Goal: Task Accomplishment & Management: Complete application form

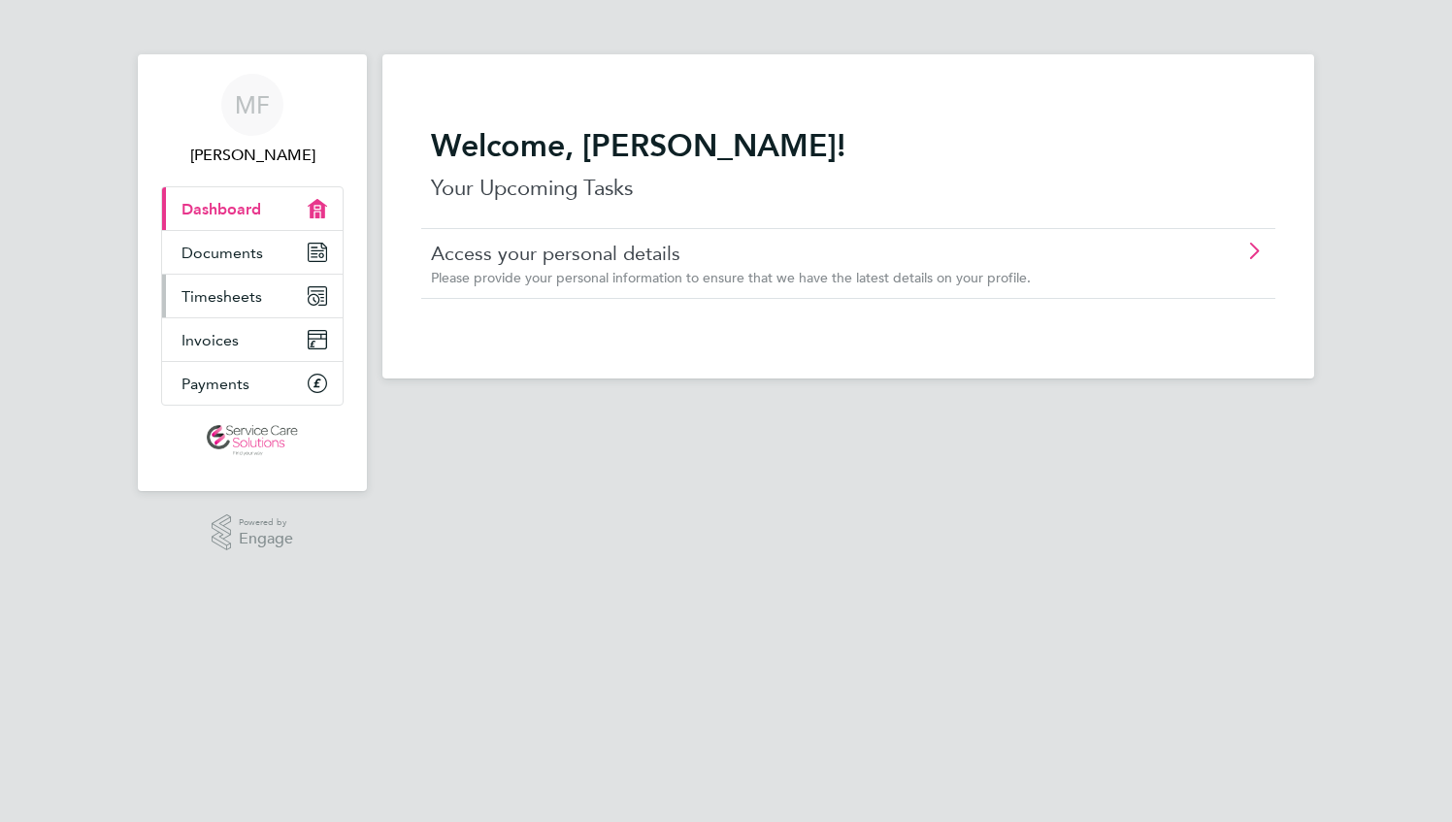
click at [230, 301] on span "Timesheets" at bounding box center [222, 296] width 81 height 18
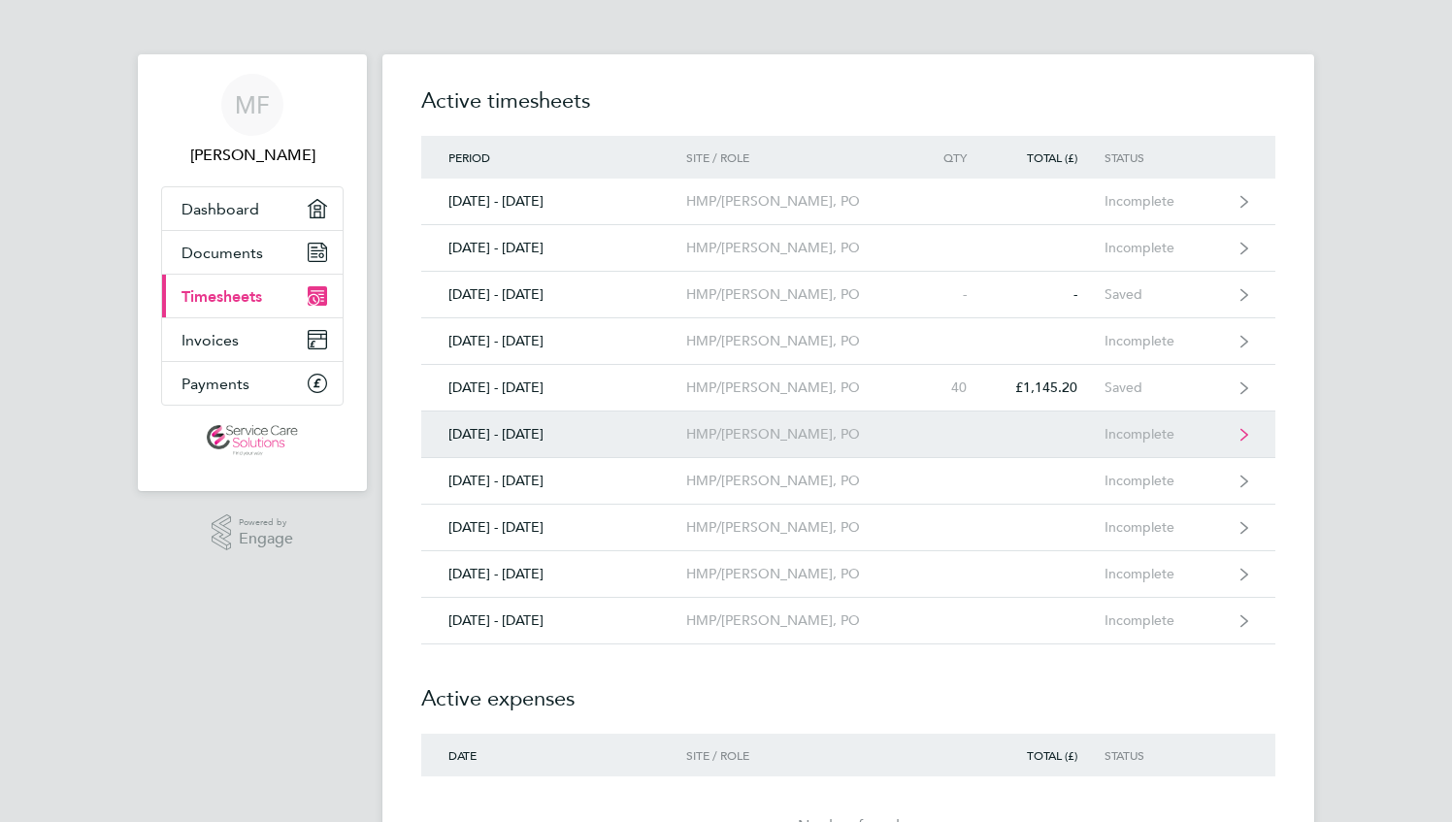
click at [736, 437] on div "HMP/[PERSON_NAME], PO" at bounding box center [797, 434] width 222 height 17
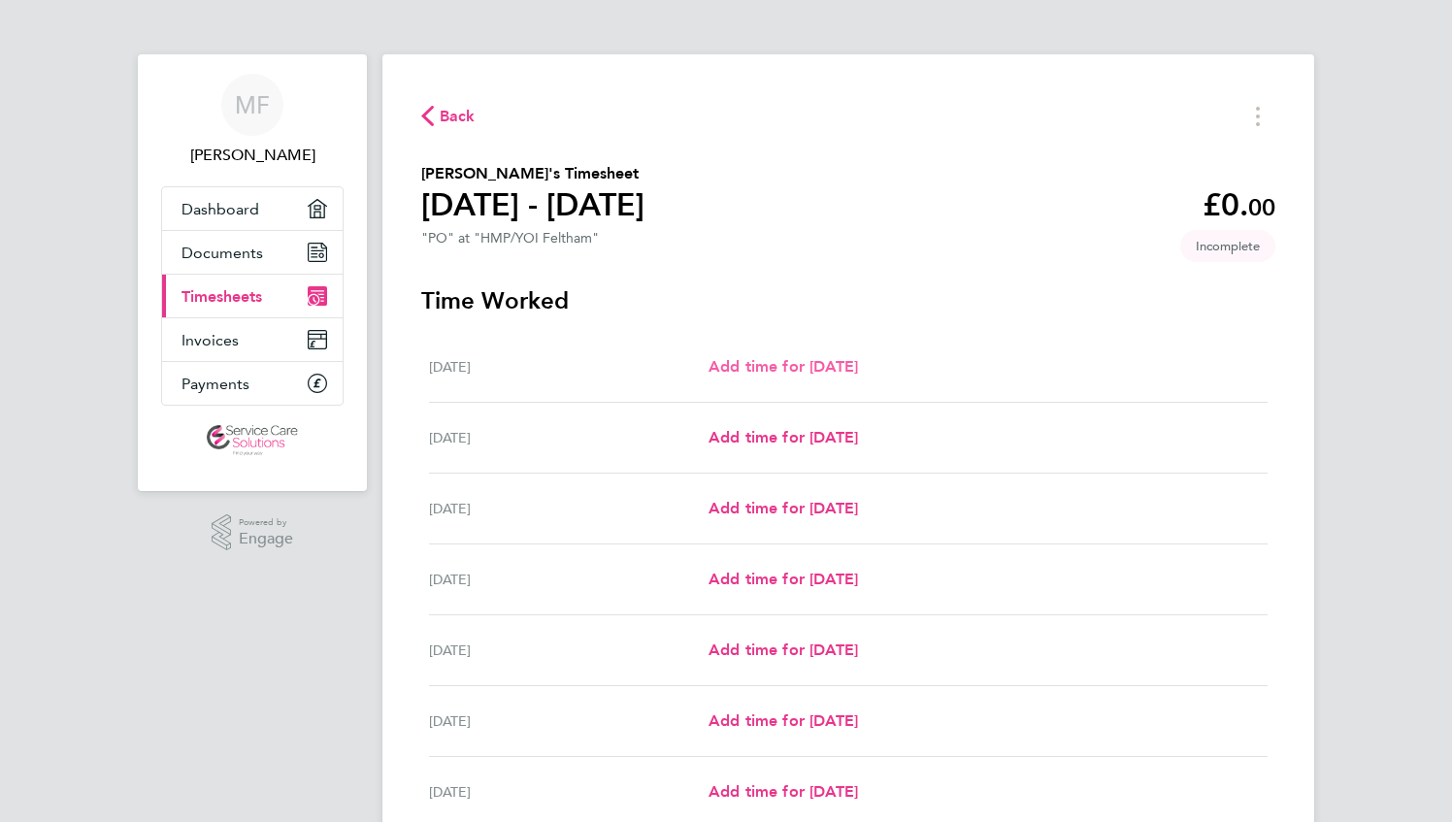
click at [852, 369] on span "Add time for [DATE]" at bounding box center [784, 366] width 150 height 18
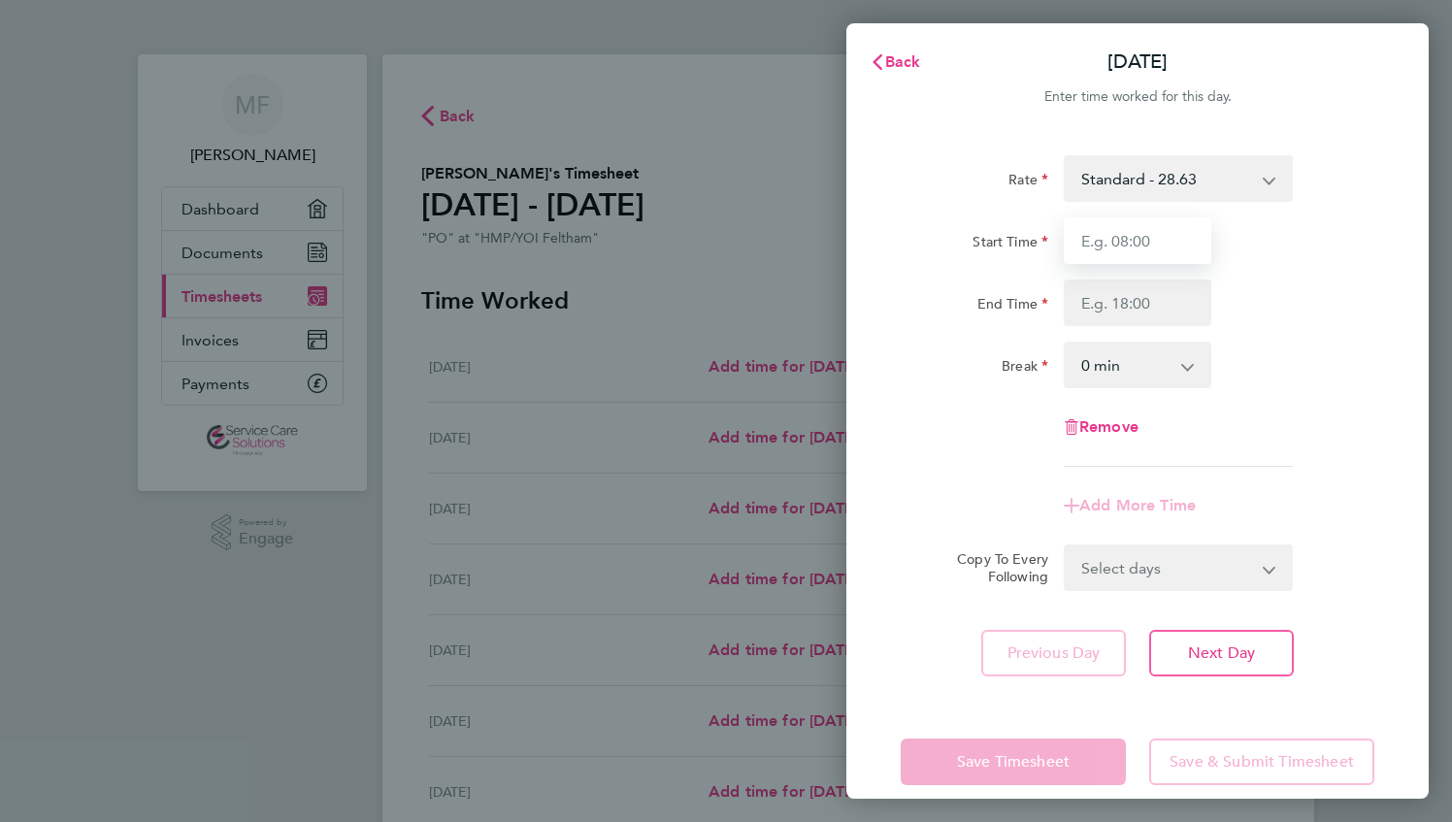
click at [1115, 247] on input "Start Time" at bounding box center [1138, 240] width 148 height 47
type input "09:30"
click at [1110, 304] on input "End Time" at bounding box center [1138, 303] width 148 height 47
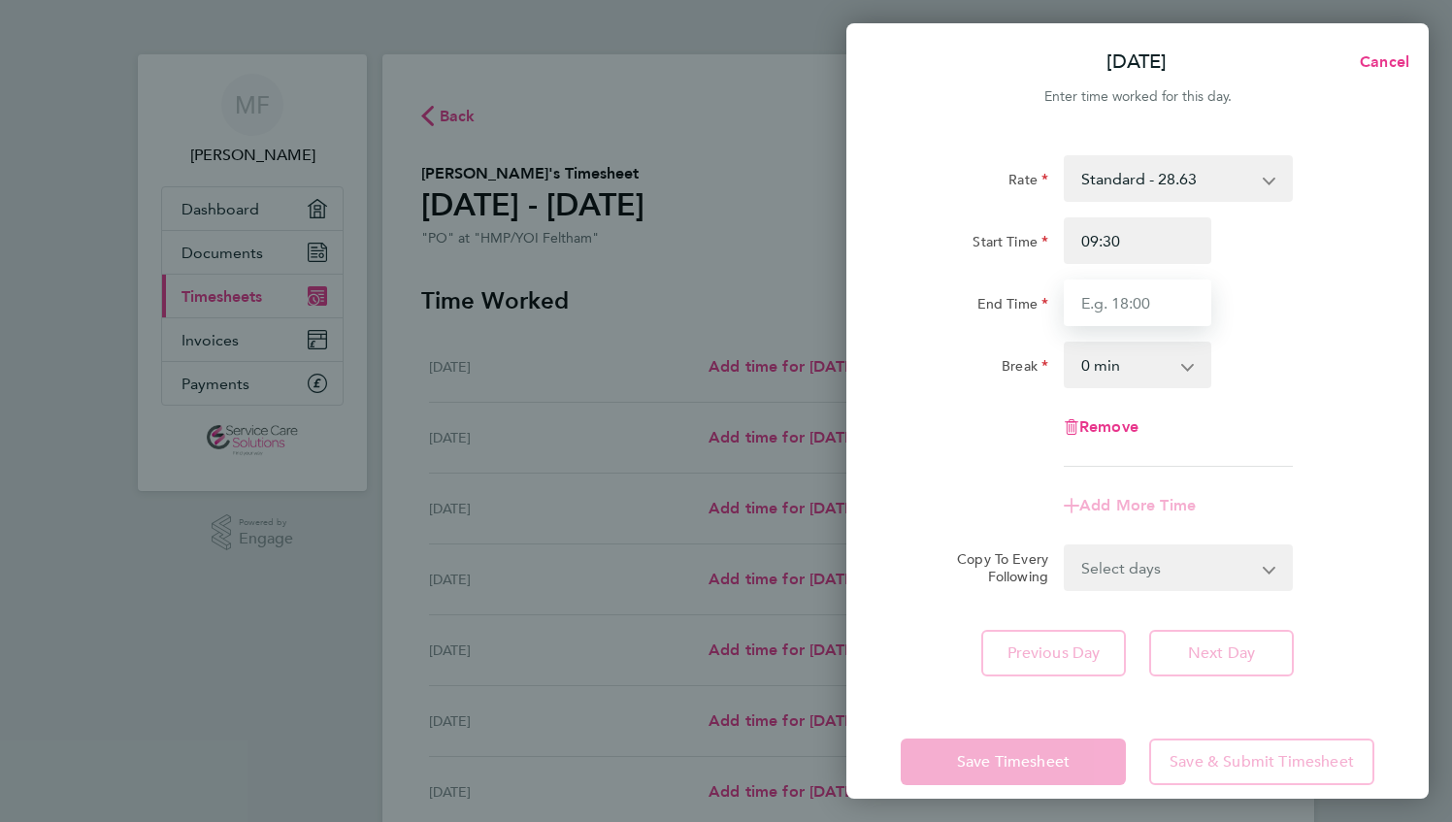
type input "18:30"
click at [1089, 364] on select "0 min 15 min 30 min 45 min 60 min 75 min 90 min" at bounding box center [1126, 365] width 120 height 43
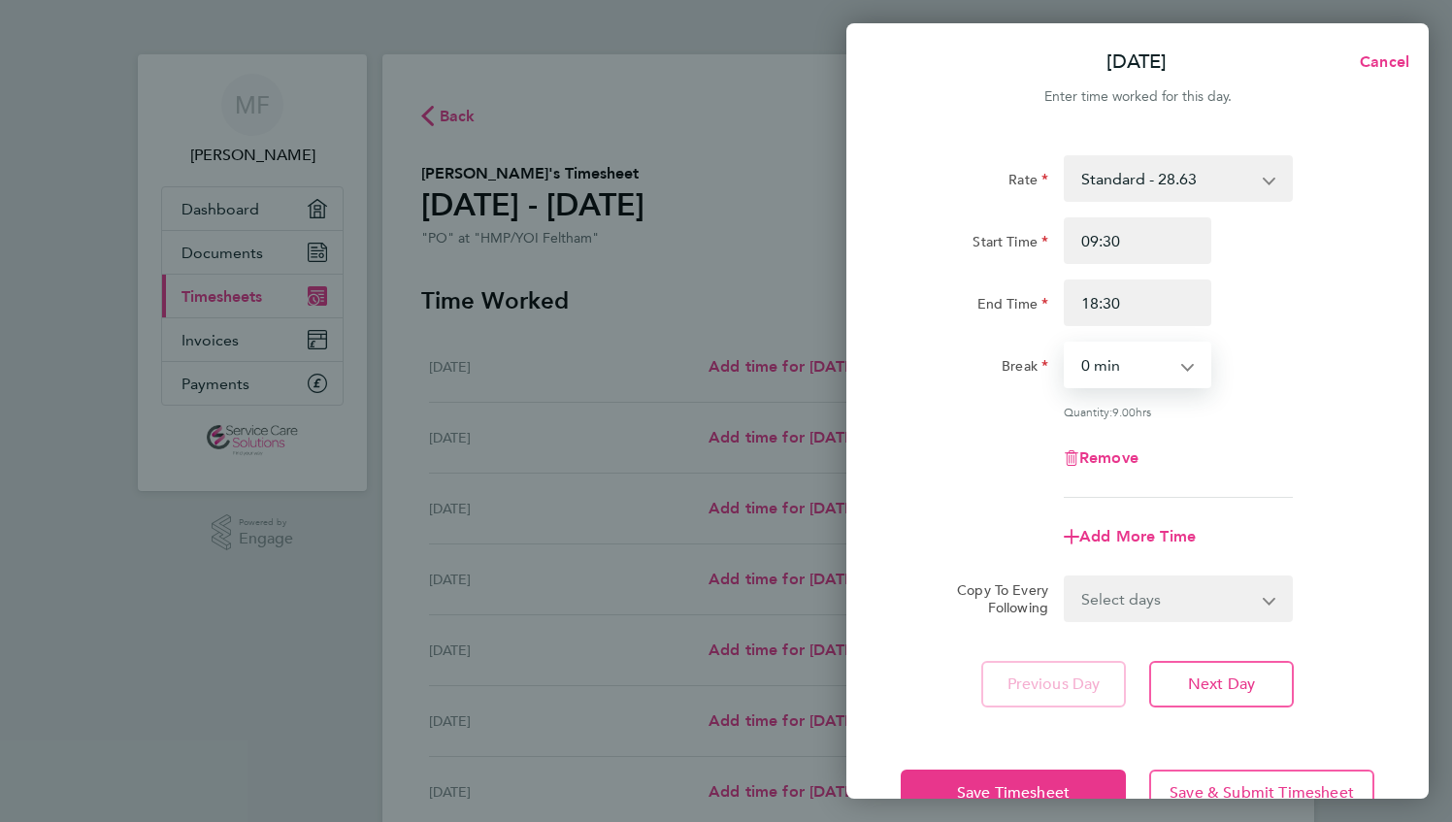
select select "75"
click at [1066, 344] on select "0 min 15 min 30 min 45 min 60 min 75 min 90 min" at bounding box center [1126, 365] width 120 height 43
click at [951, 525] on div "Add More Time" at bounding box center [1137, 537] width 489 height 47
click at [1196, 668] on button "Next Day" at bounding box center [1221, 684] width 145 height 47
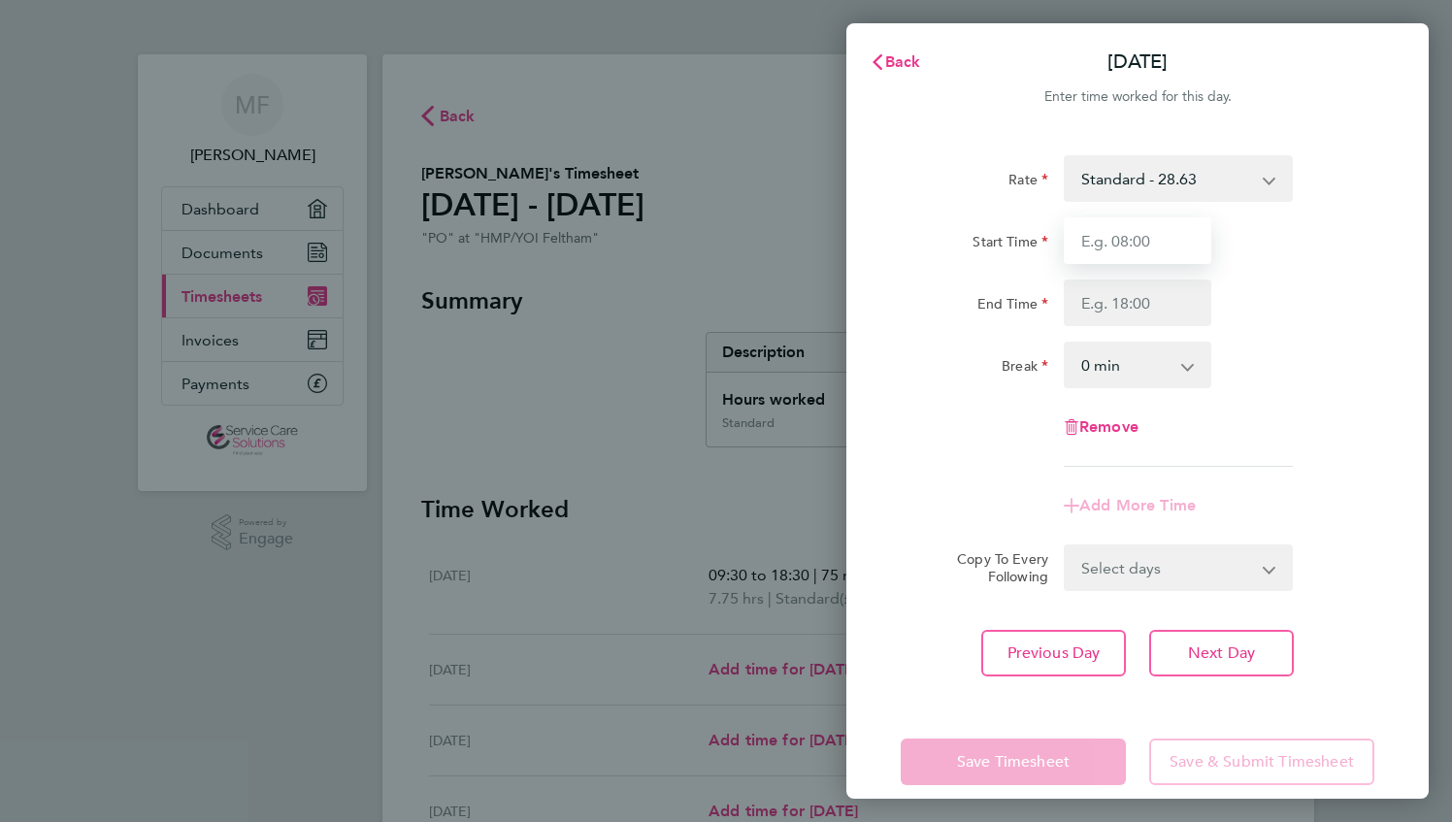
click at [1138, 231] on input "Start Time" at bounding box center [1138, 240] width 148 height 47
type input "09:30"
type input "18:30"
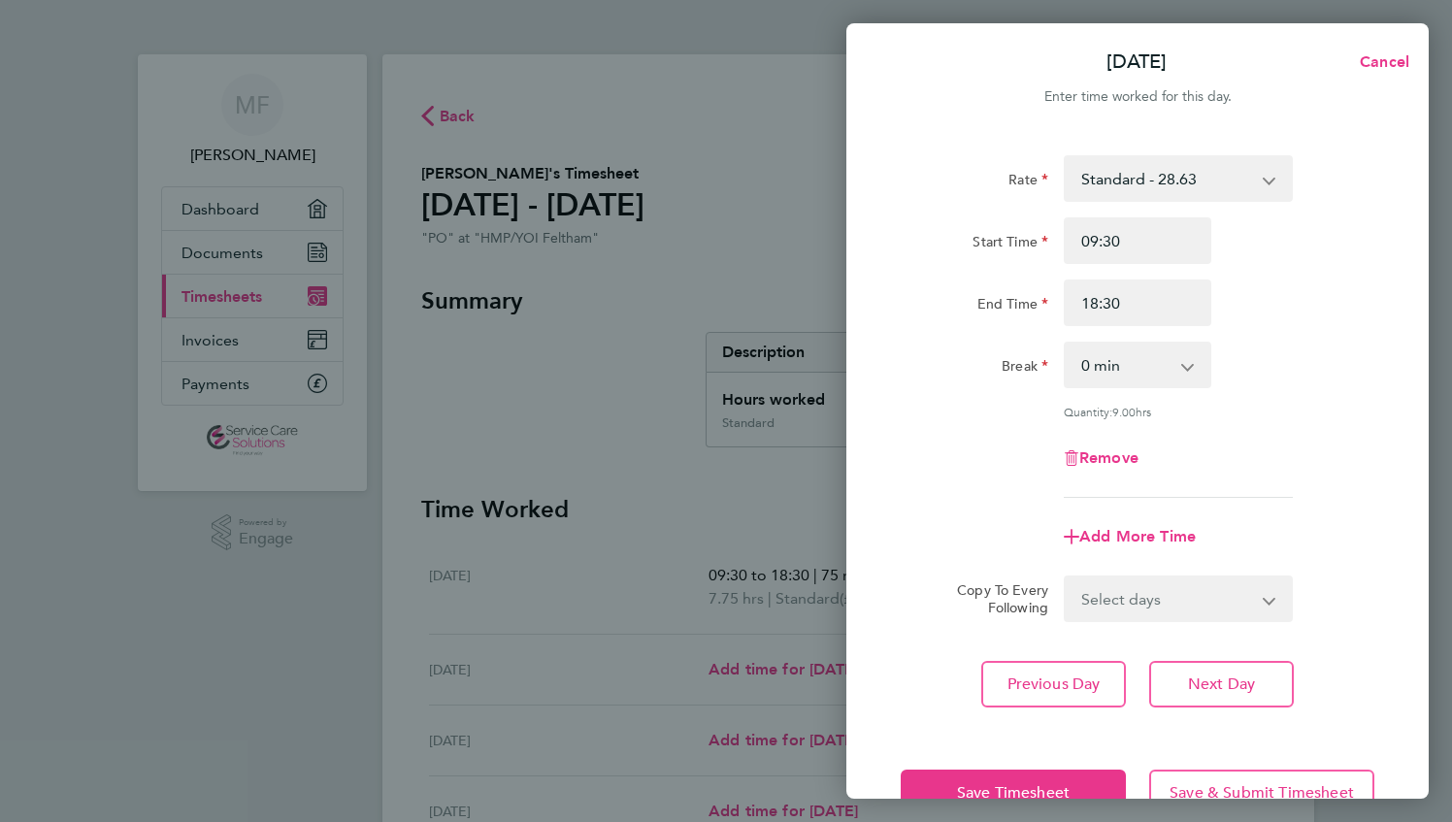
click at [1107, 351] on select "0 min 15 min 30 min 45 min 60 min 75 min 90 min" at bounding box center [1126, 365] width 120 height 43
select select "90"
click at [1066, 344] on select "0 min 15 min 30 min 45 min 60 min 75 min 90 min" at bounding box center [1126, 365] width 120 height 43
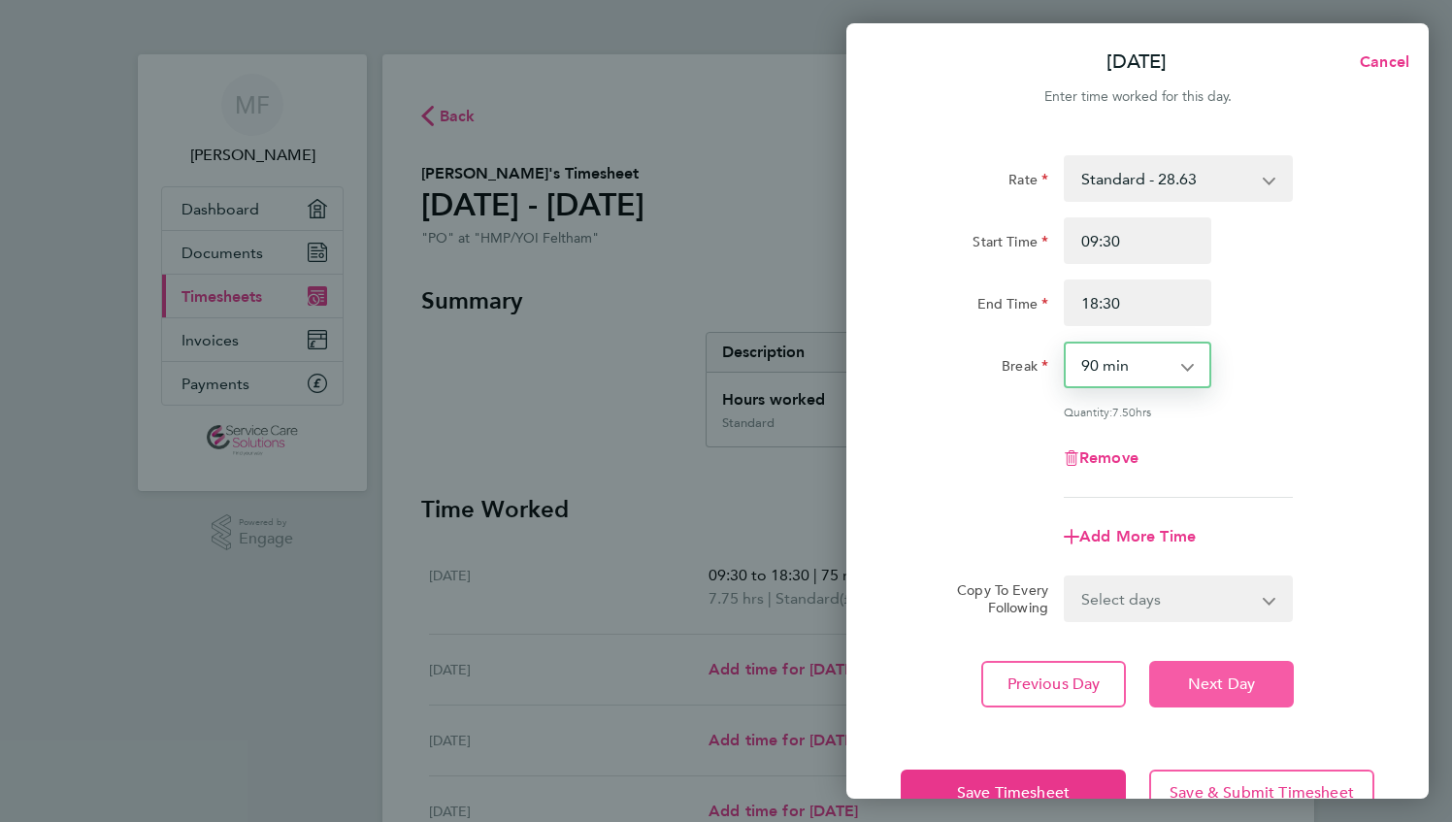
click at [1223, 687] on span "Next Day" at bounding box center [1221, 684] width 67 height 19
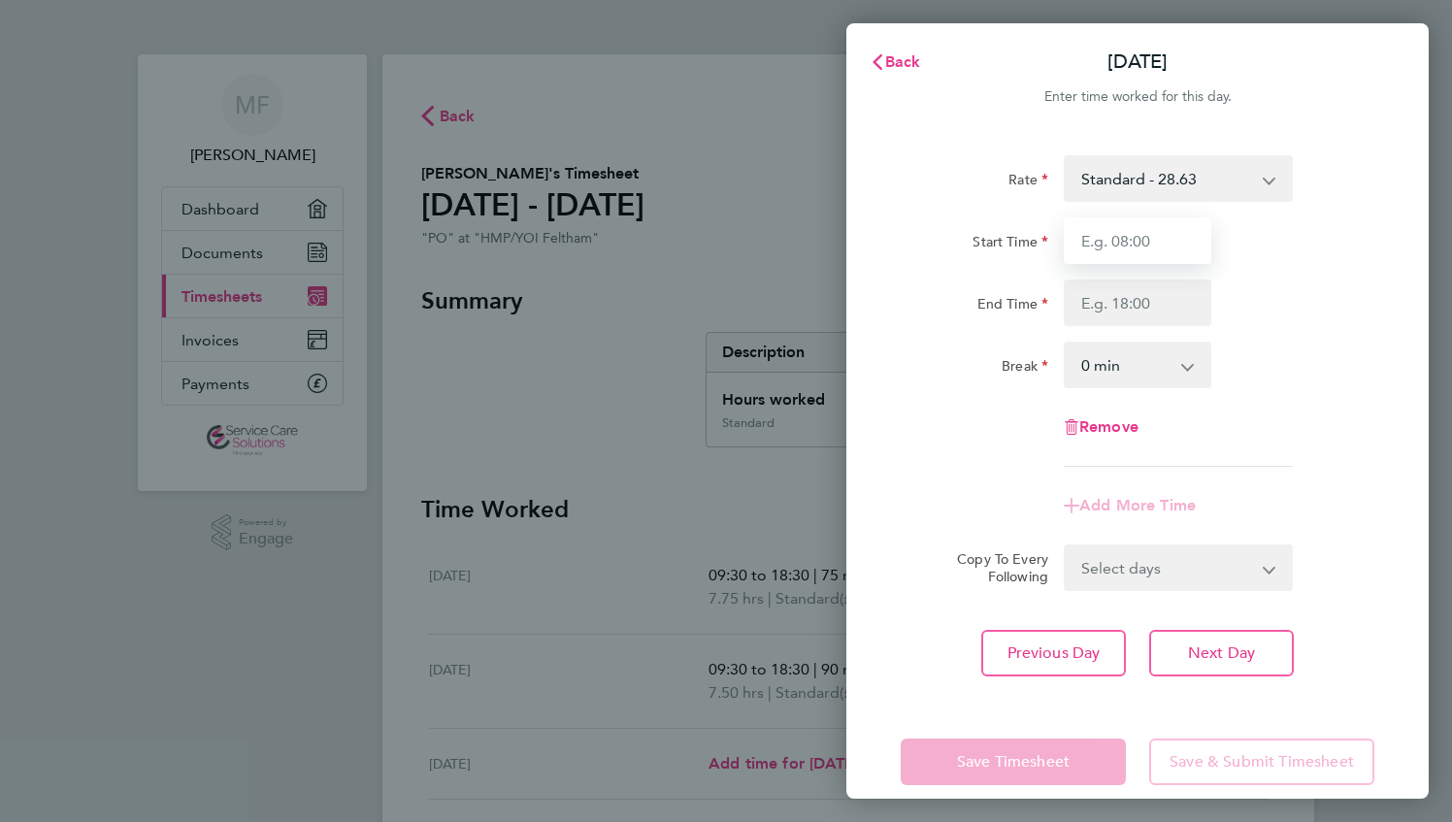
click at [1140, 239] on input "Start Time" at bounding box center [1138, 240] width 148 height 47
type input "09:00"
click at [1109, 303] on input "End Time" at bounding box center [1138, 303] width 148 height 47
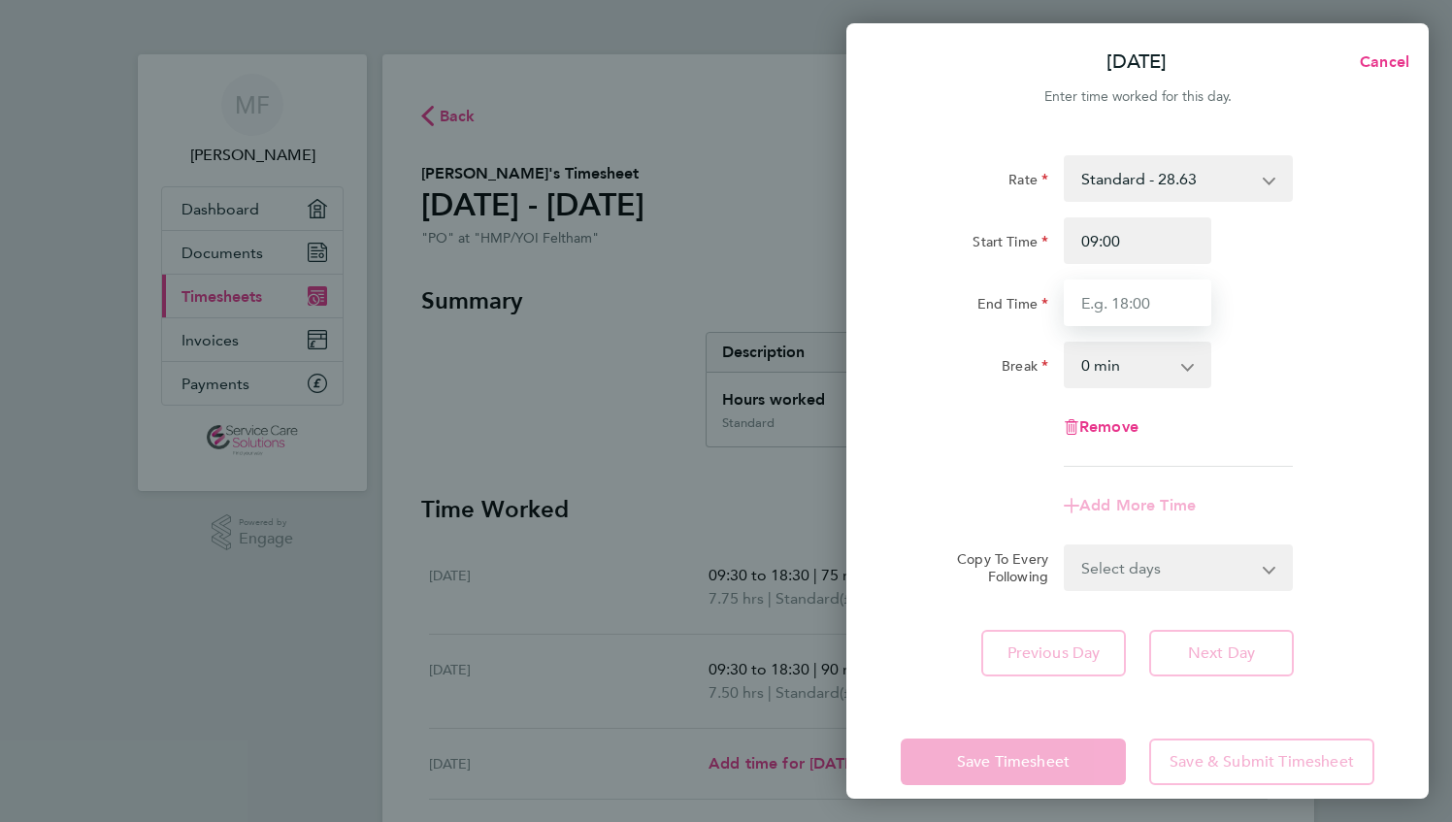
type input "17:30"
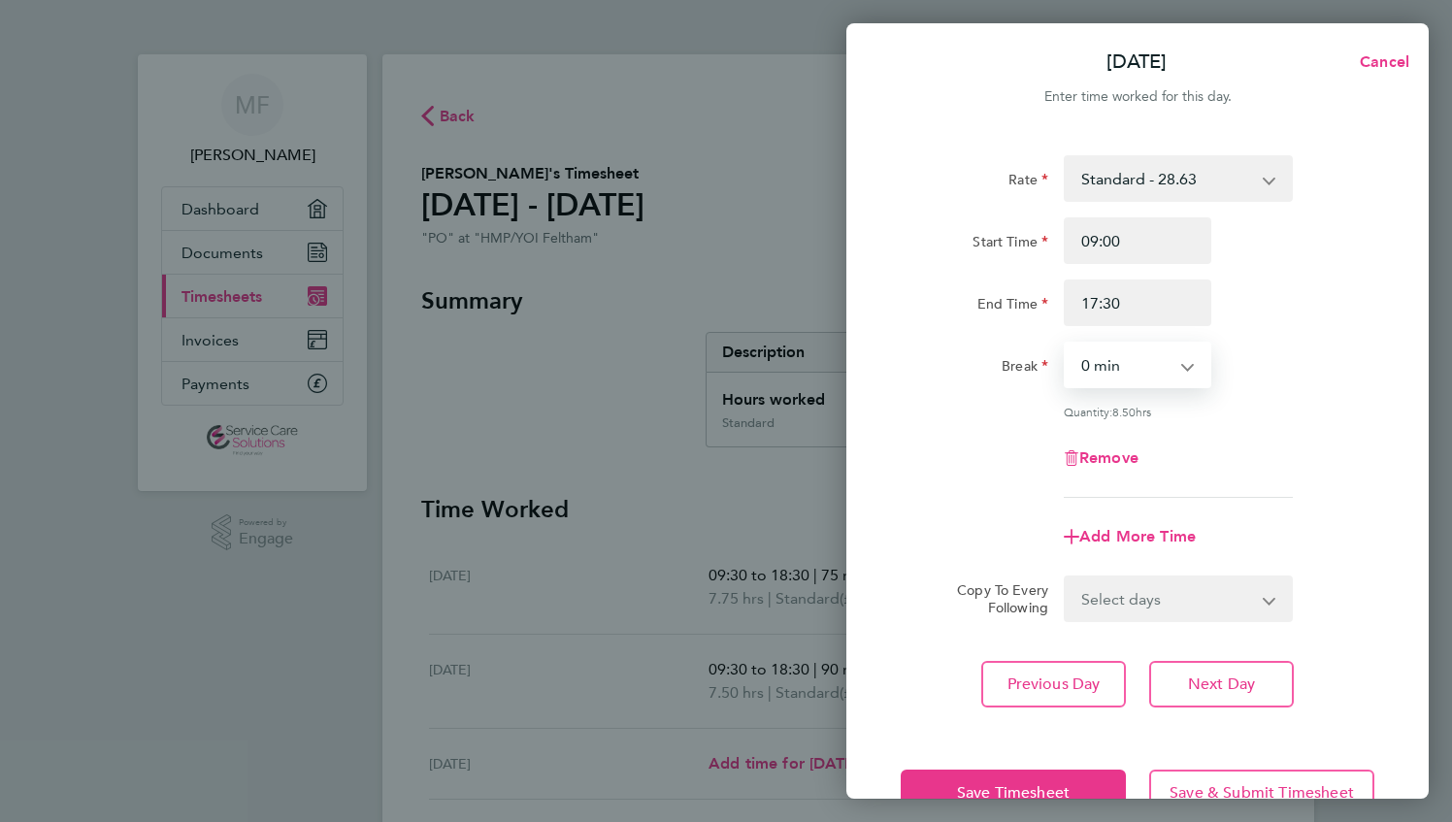
click at [1085, 367] on select "0 min 15 min 30 min 45 min 60 min 75 min 90 min" at bounding box center [1126, 365] width 120 height 43
select select "60"
click at [1066, 344] on select "0 min 15 min 30 min 45 min 60 min 75 min 90 min" at bounding box center [1126, 365] width 120 height 43
click at [1231, 687] on span "Next Day" at bounding box center [1221, 684] width 67 height 19
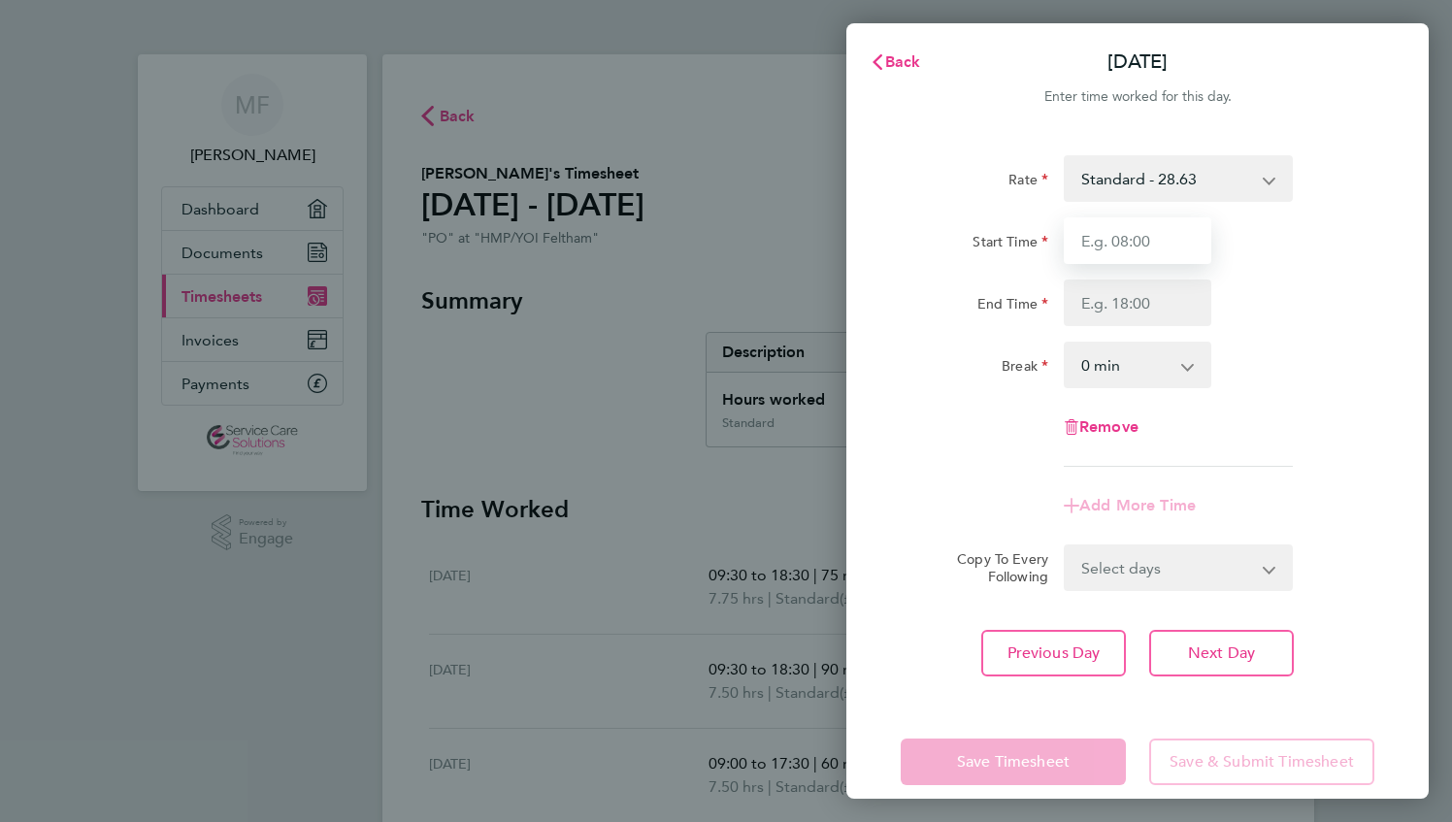
click at [1116, 237] on input "Start Time" at bounding box center [1138, 240] width 148 height 47
type input "10:00"
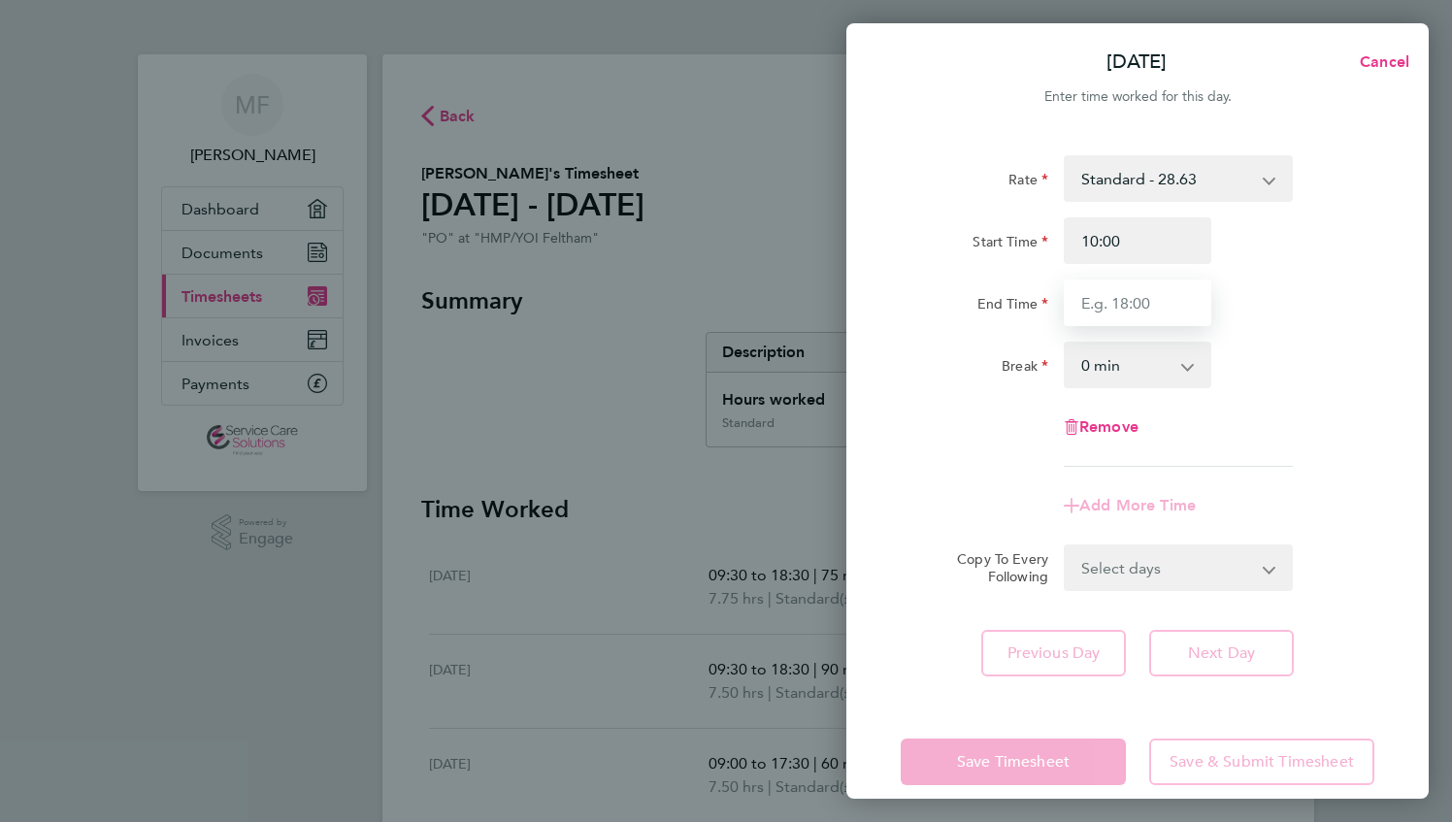
click at [1095, 315] on input "End Time" at bounding box center [1138, 303] width 148 height 47
type input "19:00"
drag, startPoint x: 1116, startPoint y: 369, endPoint x: 1116, endPoint y: 388, distance: 19.4
click at [1116, 369] on select "0 min 15 min 30 min 45 min 60 min 75 min 90 min" at bounding box center [1126, 365] width 120 height 43
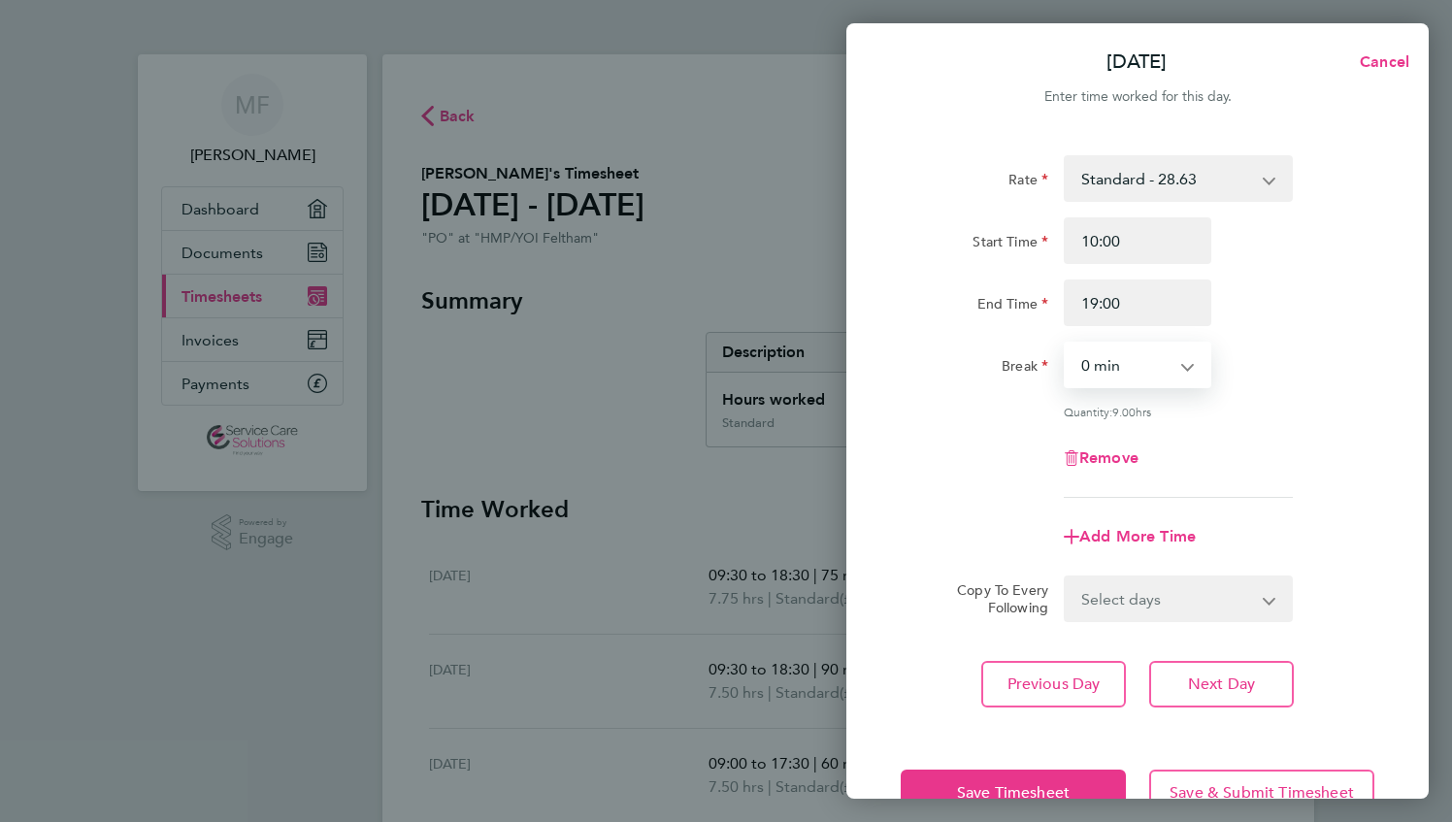
select select "90"
click at [1066, 344] on select "0 min 15 min 30 min 45 min 60 min 75 min 90 min" at bounding box center [1126, 365] width 120 height 43
click at [1200, 681] on span "Next Day" at bounding box center [1221, 684] width 67 height 19
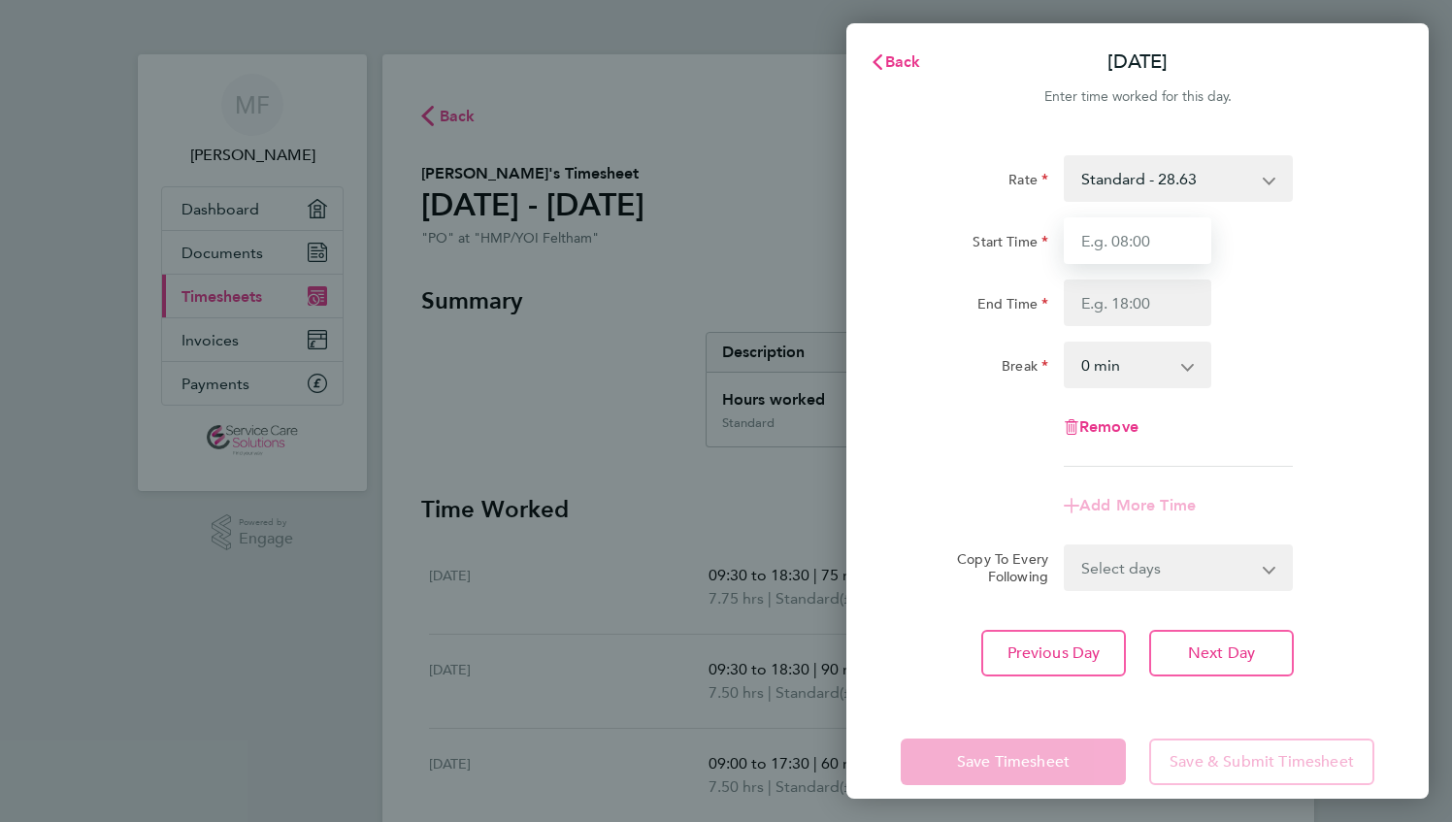
click at [1118, 237] on input "Start Time" at bounding box center [1138, 240] width 148 height 47
type input "10:00"
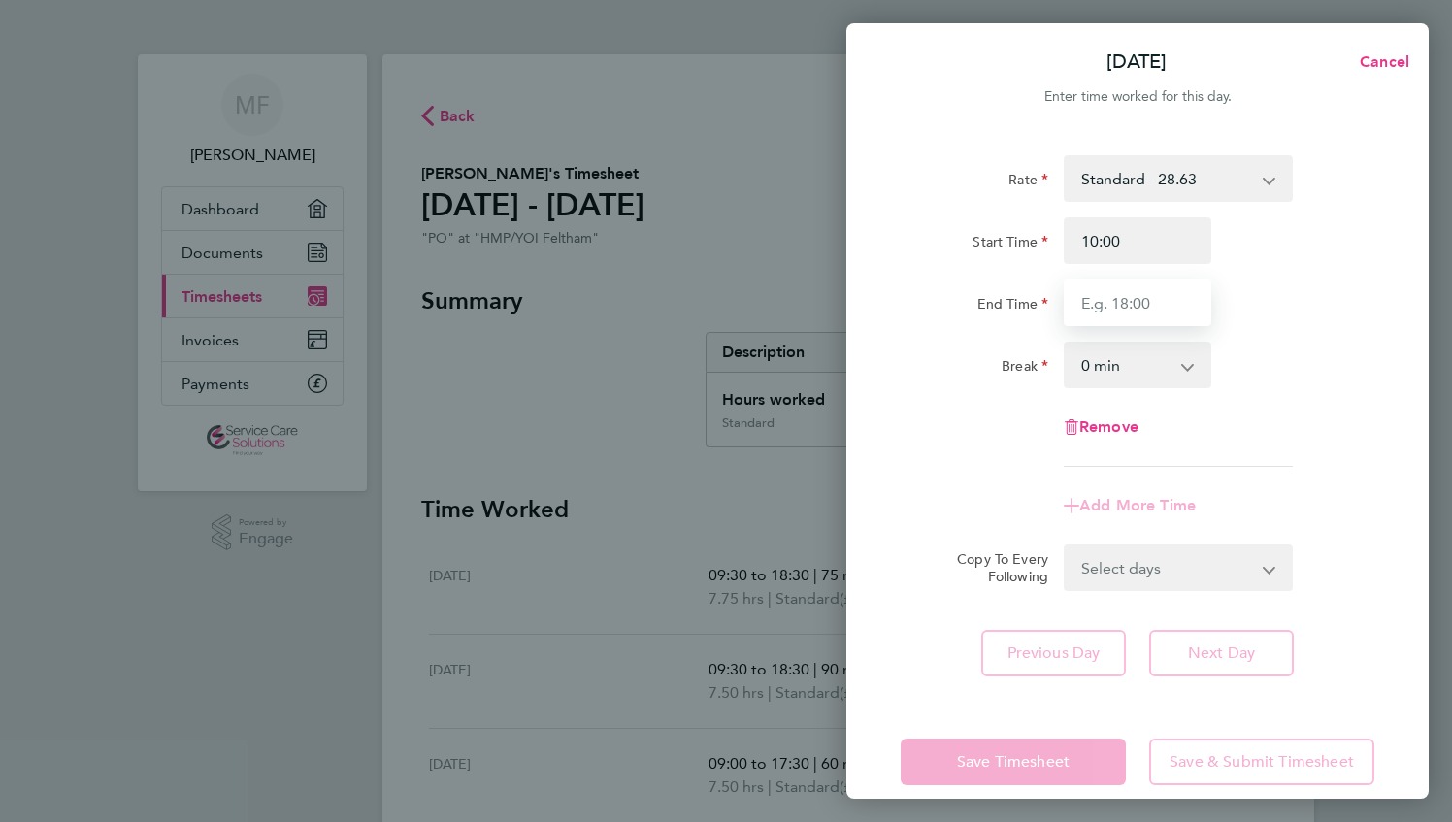
click at [1092, 314] on input "End Time" at bounding box center [1138, 303] width 148 height 47
type input "18:30"
click at [1103, 359] on select "0 min 15 min 30 min 45 min 60 min 75 min 90 min" at bounding box center [1126, 365] width 120 height 43
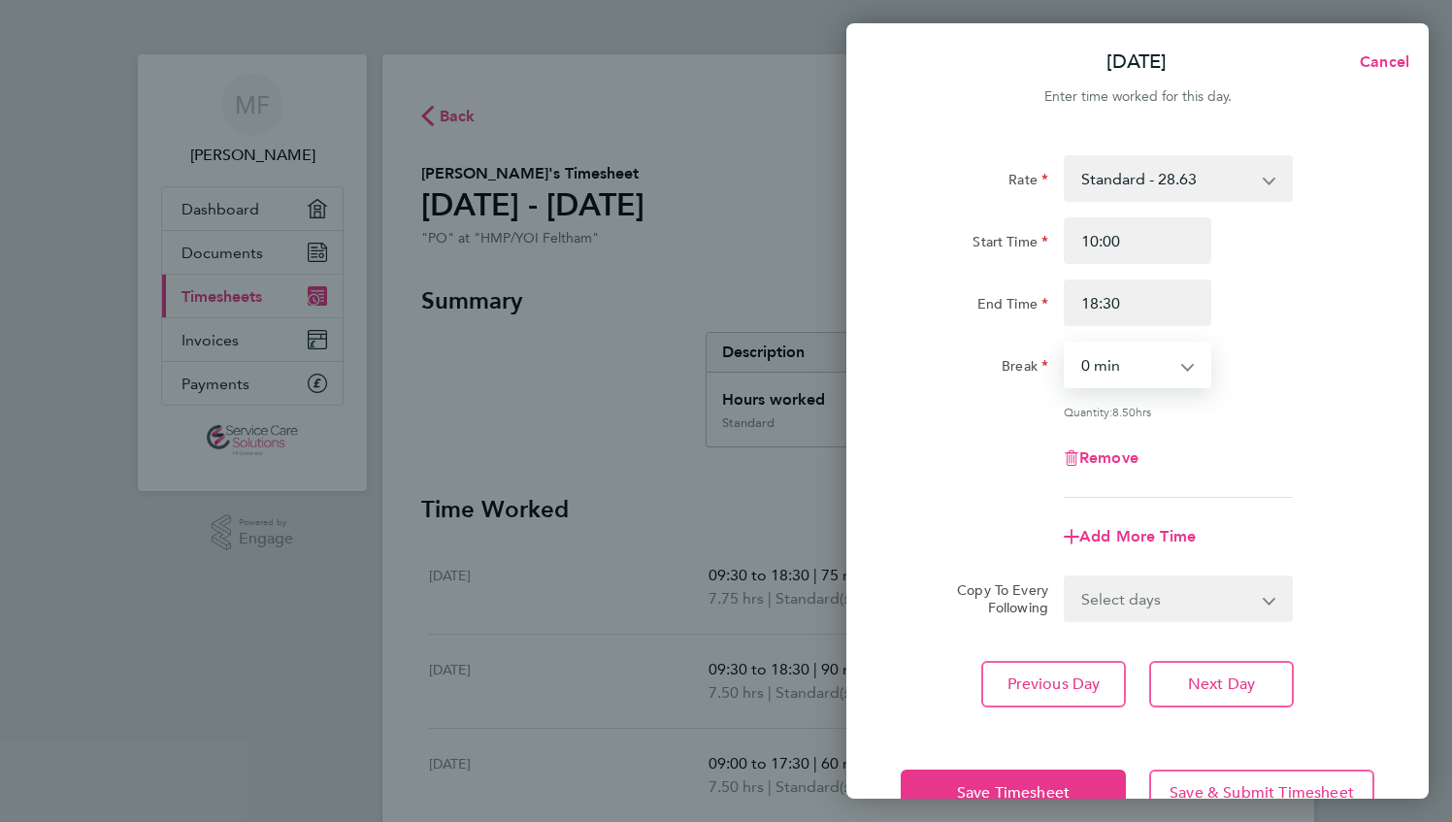
select select "75"
click at [1066, 344] on select "0 min 15 min 30 min 45 min 60 min 75 min 90 min" at bounding box center [1126, 365] width 120 height 43
click at [1054, 786] on span "Save Timesheet" at bounding box center [1013, 792] width 113 height 19
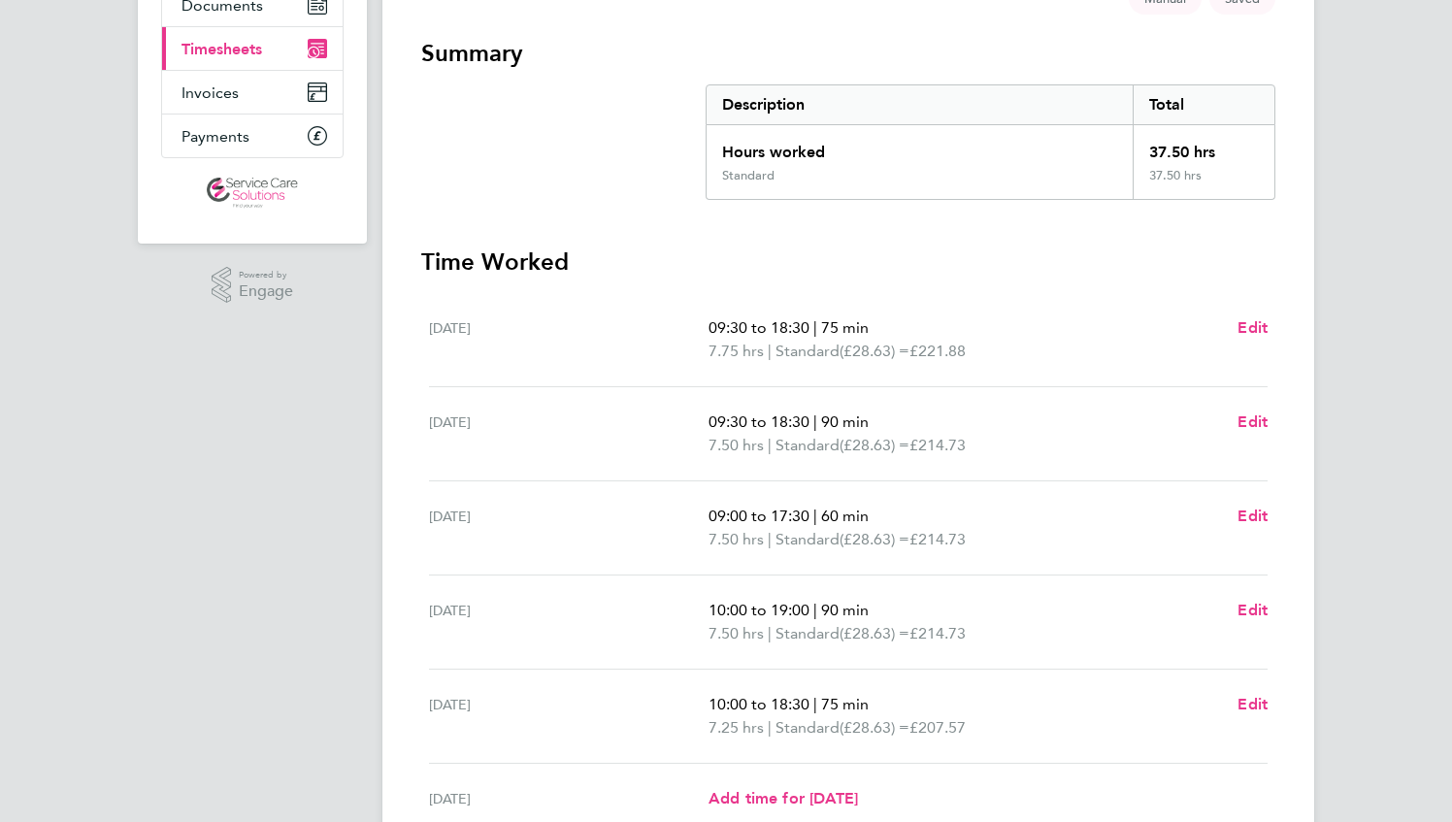
scroll to position [499, 0]
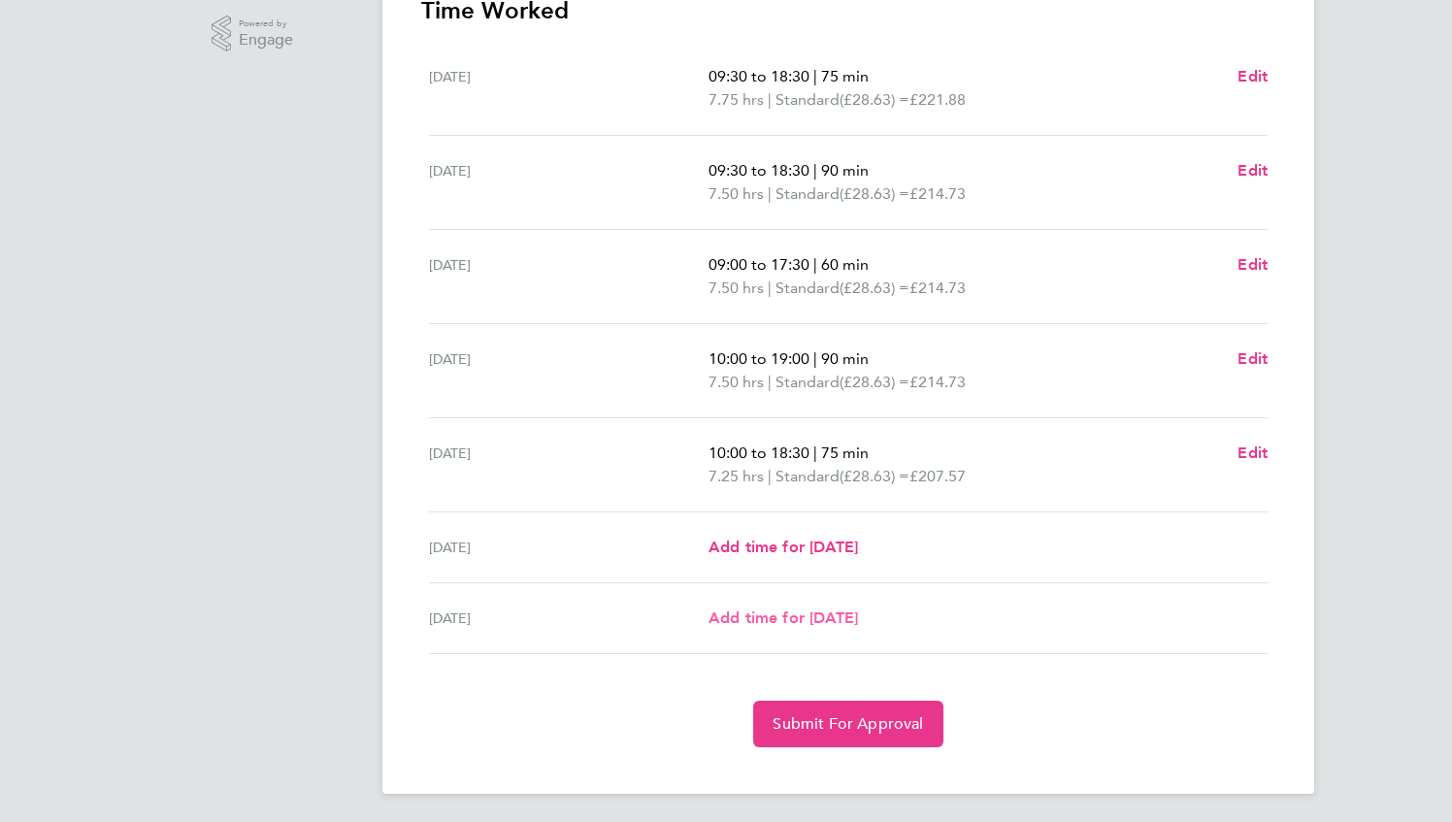
click at [793, 617] on span "Add time for [DATE]" at bounding box center [784, 618] width 150 height 18
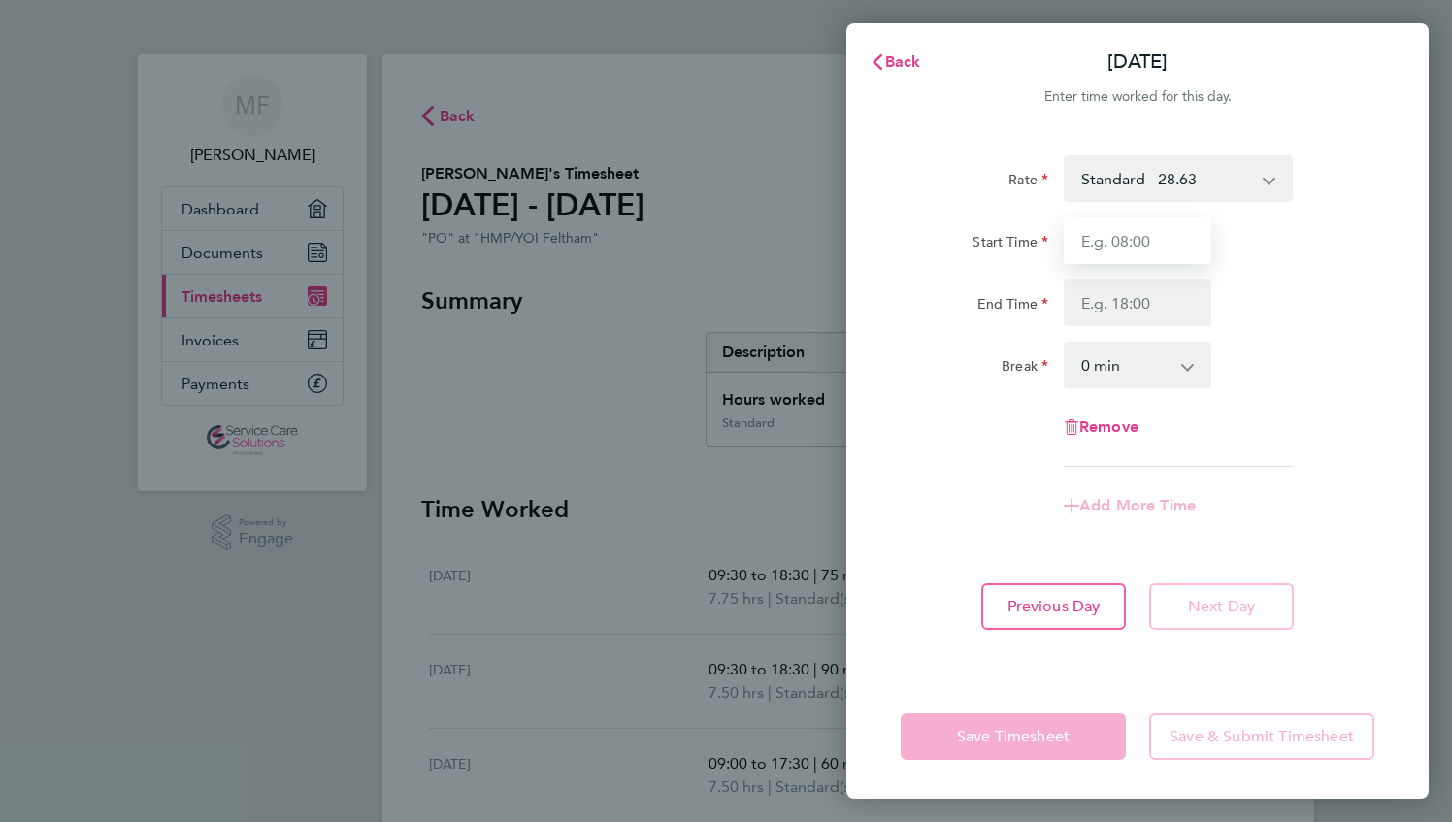
click at [1128, 244] on input "Start Time" at bounding box center [1138, 240] width 148 height 47
type input "14:00"
type input "17:30"
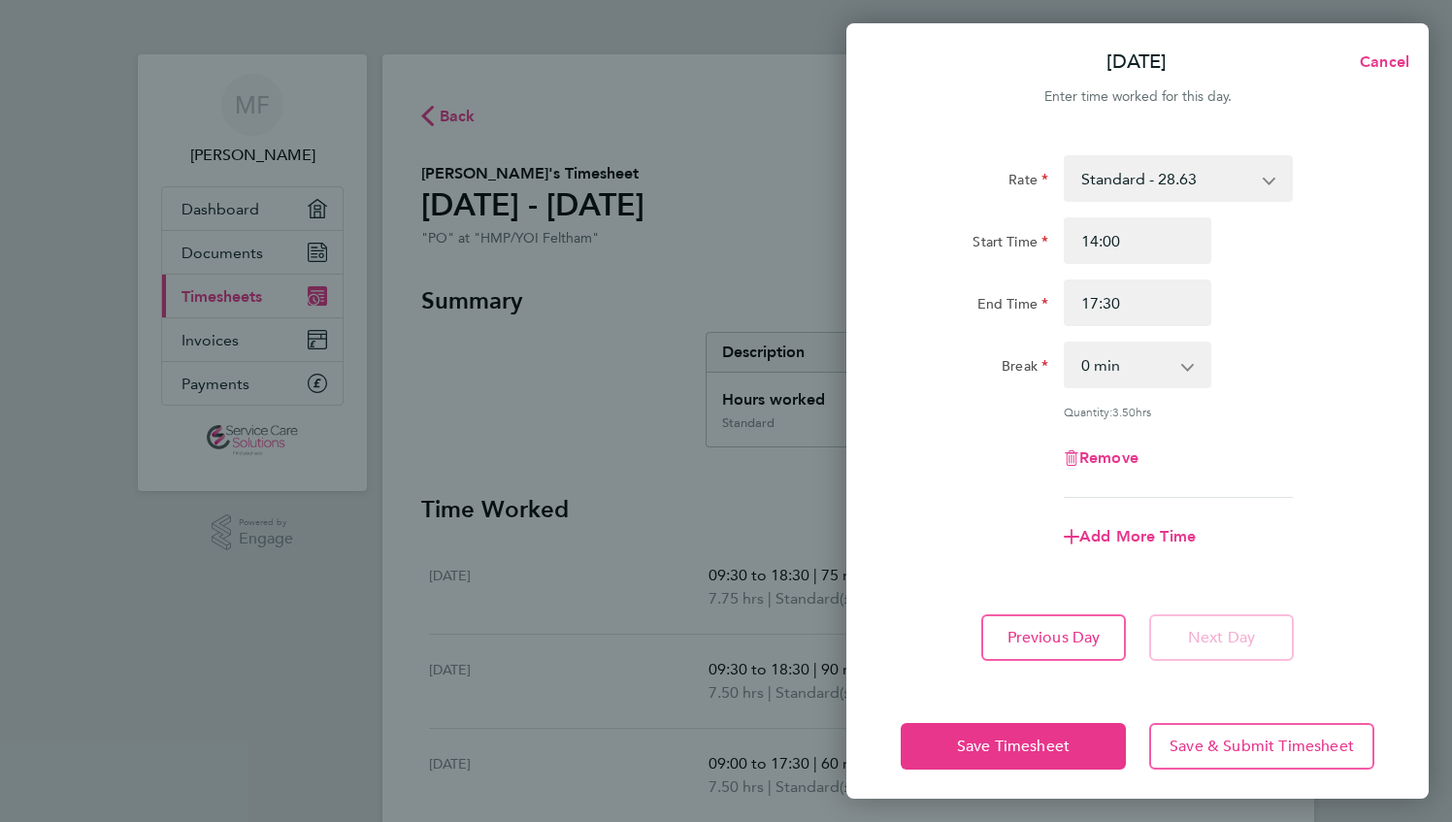
click at [1086, 371] on select "0 min 15 min 30 min 45 min 60 min 75 min 90 min" at bounding box center [1126, 365] width 120 height 43
select select "60"
click at [1066, 344] on select "0 min 15 min 30 min 45 min 60 min 75 min 90 min" at bounding box center [1126, 365] width 120 height 43
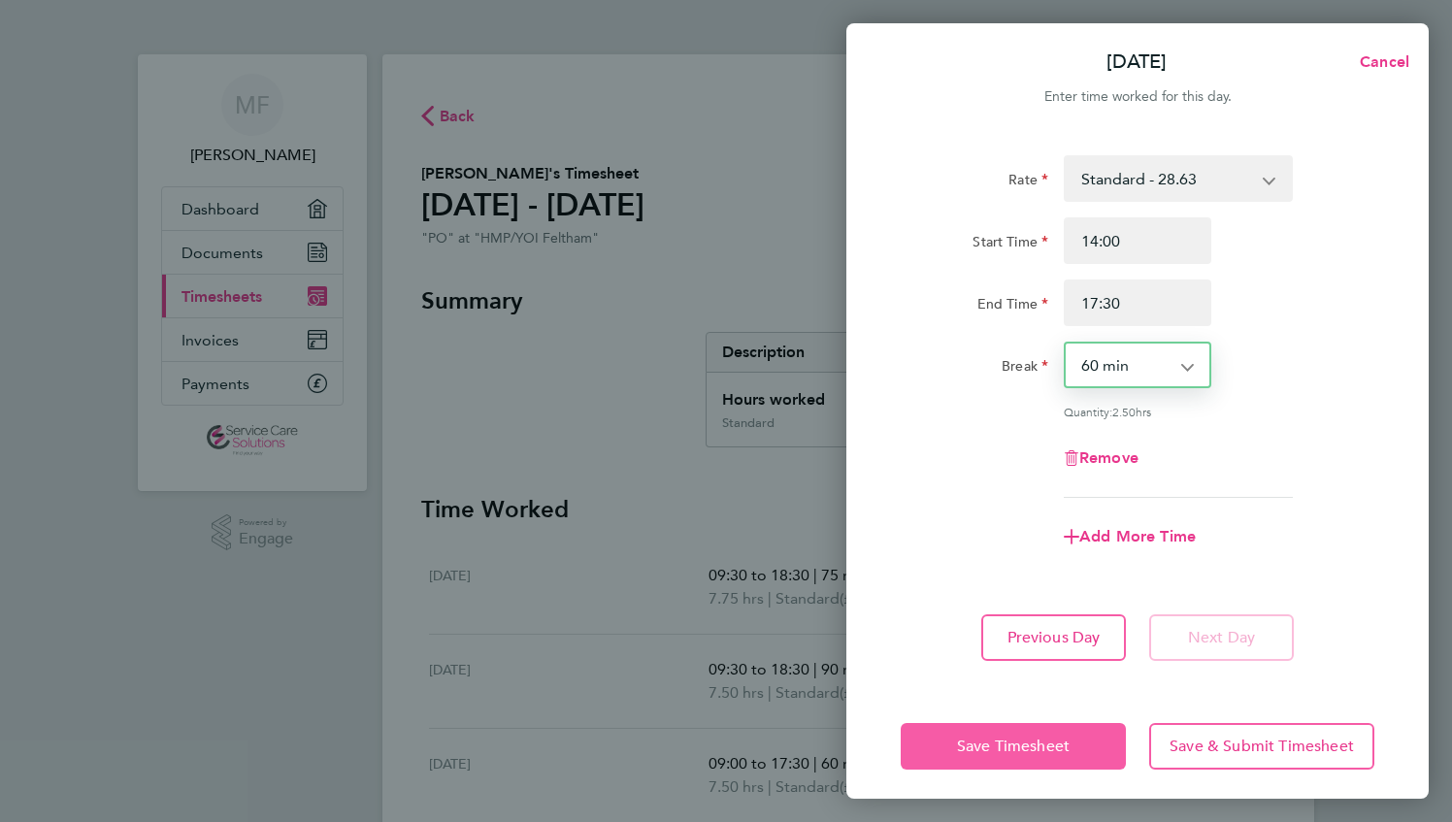
click at [1026, 745] on span "Save Timesheet" at bounding box center [1013, 746] width 113 height 19
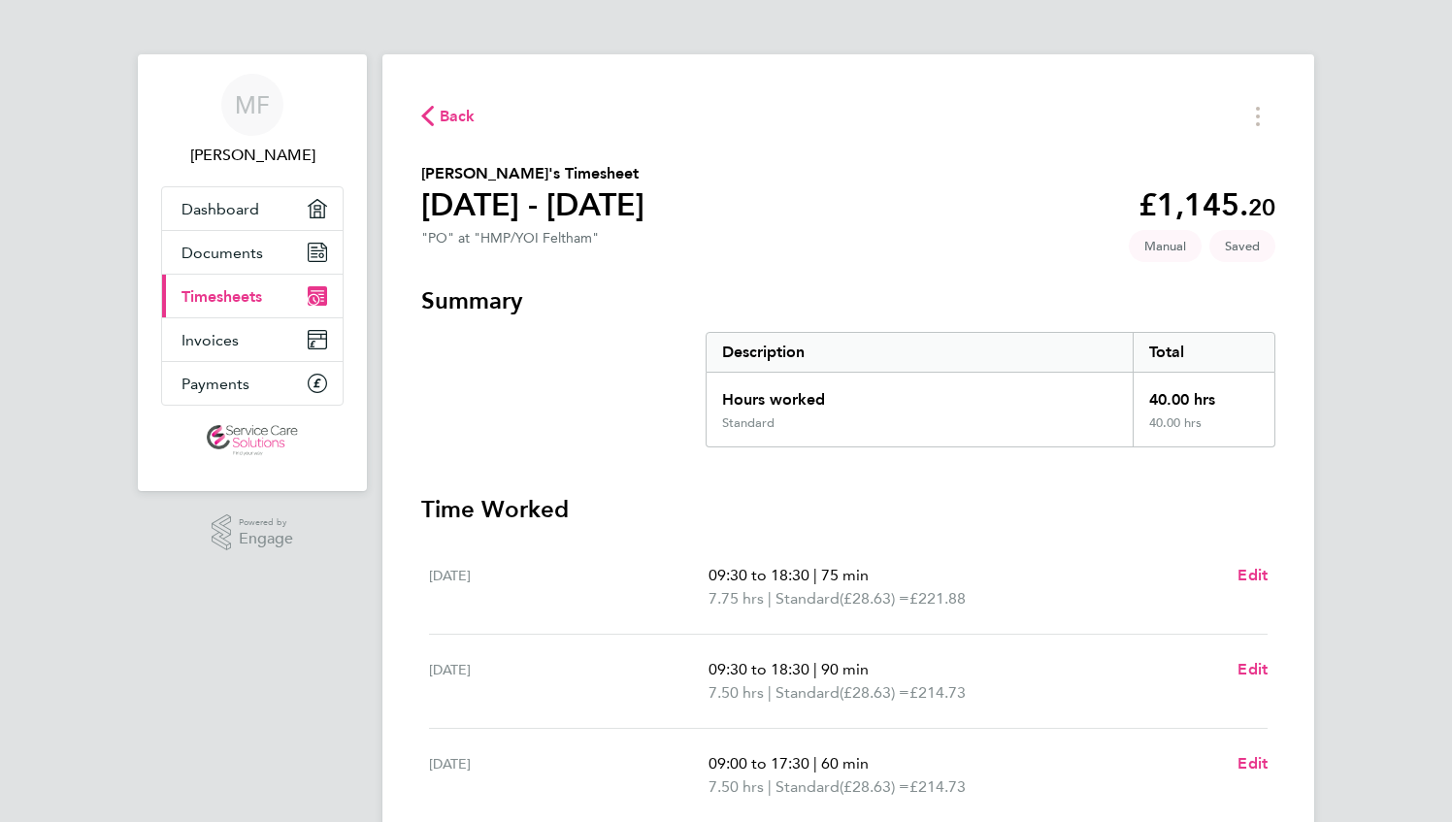
click at [449, 118] on span "Back" at bounding box center [458, 116] width 36 height 23
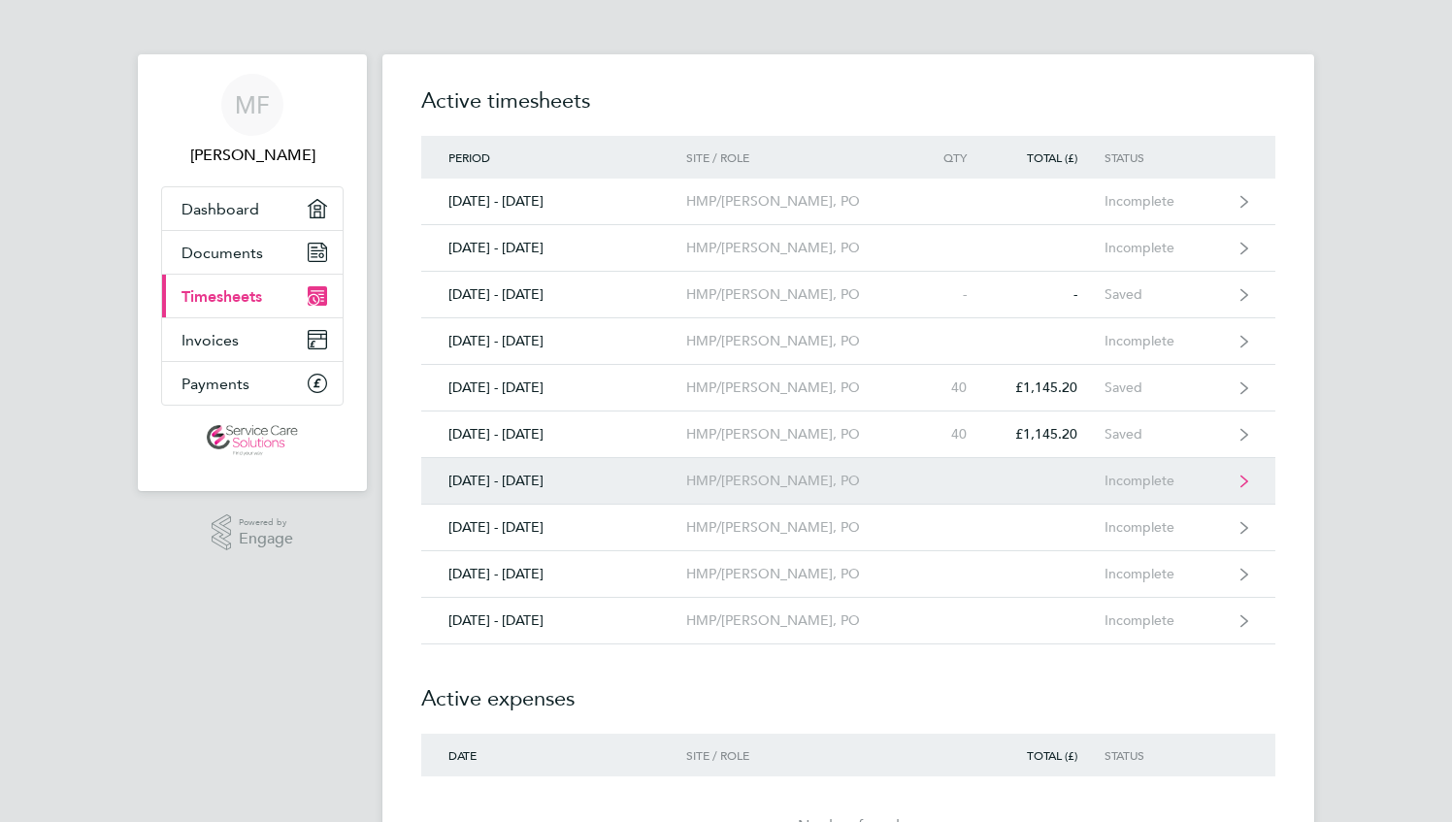
click at [965, 476] on link "[DATE] - [DATE] HMP/YOI Feltham, PO Incomplete" at bounding box center [848, 481] width 854 height 47
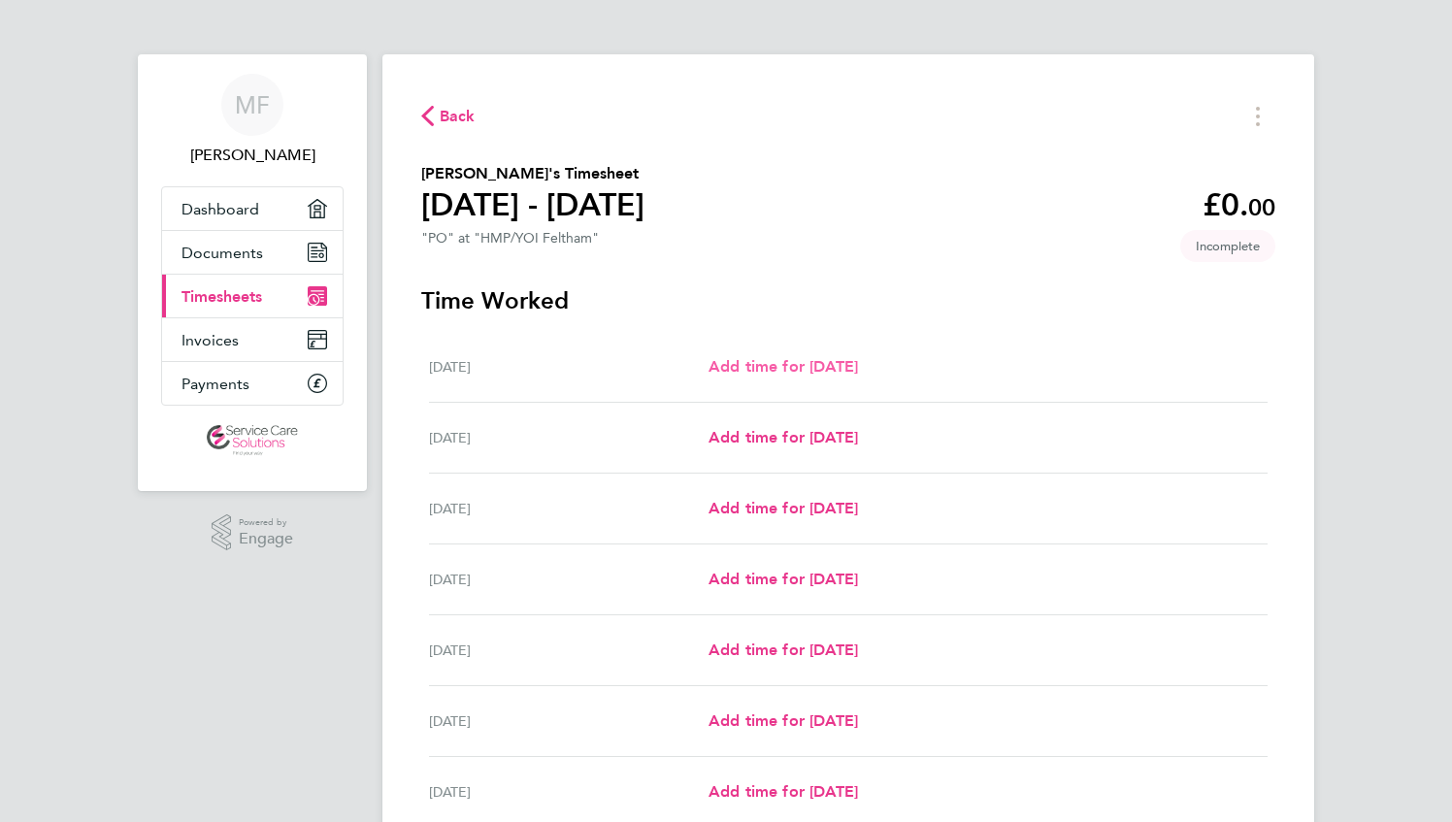
click at [821, 362] on span "Add time for [DATE]" at bounding box center [784, 366] width 150 height 18
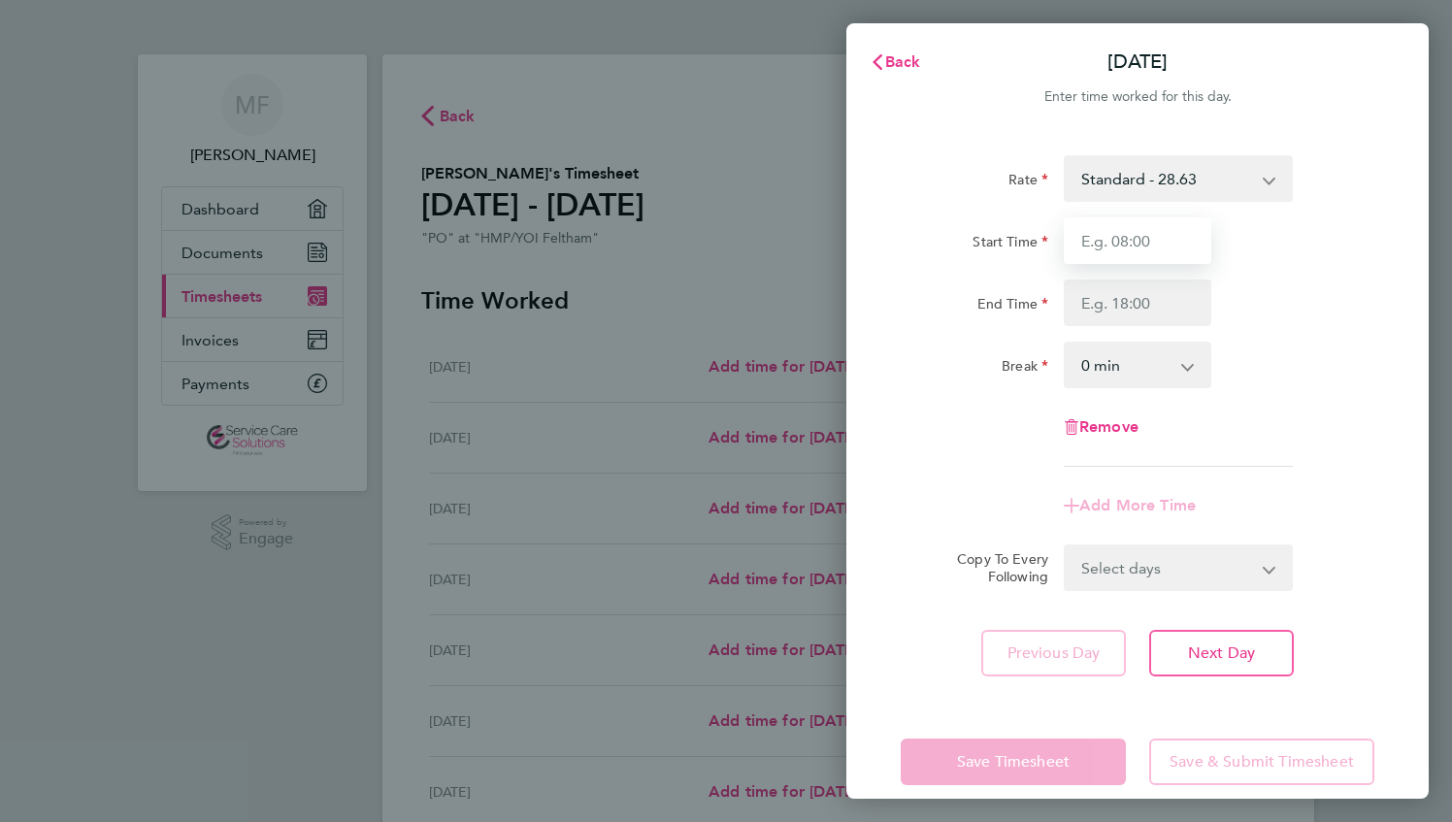
click at [1120, 247] on input "Start Time" at bounding box center [1138, 240] width 148 height 47
type input "08:30"
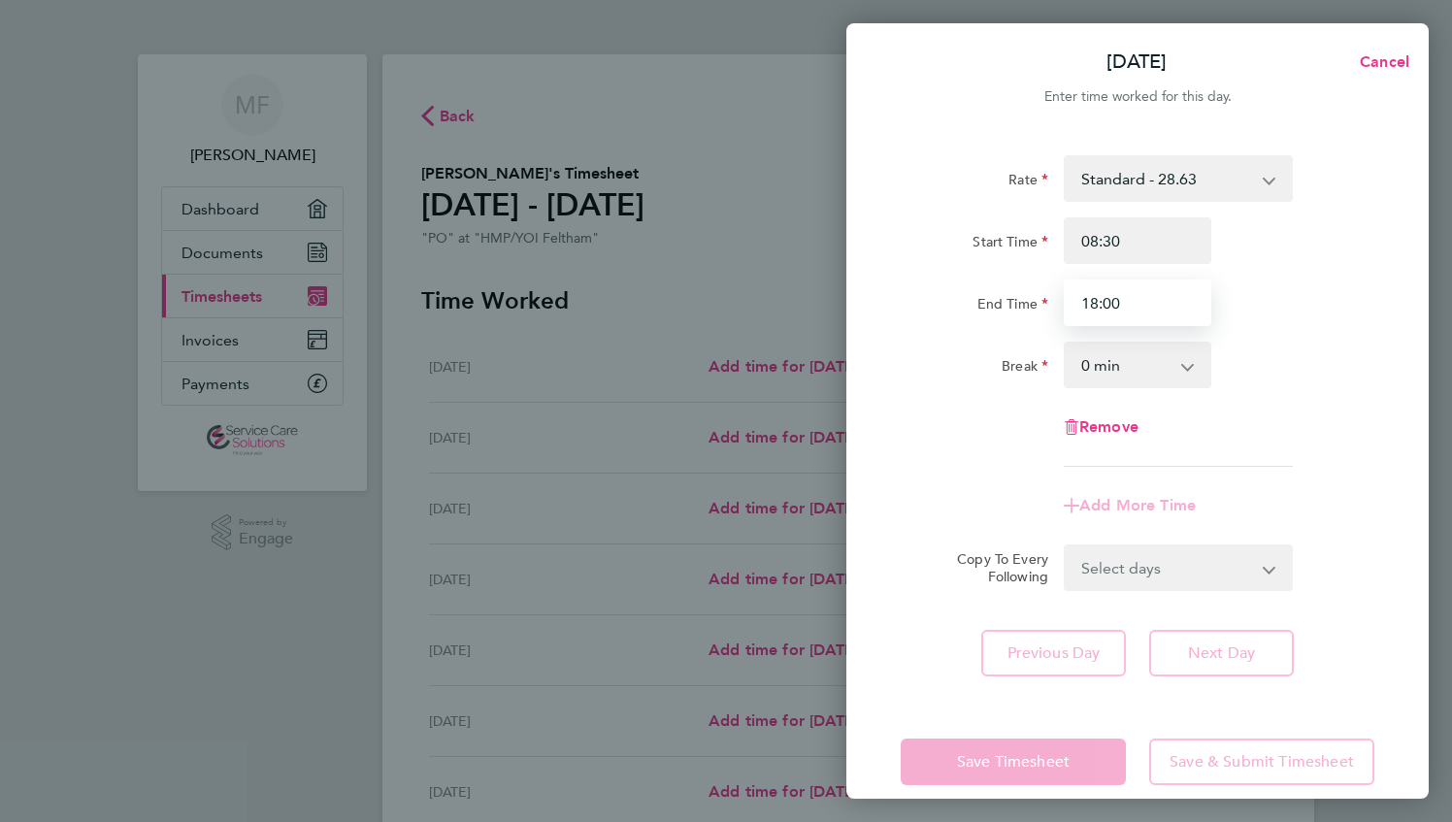
type input "18:00"
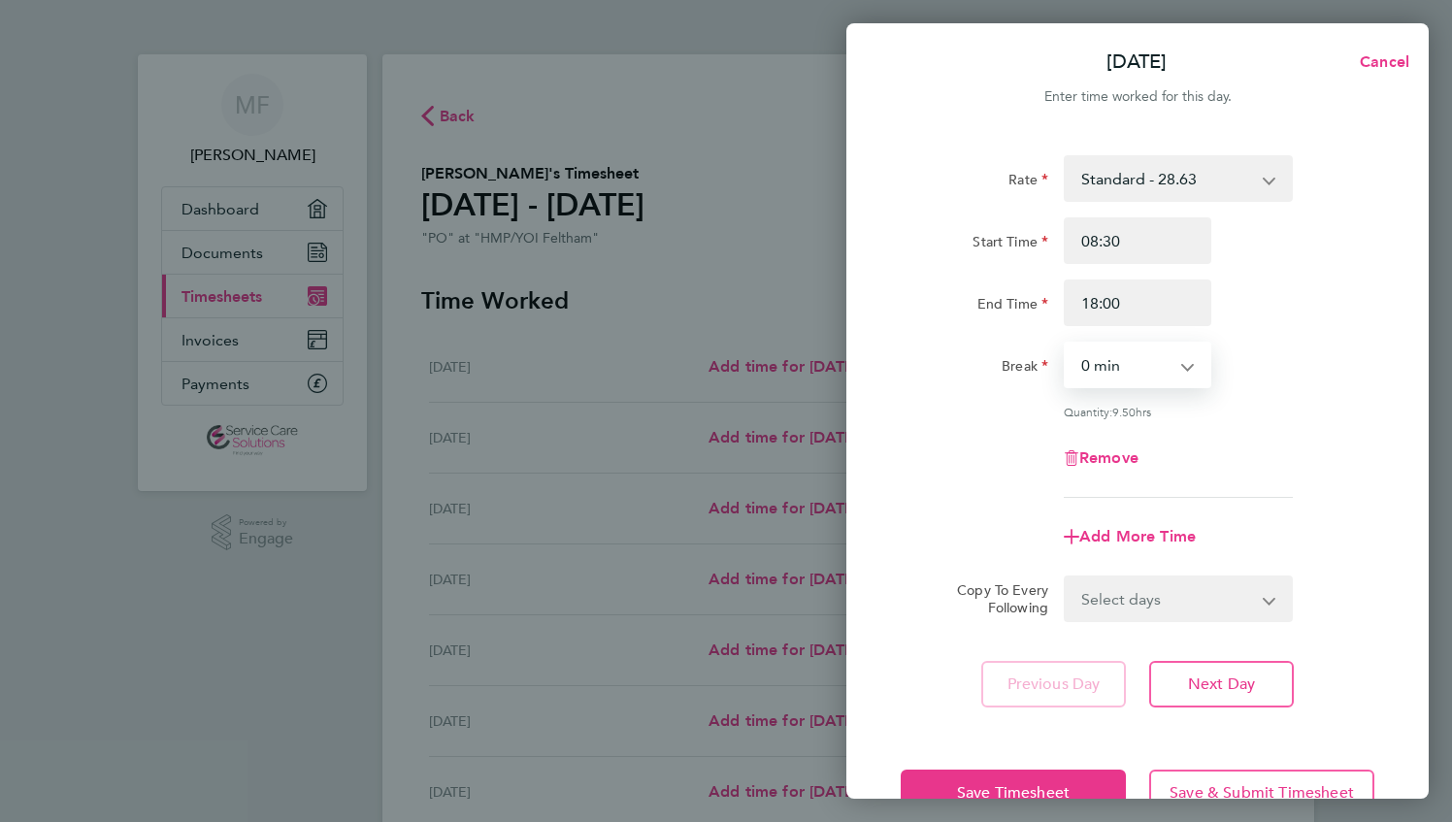
drag, startPoint x: 1099, startPoint y: 375, endPoint x: 1101, endPoint y: 387, distance: 12.8
click at [1101, 375] on select "0 min 15 min 30 min 45 min 60 min 75 min 90 min" at bounding box center [1126, 365] width 120 height 43
select select "90"
click at [1066, 344] on select "0 min 15 min 30 min 45 min 60 min 75 min 90 min" at bounding box center [1126, 365] width 120 height 43
click at [1237, 693] on button "Next Day" at bounding box center [1221, 684] width 145 height 47
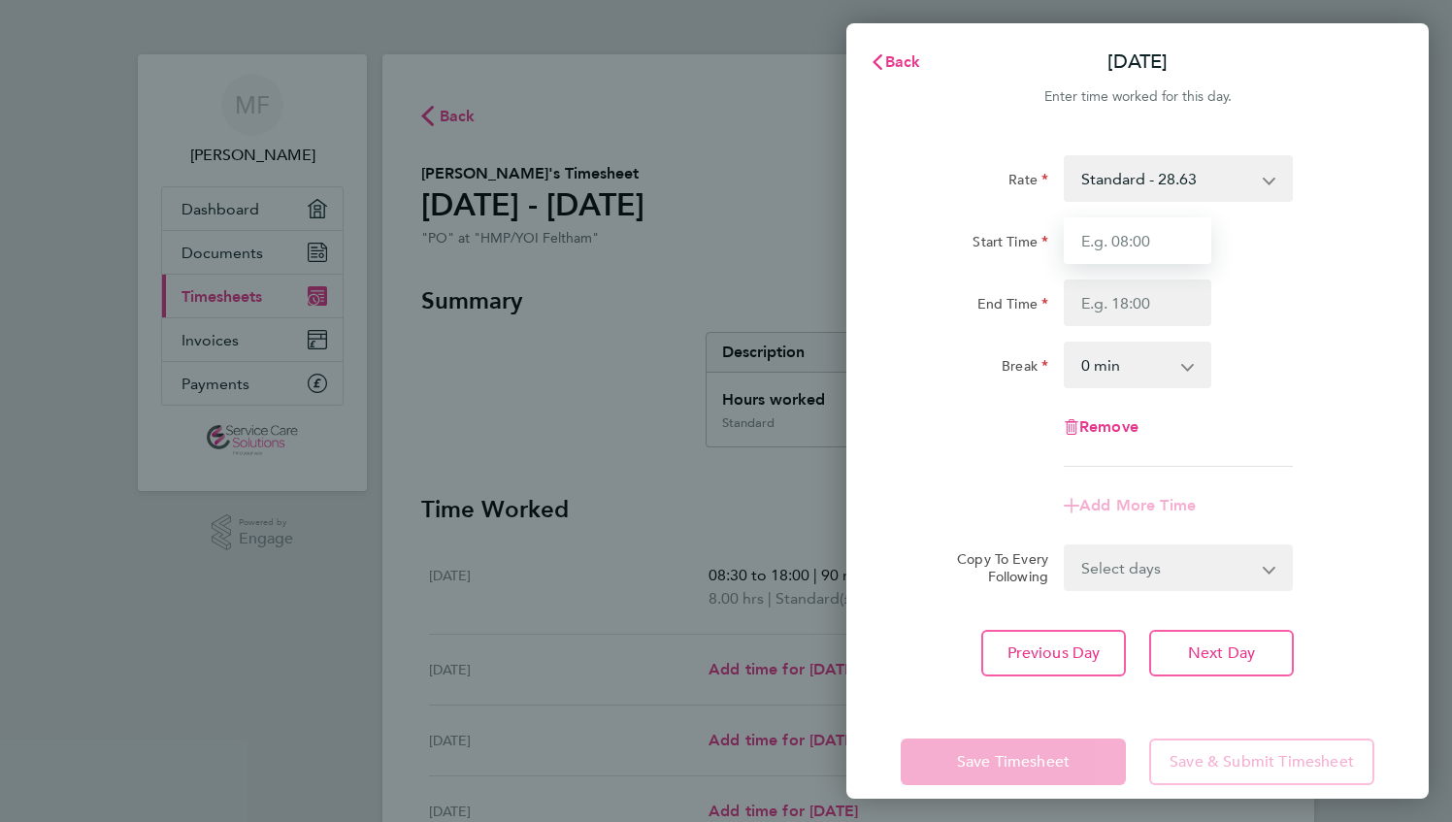
click at [1118, 245] on input "Start Time" at bounding box center [1138, 240] width 148 height 47
type input "08:30"
type input "18:00"
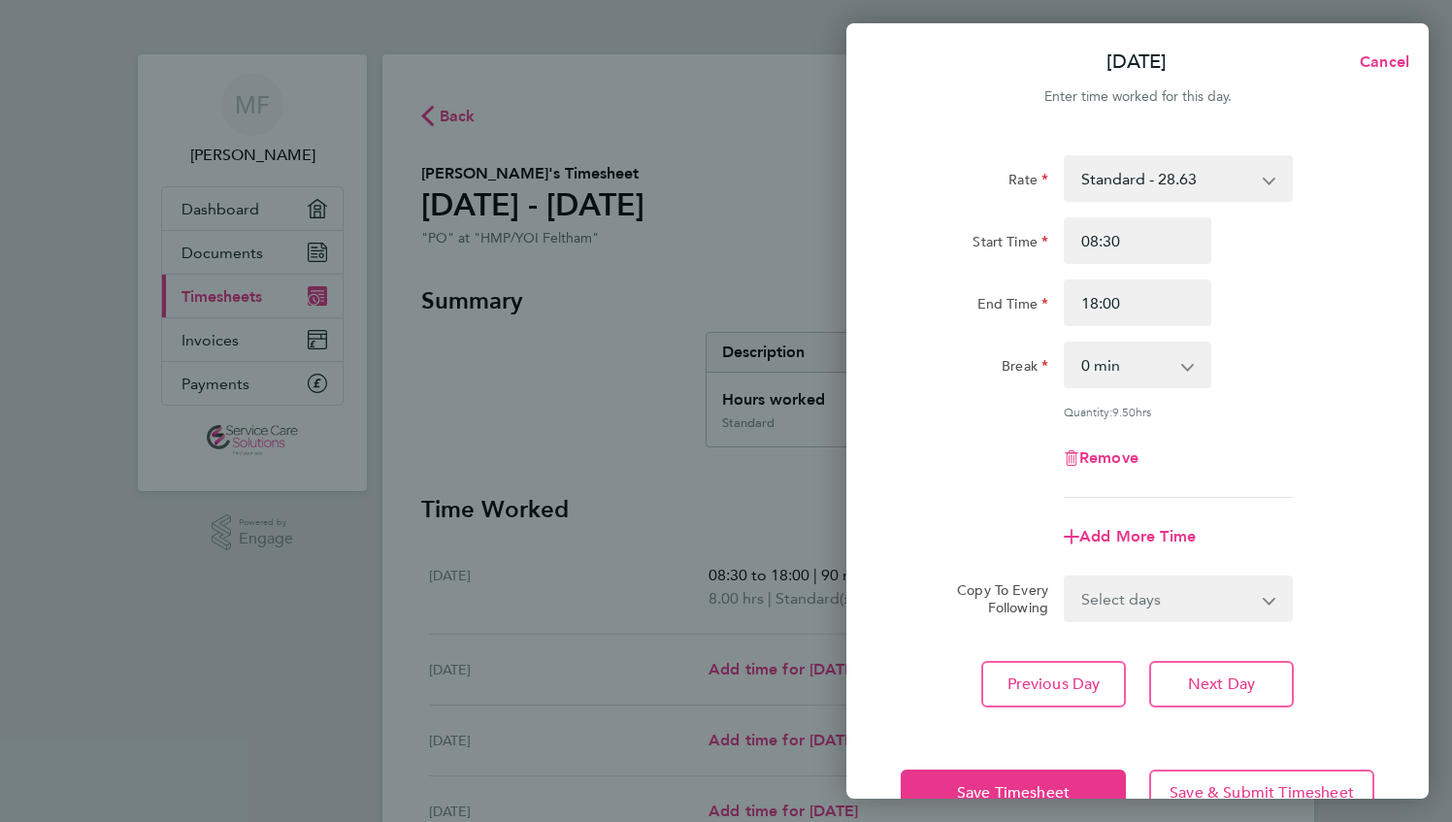
click at [1117, 375] on select "0 min 15 min 30 min 45 min 60 min 75 min 90 min" at bounding box center [1126, 365] width 120 height 43
select select "60"
click at [1066, 344] on select "0 min 15 min 30 min 45 min 60 min 75 min 90 min" at bounding box center [1126, 365] width 120 height 43
click at [1197, 680] on span "Next Day" at bounding box center [1221, 684] width 67 height 19
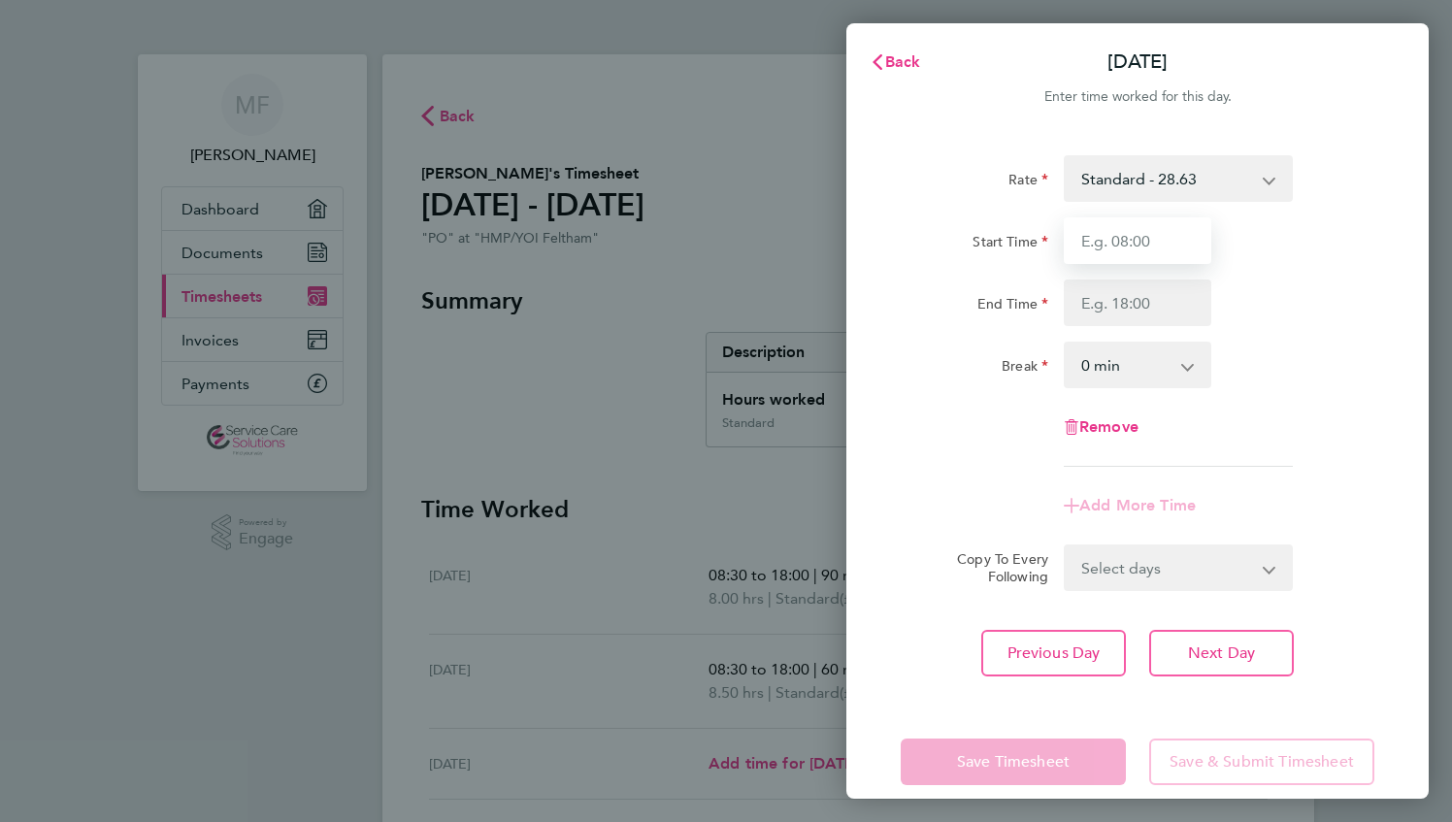
click at [1104, 243] on input "Start Time" at bounding box center [1138, 240] width 148 height 47
drag, startPoint x: 1120, startPoint y: 243, endPoint x: 1080, endPoint y: 248, distance: 41.1
click at [1080, 248] on input "10:00" at bounding box center [1138, 240] width 148 height 47
type input "08:30"
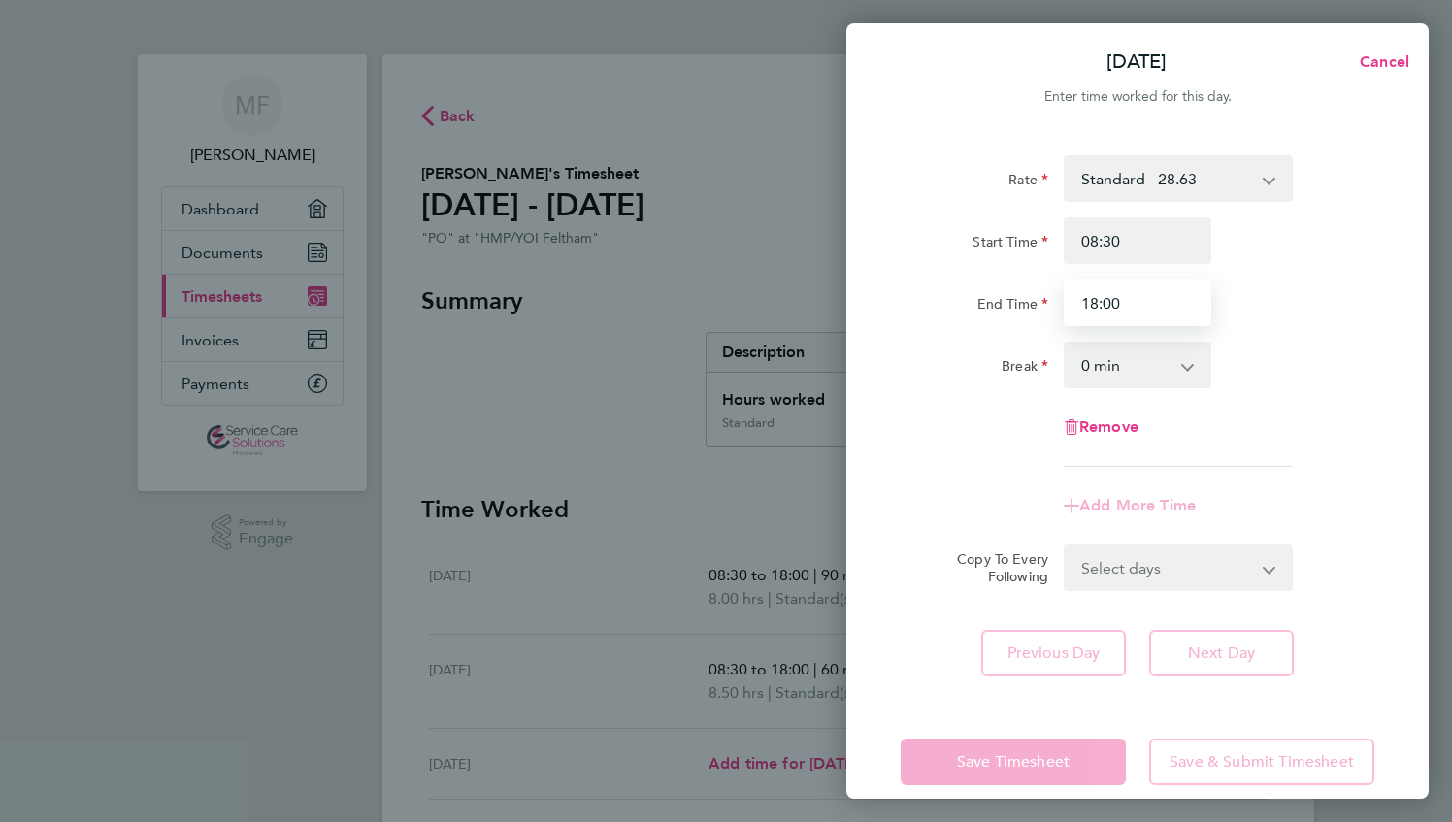
type input "18:00"
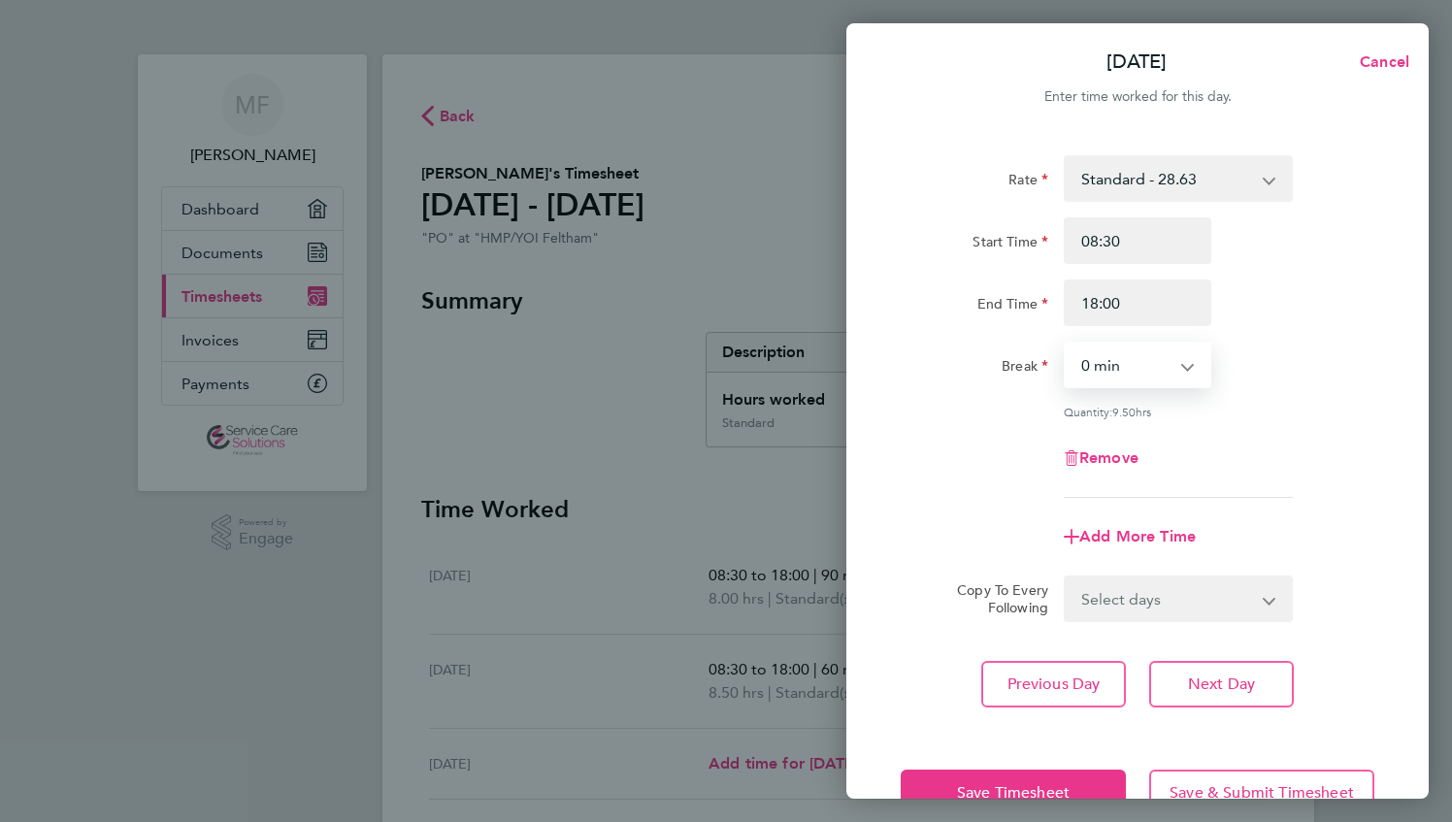
click at [1118, 376] on select "0 min 15 min 30 min 45 min 60 min 75 min 90 min" at bounding box center [1126, 365] width 120 height 43
select select "90"
click at [1066, 344] on select "0 min 15 min 30 min 45 min 60 min 75 min 90 min" at bounding box center [1126, 365] width 120 height 43
click at [1223, 694] on button "Next Day" at bounding box center [1221, 684] width 145 height 47
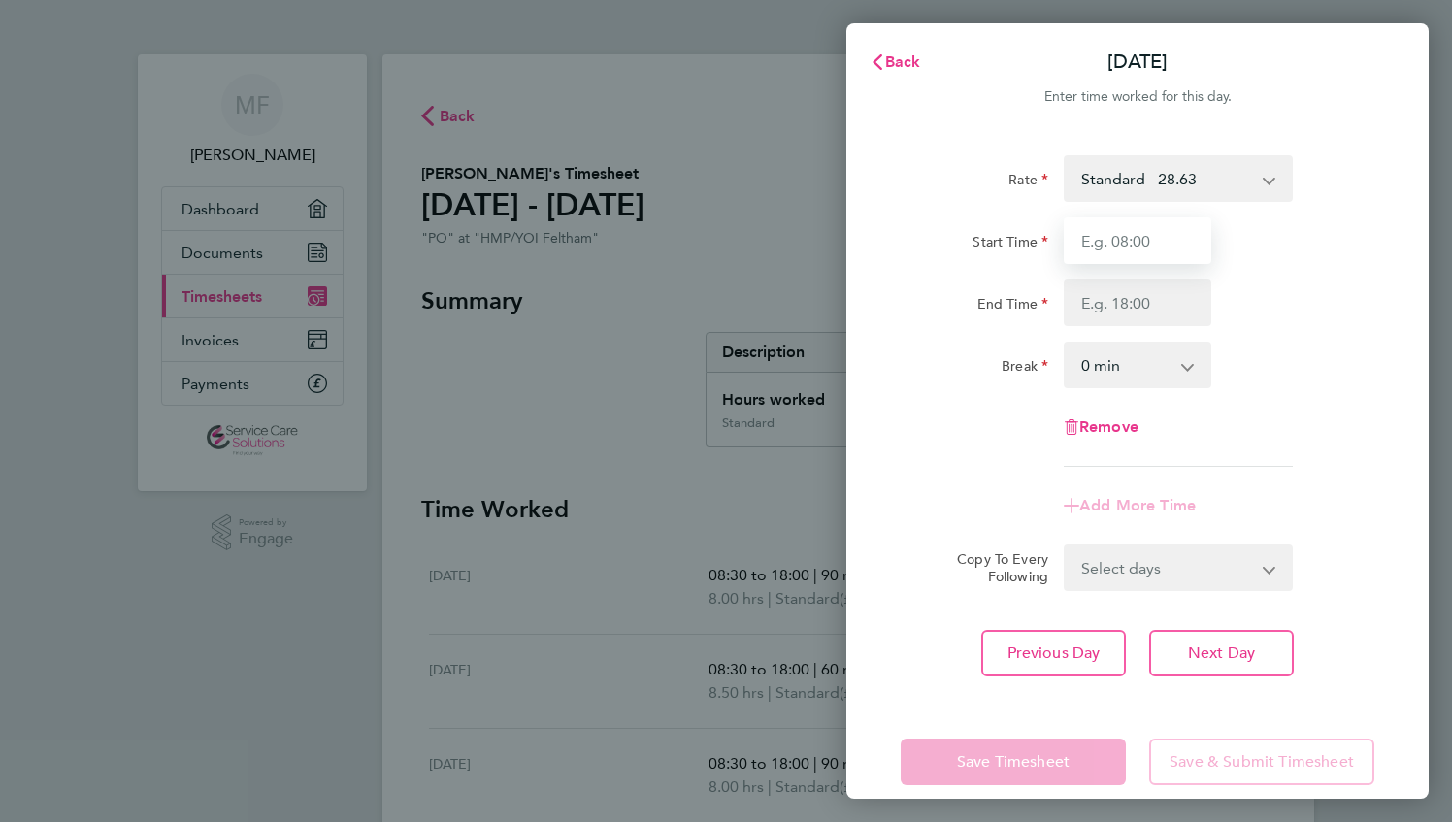
click at [1129, 237] on input "Start Time" at bounding box center [1138, 240] width 148 height 47
type input "10:00"
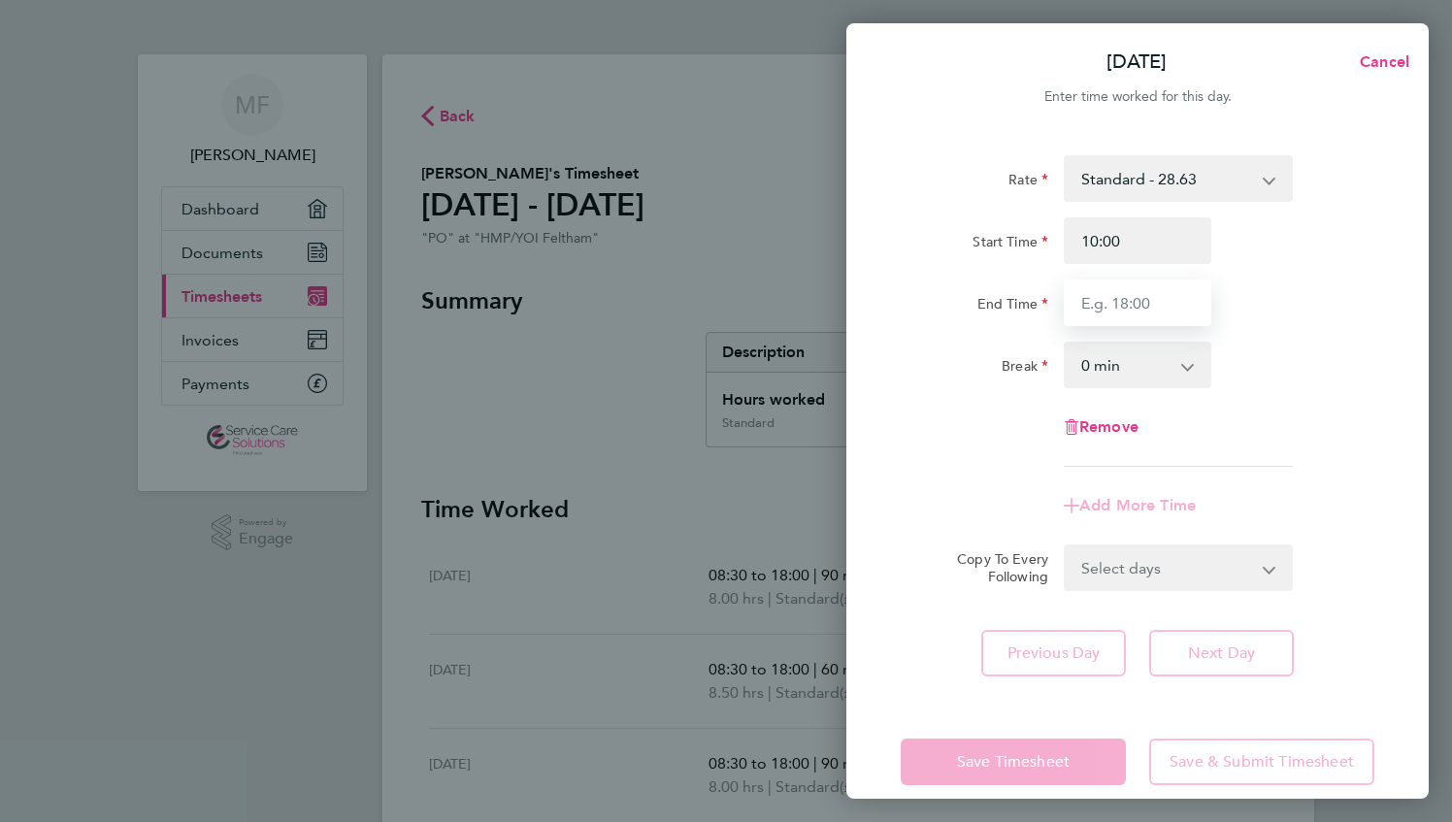
click at [1095, 313] on input "End Time" at bounding box center [1138, 303] width 148 height 47
type input "19:00"
click at [1084, 373] on select "0 min 15 min 30 min 45 min 60 min 75 min 90 min" at bounding box center [1126, 365] width 120 height 43
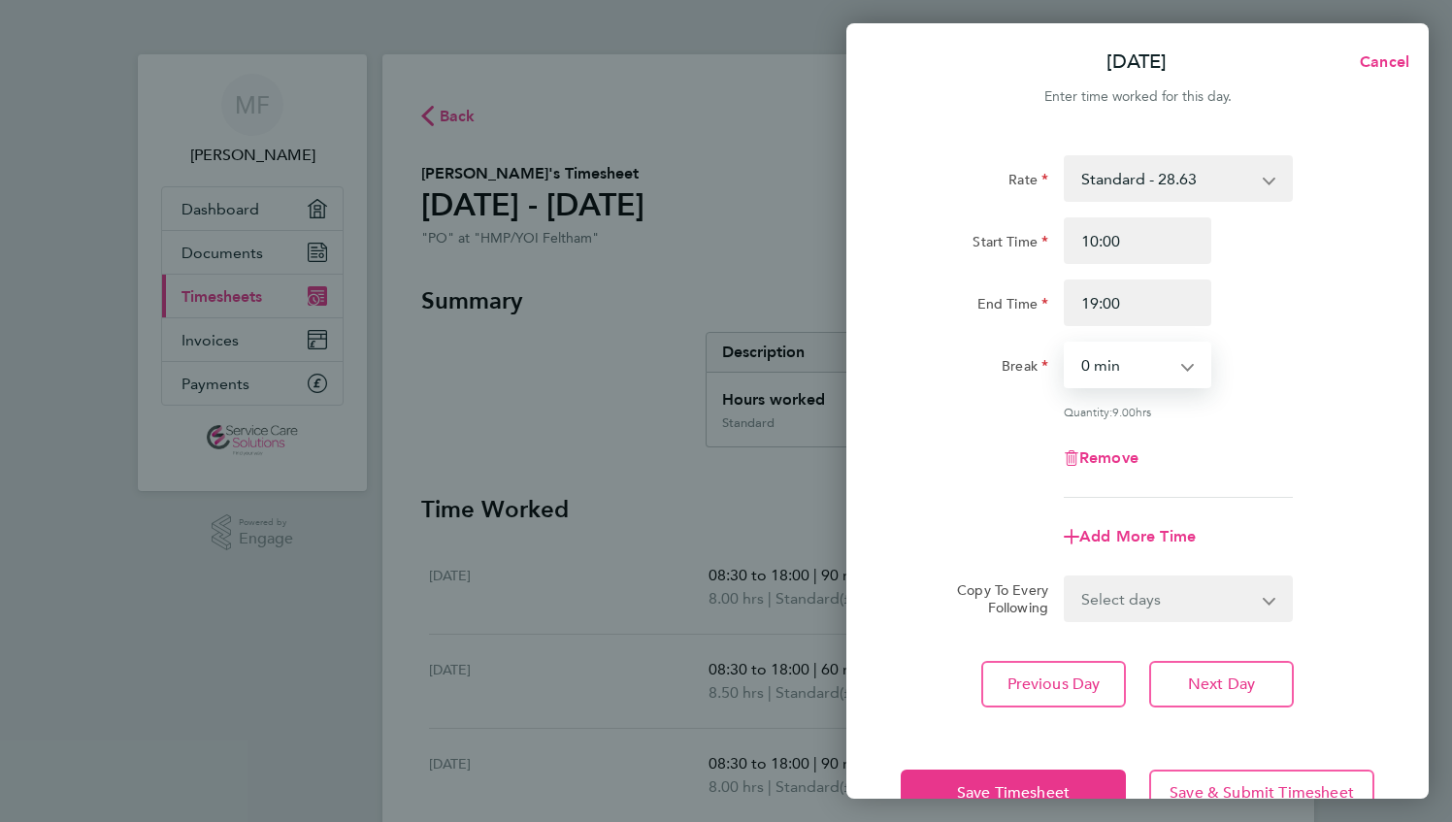
select select "90"
click at [1066, 344] on select "0 min 15 min 30 min 45 min 60 min 75 min 90 min" at bounding box center [1126, 365] width 120 height 43
click at [1207, 682] on span "Next Day" at bounding box center [1221, 684] width 67 height 19
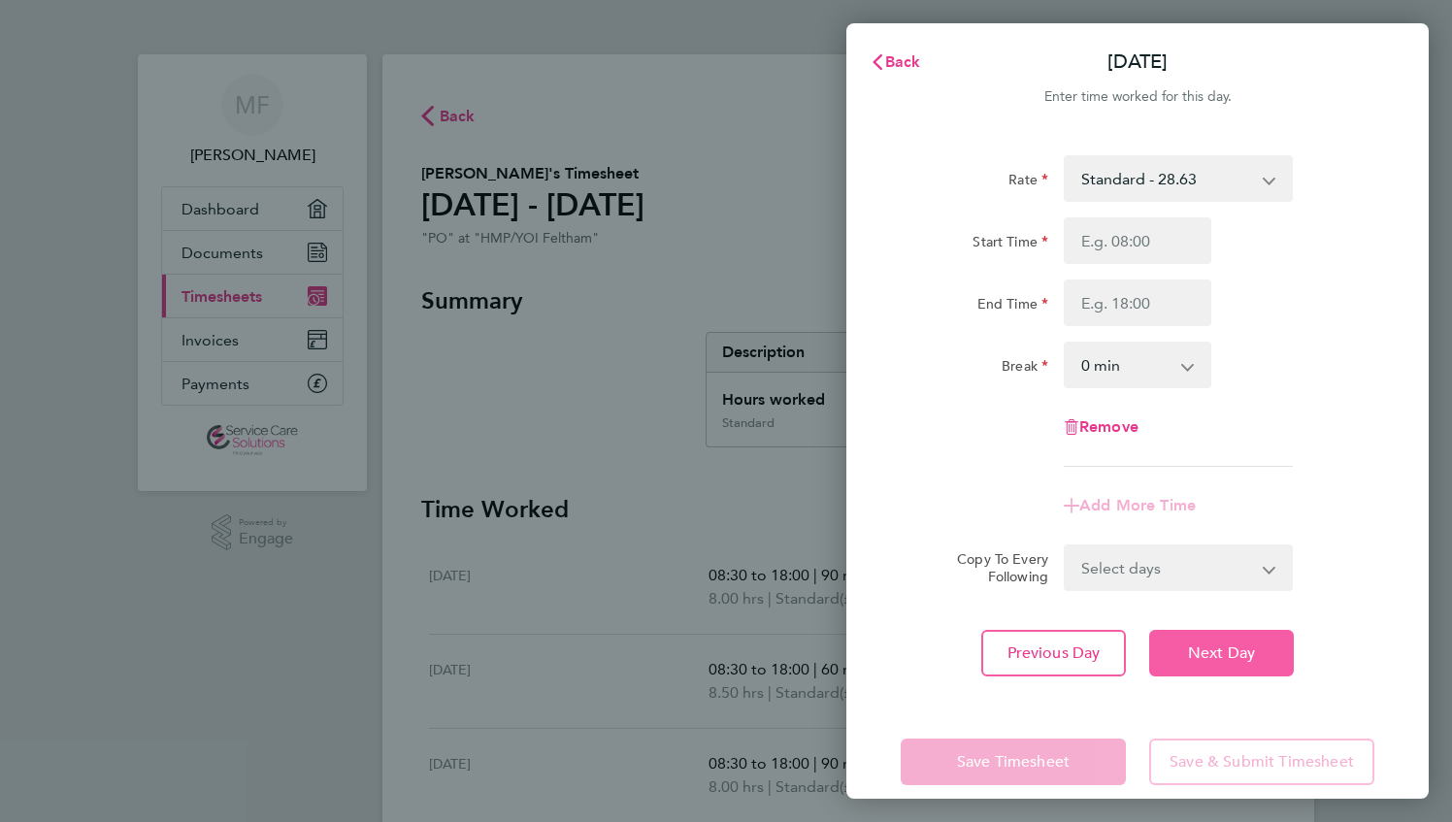
click at [1215, 657] on span "Next Day" at bounding box center [1221, 653] width 67 height 19
click at [1132, 241] on input "Start Time" at bounding box center [1138, 240] width 148 height 47
type input "08:30"
type input "18:00"
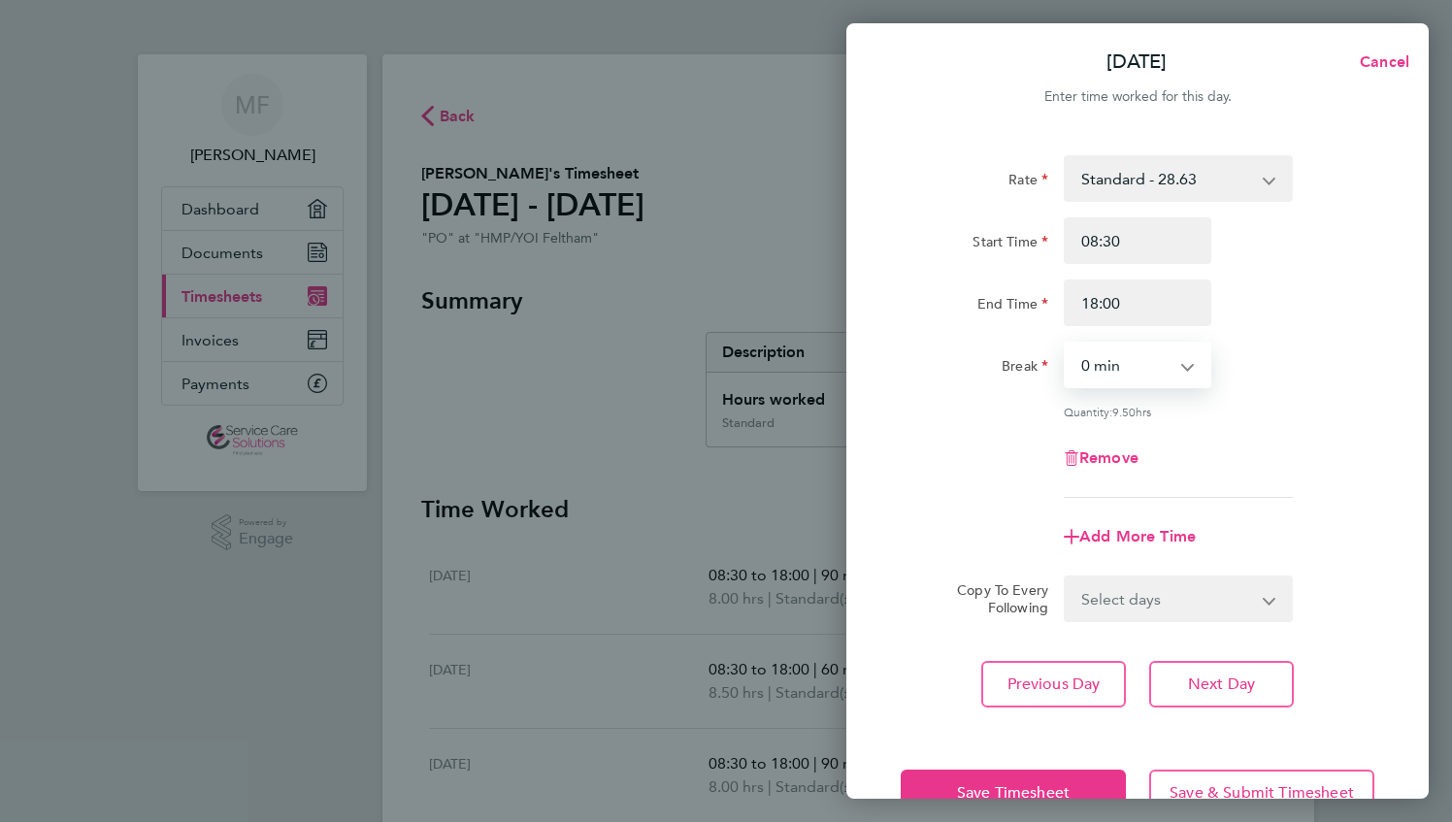
click at [1115, 375] on select "0 min 15 min 30 min 45 min 60 min 75 min 90 min" at bounding box center [1126, 365] width 120 height 43
select select "60"
click at [1066, 344] on select "0 min 15 min 30 min 45 min 60 min 75 min 90 min" at bounding box center [1126, 365] width 120 height 43
click at [1039, 786] on span "Save Timesheet" at bounding box center [1013, 792] width 113 height 19
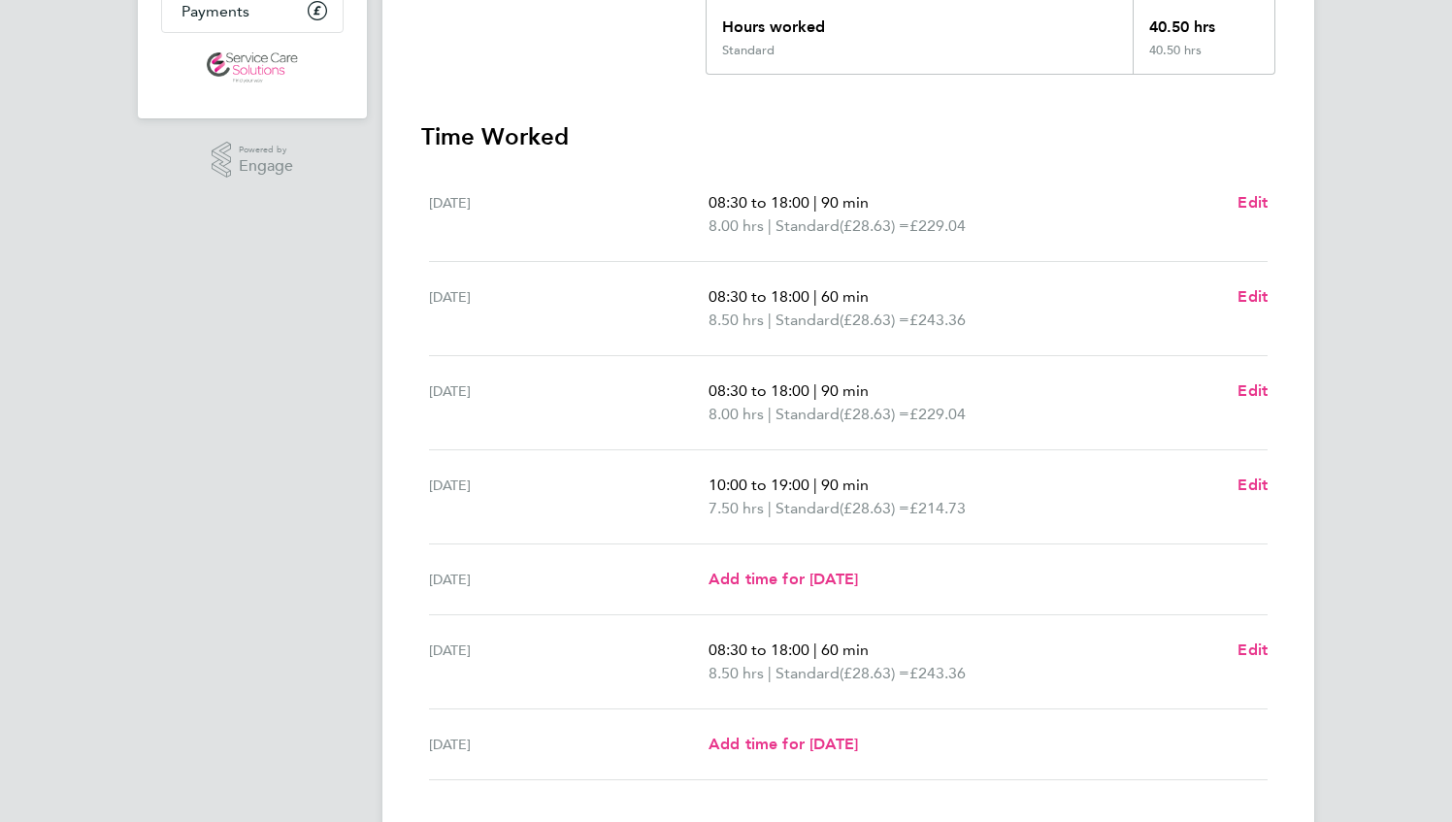
scroll to position [485, 0]
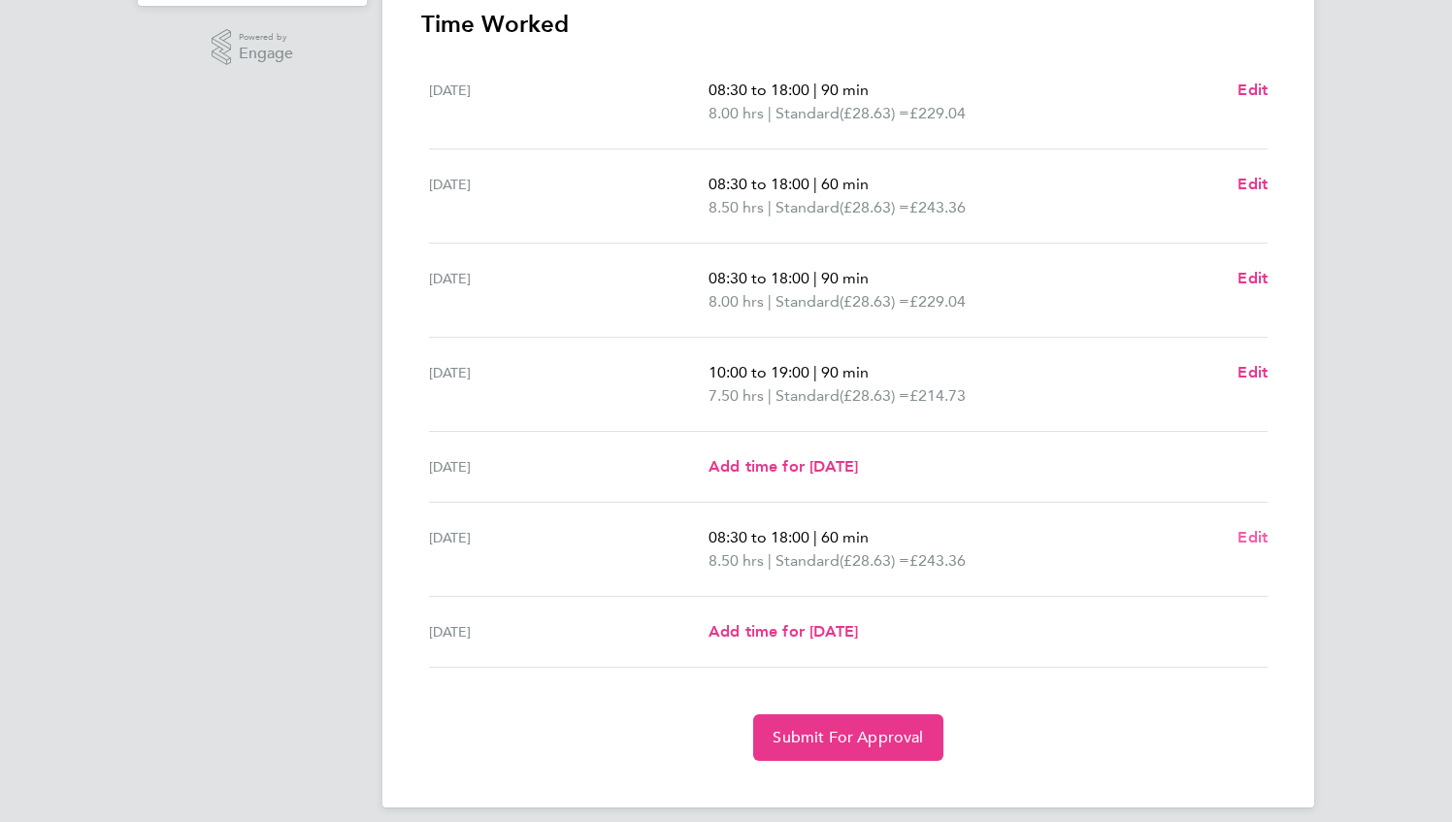
click at [1256, 532] on span "Edit" at bounding box center [1253, 537] width 30 height 18
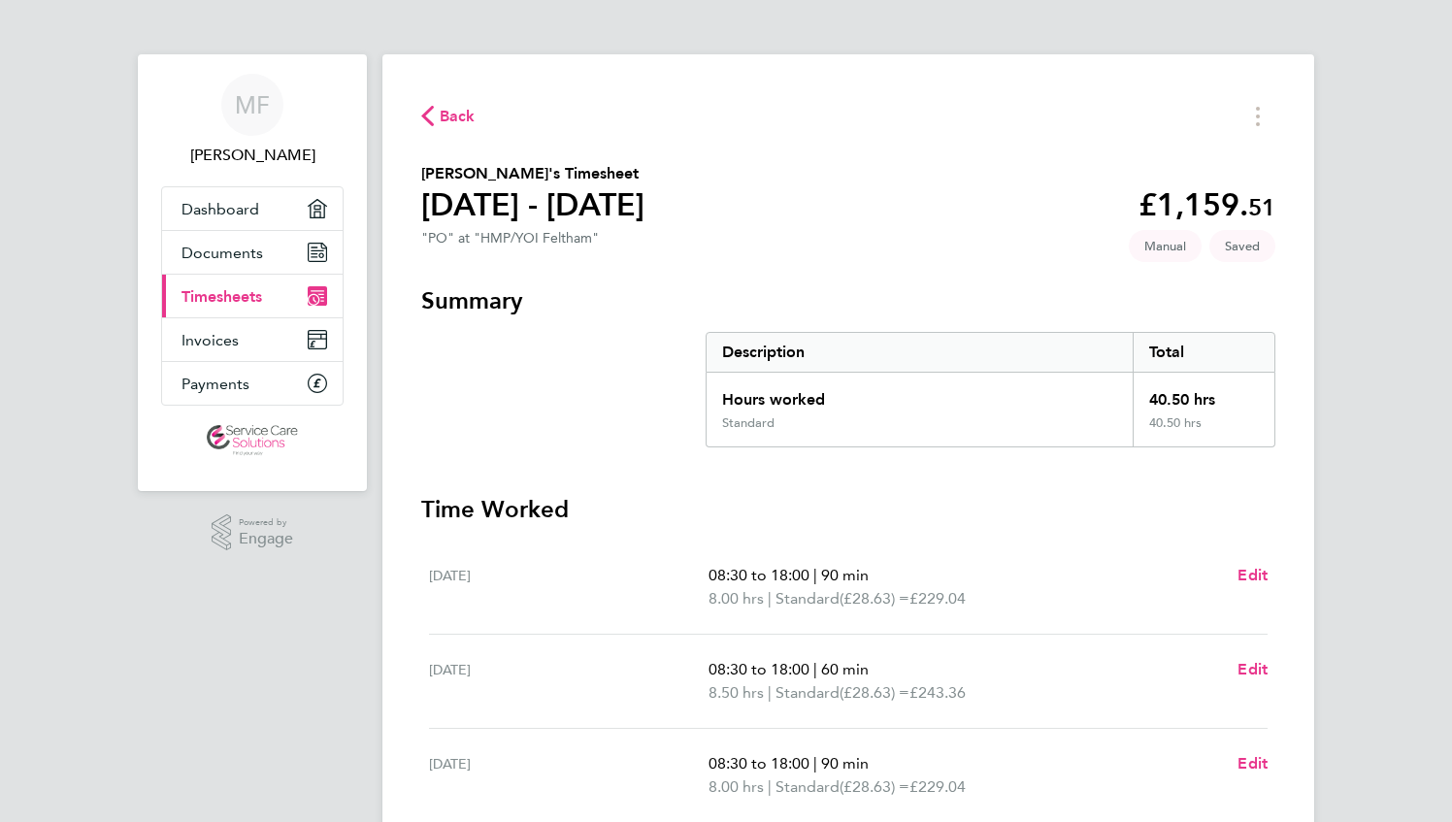
select select "60"
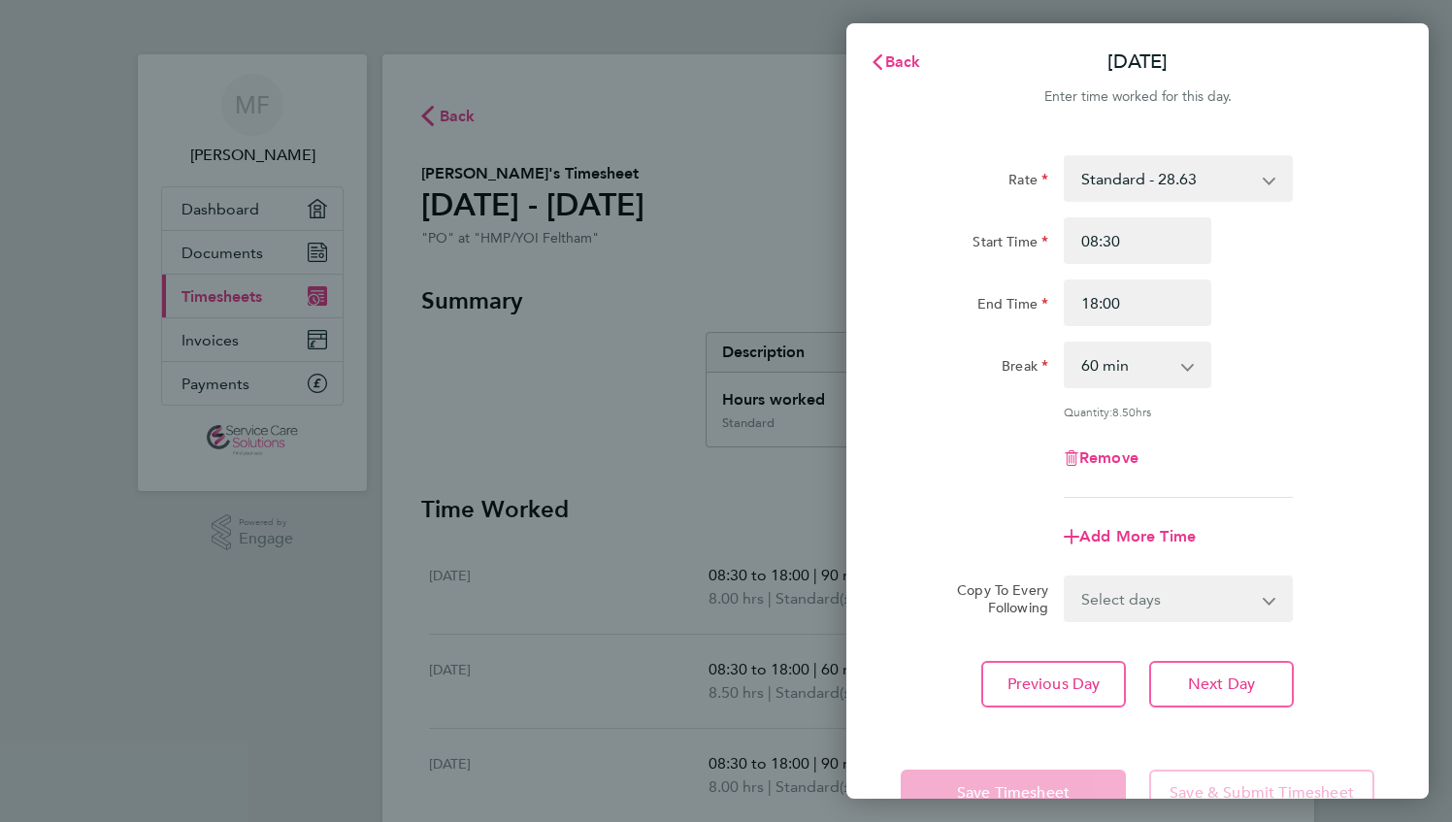
click at [1188, 365] on app-icon-cross-button at bounding box center [1197, 365] width 23 height 43
click at [1148, 247] on input "08:30" at bounding box center [1138, 240] width 148 height 47
type input "0"
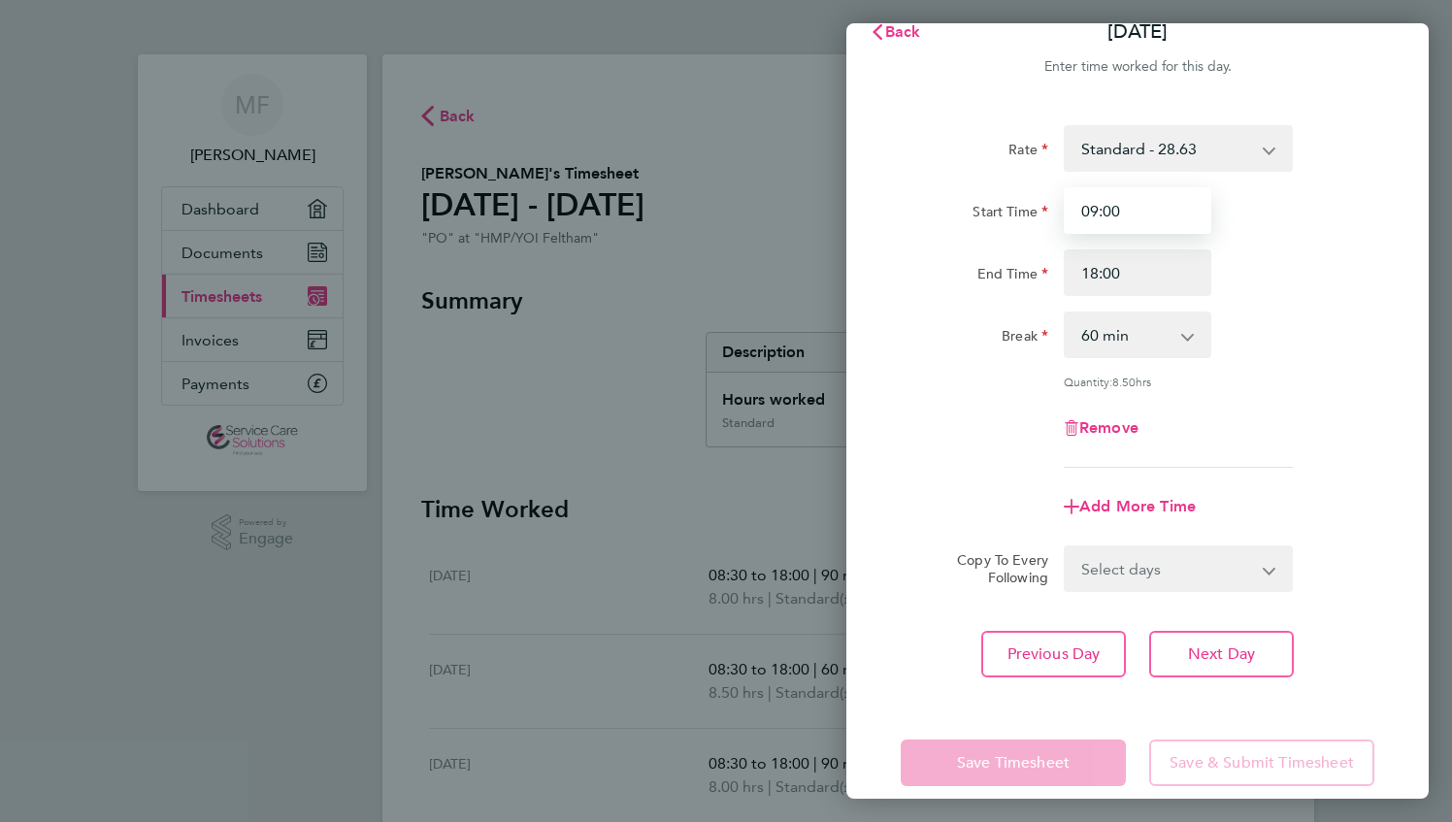
scroll to position [54, 0]
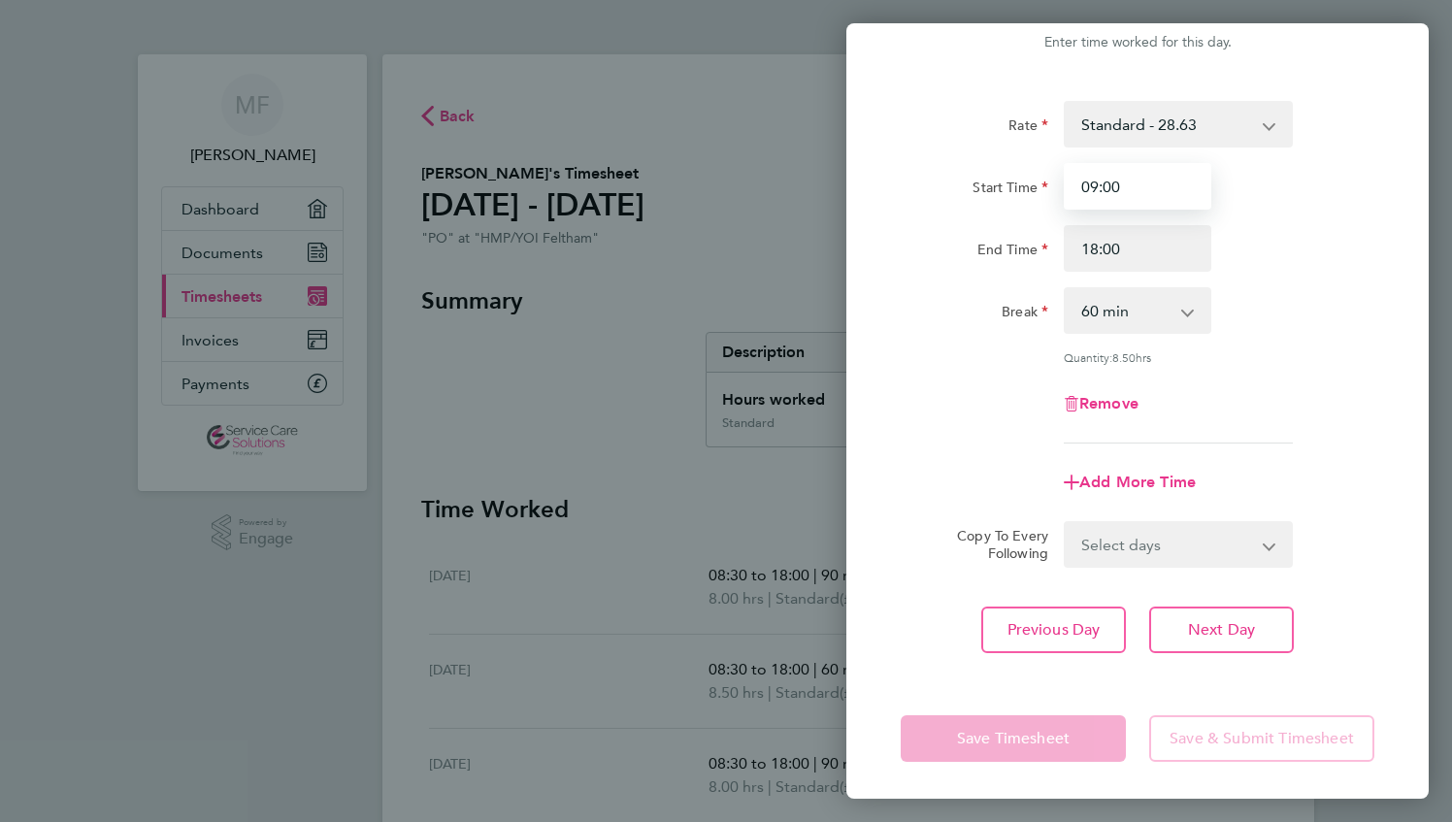
type input "09:00"
click at [902, 371] on div "Rate Standard - 28.63 Start Time 09:00 End Time 18:00 Break 0 min 15 min 30 min…" at bounding box center [1138, 272] width 474 height 343
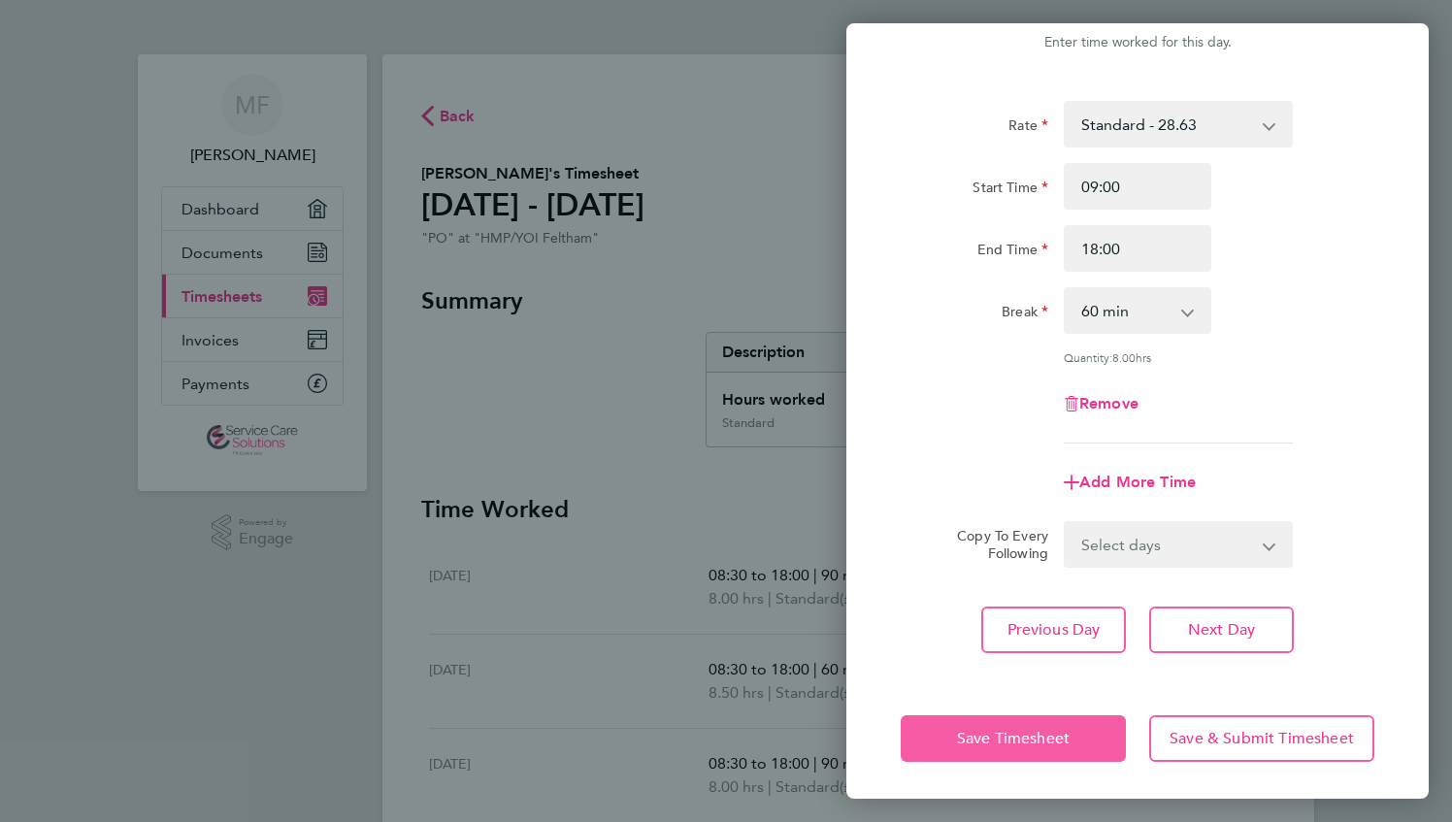
click at [1050, 742] on span "Save Timesheet" at bounding box center [1013, 738] width 113 height 19
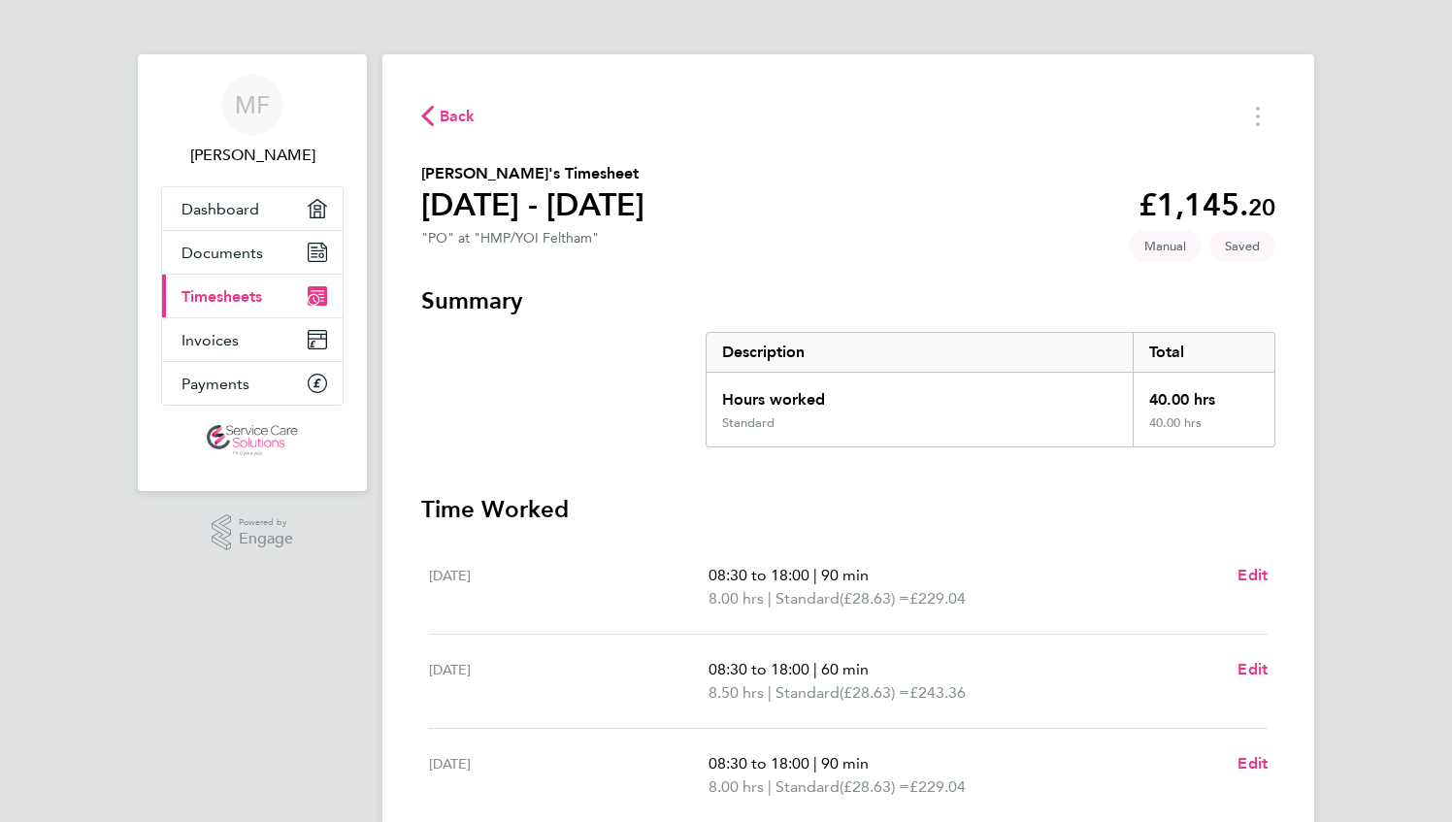
click at [447, 113] on span "Back" at bounding box center [458, 116] width 36 height 23
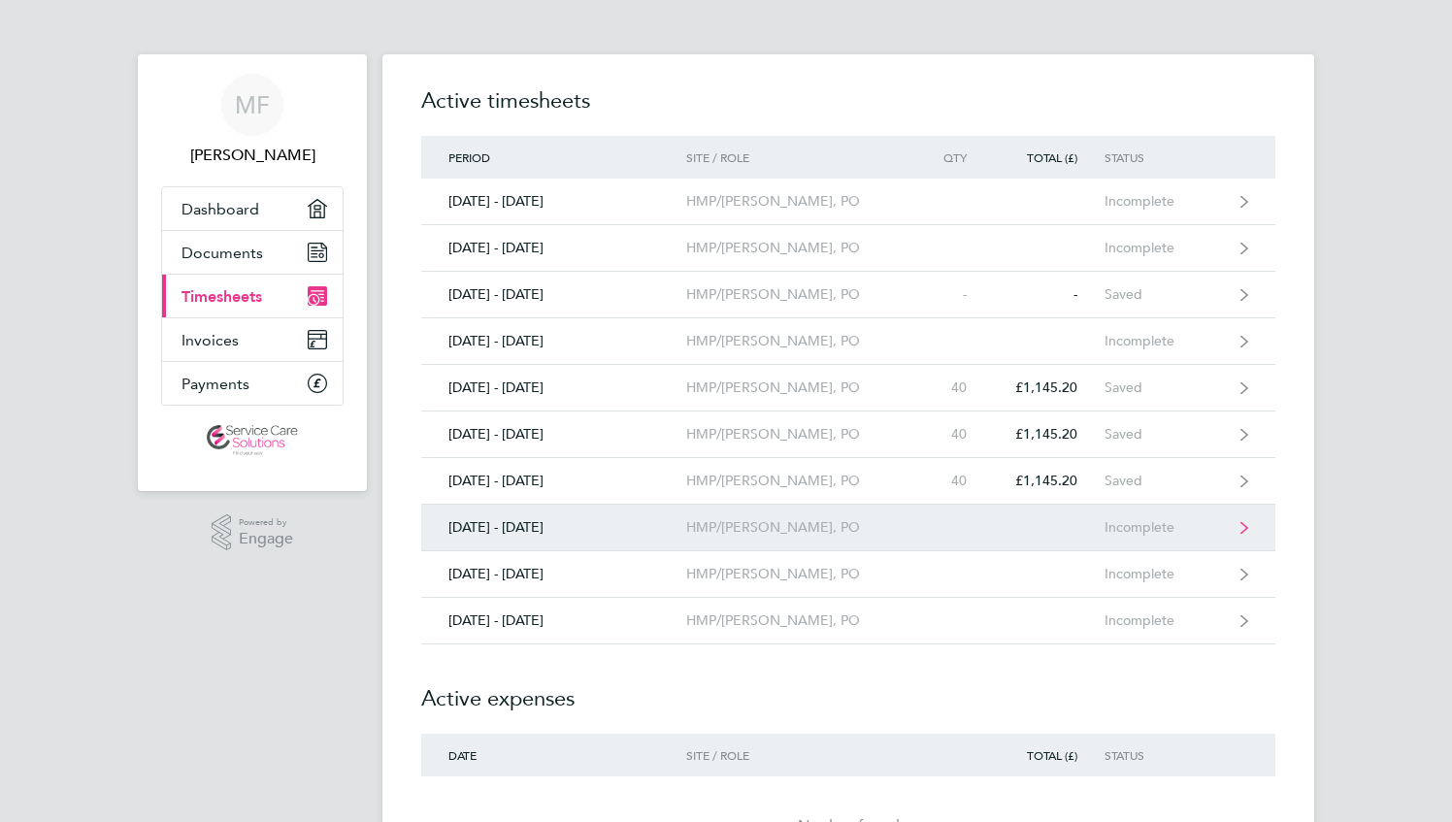
click at [743, 520] on div "HMP/[PERSON_NAME], PO" at bounding box center [797, 527] width 222 height 17
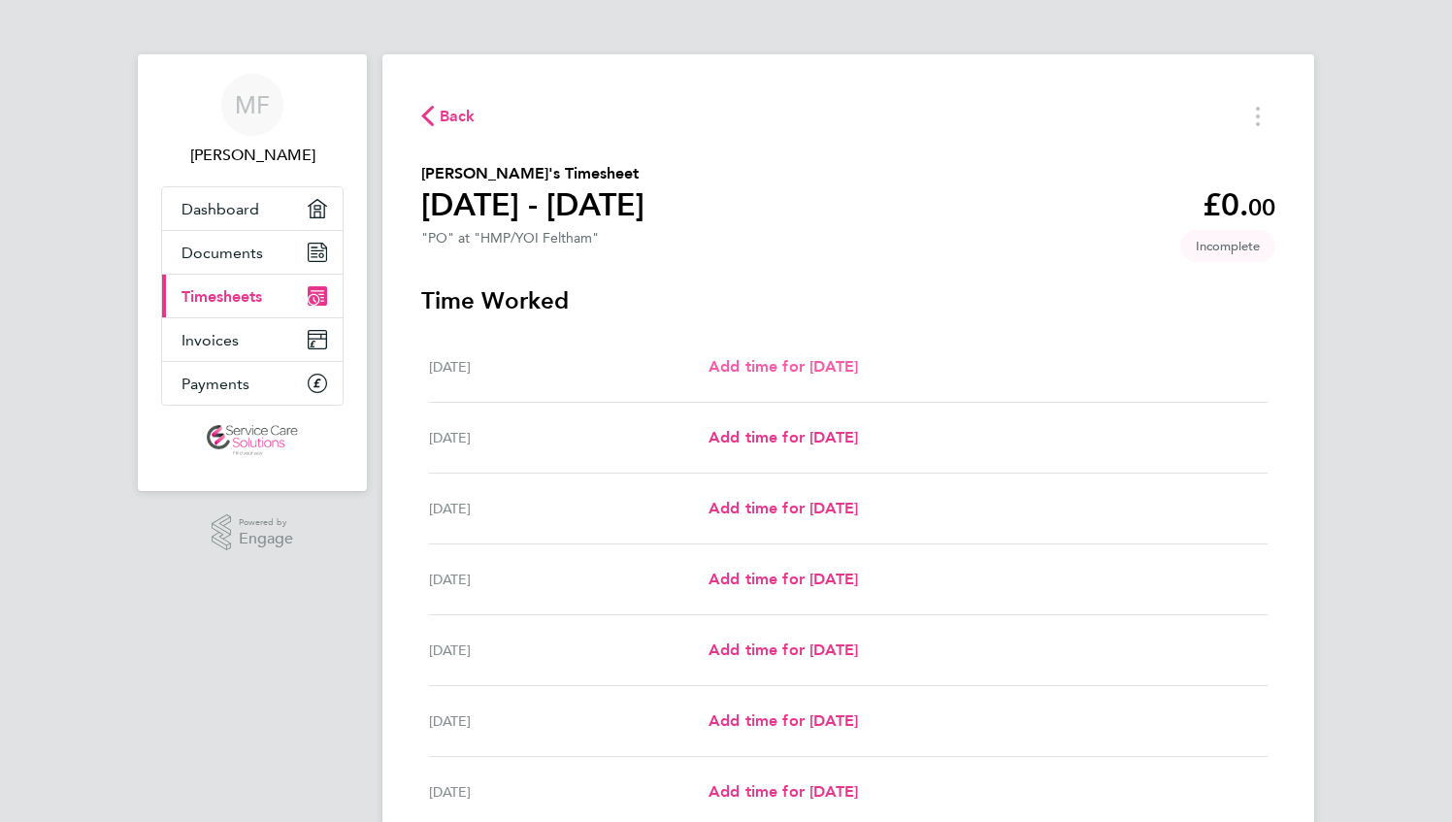
click at [775, 368] on span "Add time for [DATE]" at bounding box center [784, 366] width 150 height 18
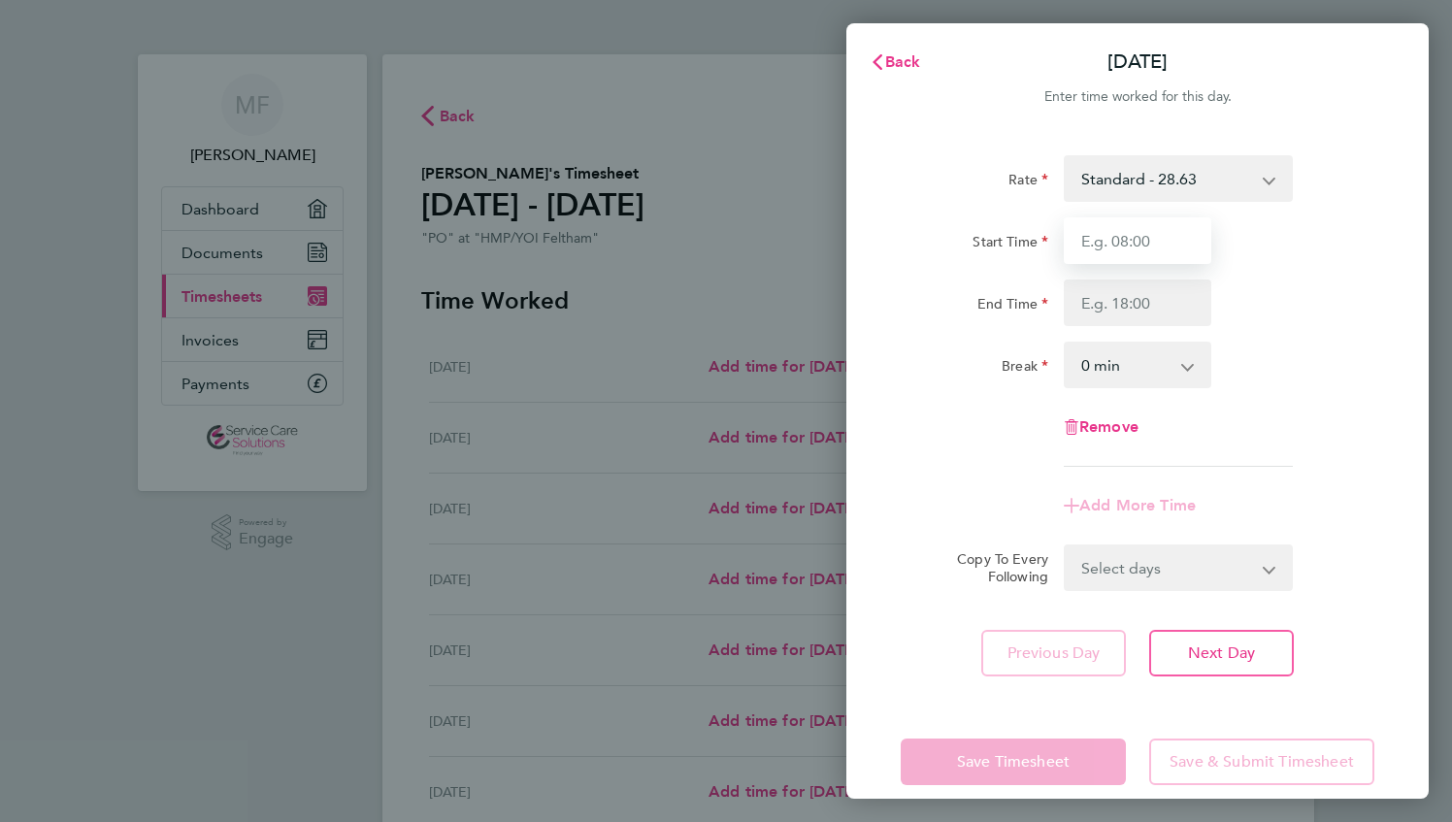
click at [1130, 241] on input "Start Time" at bounding box center [1138, 240] width 148 height 47
click at [1159, 237] on input "Start Time" at bounding box center [1138, 240] width 148 height 47
type input "08:00"
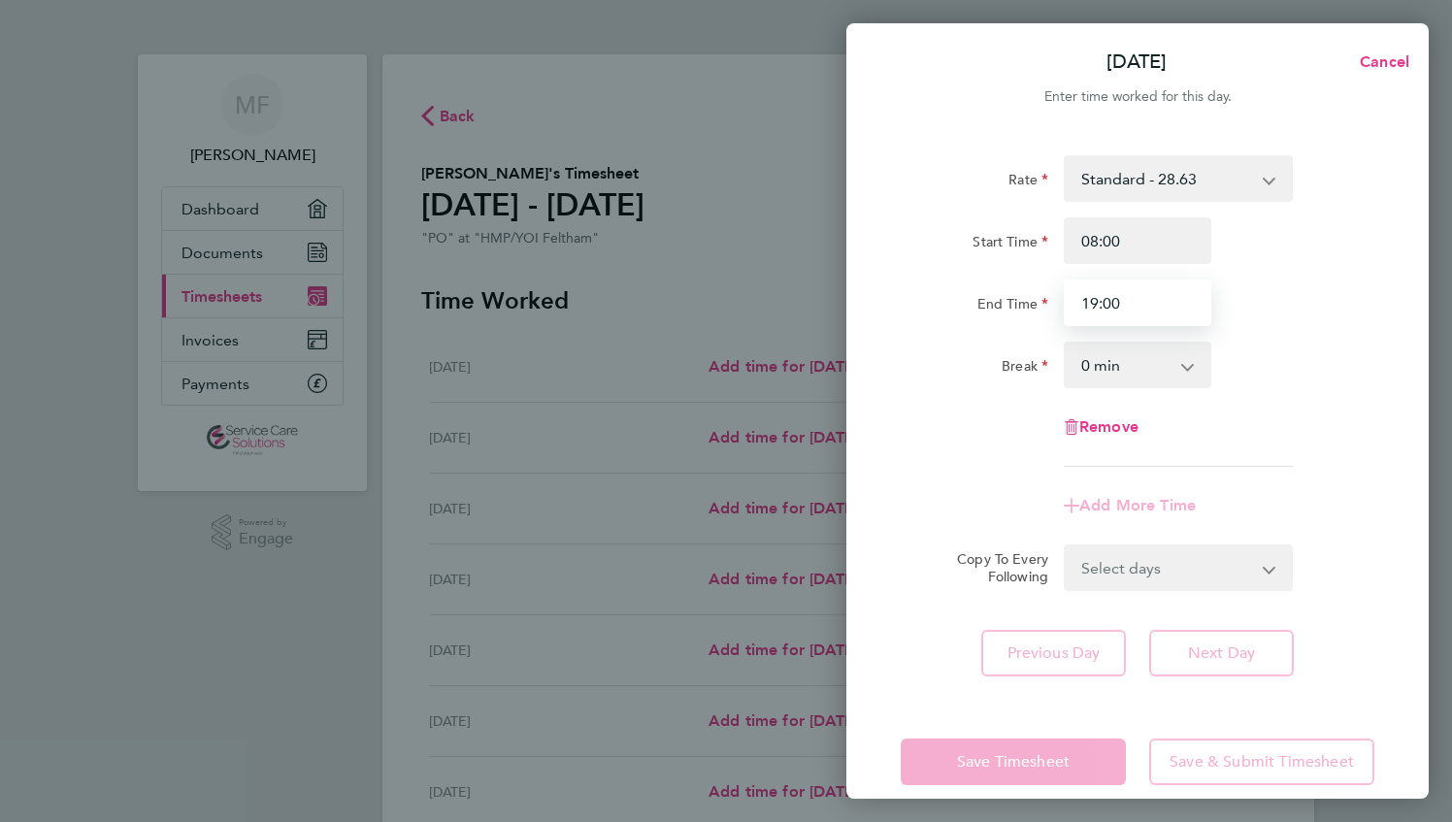
type input "19:00"
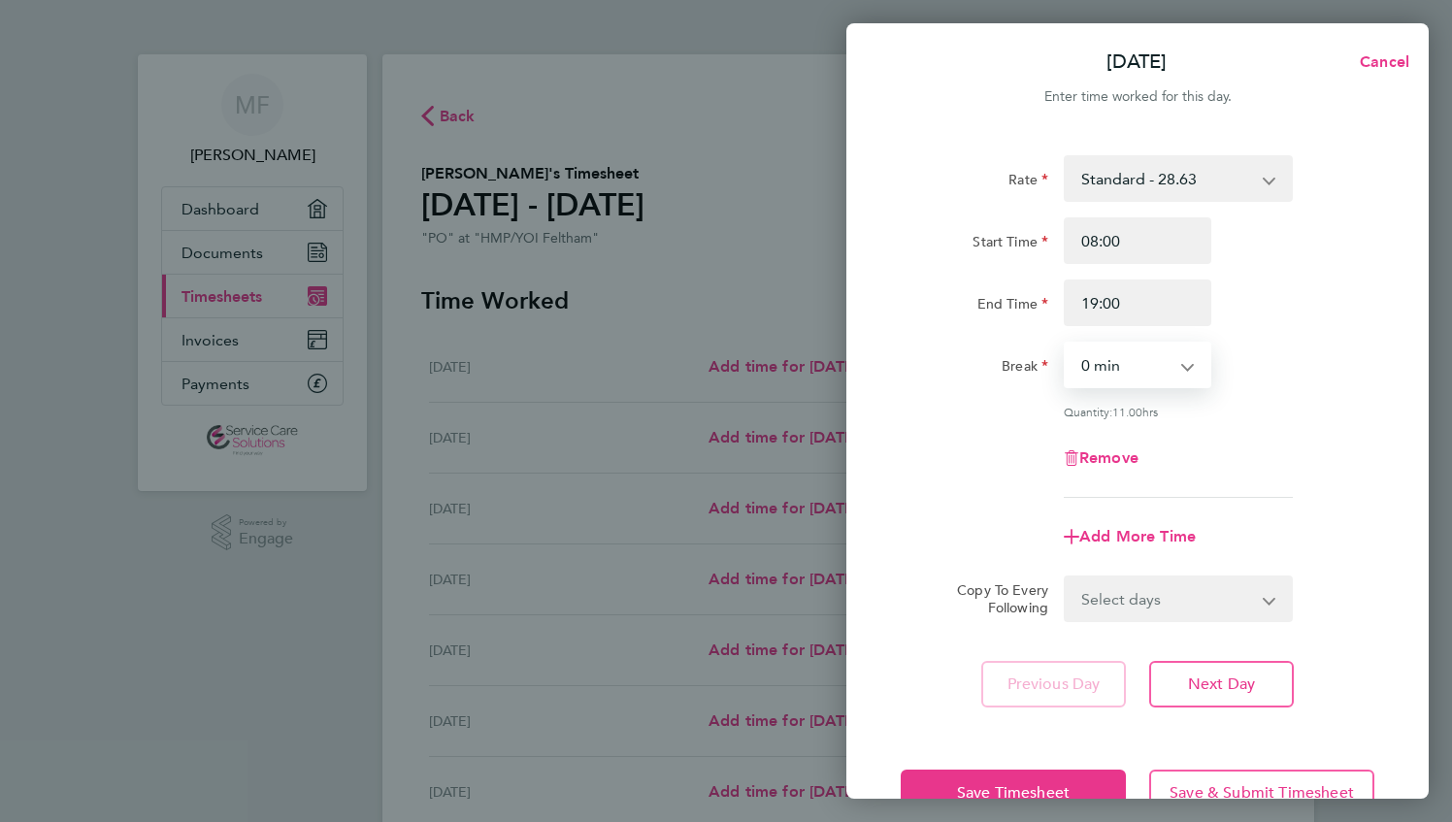
click at [1118, 378] on select "0 min 15 min 30 min 45 min 60 min 75 min 90 min" at bounding box center [1126, 365] width 120 height 43
select select "90"
click at [1066, 344] on select "0 min 15 min 30 min 45 min 60 min 75 min 90 min" at bounding box center [1126, 365] width 120 height 43
click at [1097, 299] on input "19:00" at bounding box center [1138, 303] width 148 height 47
type input "18:00"
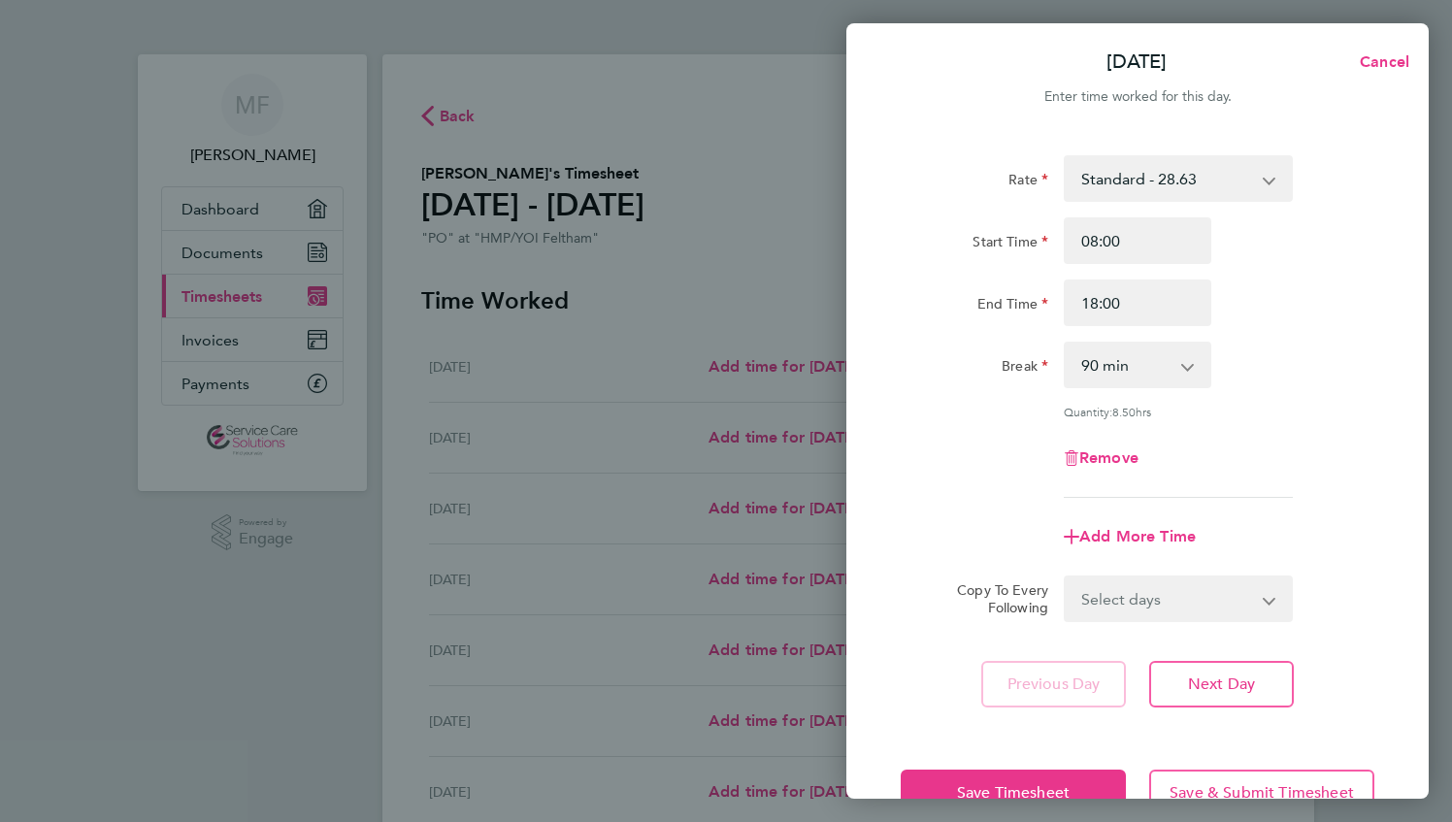
click at [923, 537] on div "Add More Time" at bounding box center [1137, 537] width 489 height 47
click at [927, 571] on form "Rate Standard - 28.63 Start Time 08:00 End Time 18:00 Break 0 min 15 min 30 min…" at bounding box center [1138, 388] width 474 height 467
click at [1093, 353] on select "0 min 15 min 30 min 45 min 60 min 75 min 90 min" at bounding box center [1126, 365] width 120 height 43
click at [997, 490] on div "Rate Standard - 28.63 Start Time 08:00 End Time 18:00 Break 0 min 15 min 30 min…" at bounding box center [1138, 326] width 474 height 343
click at [1198, 685] on span "Next Day" at bounding box center [1221, 684] width 67 height 19
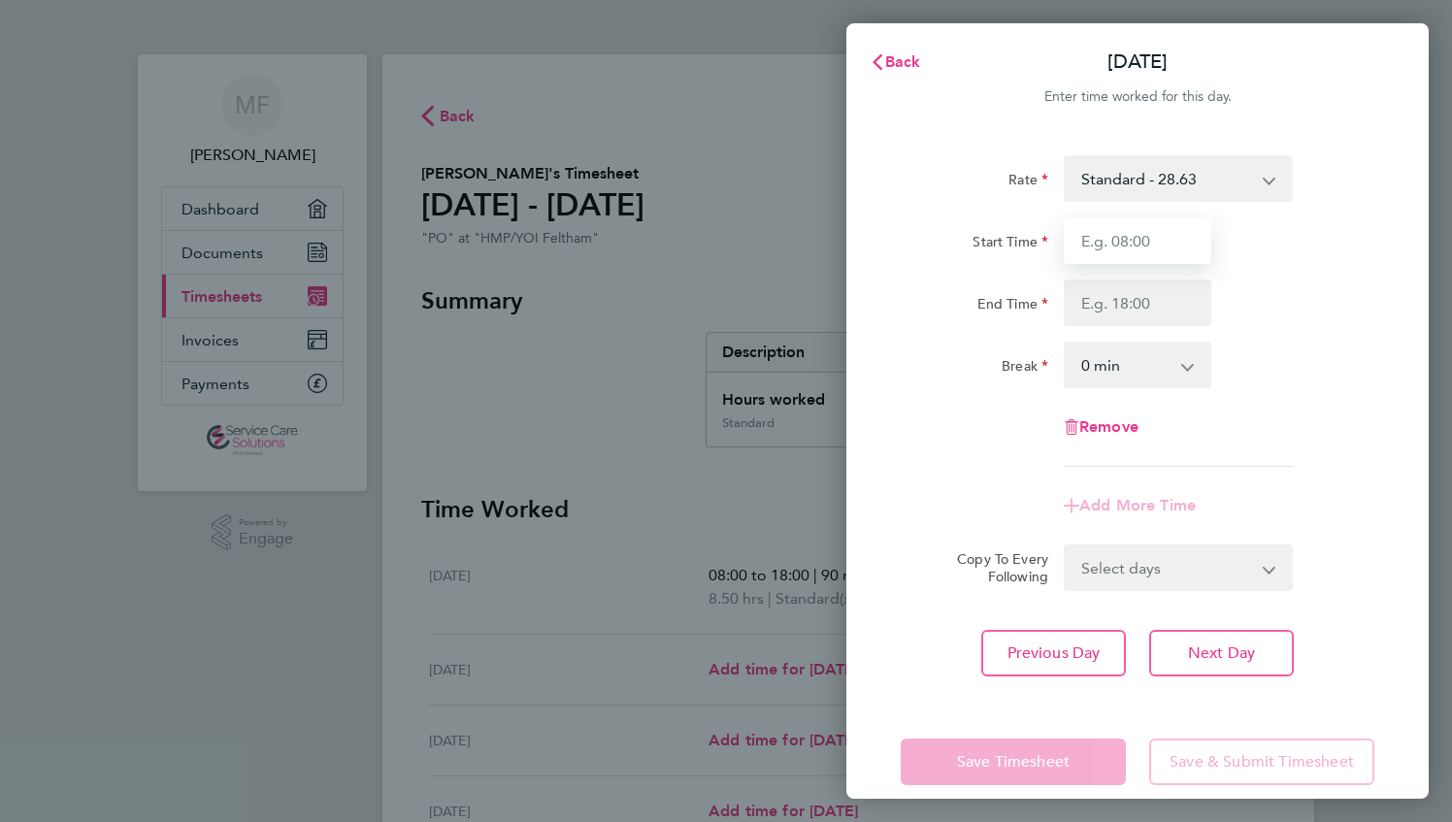
click at [1140, 239] on input "Start Time" at bounding box center [1138, 240] width 148 height 47
type input "10:00"
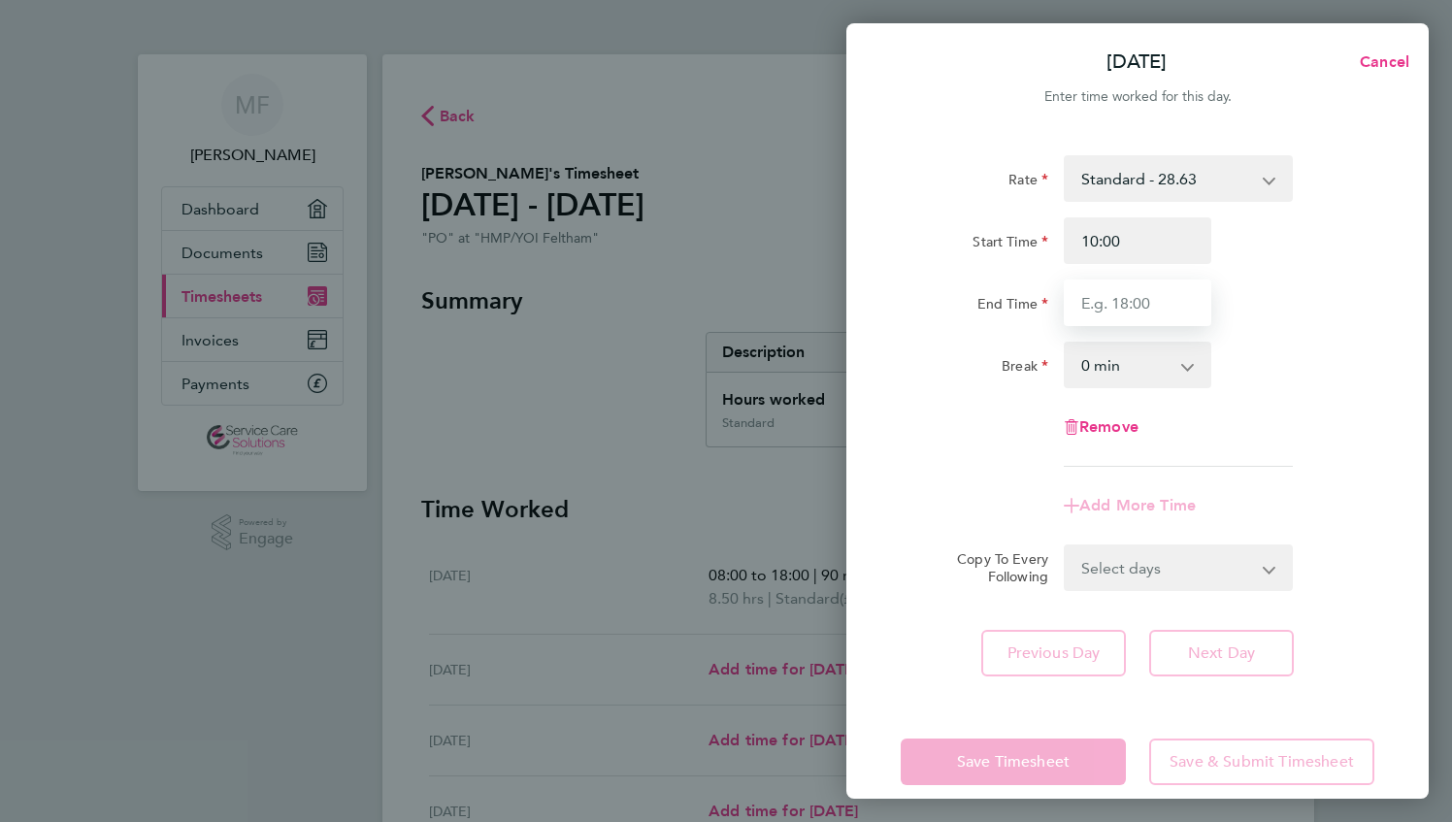
click at [1118, 313] on input "End Time" at bounding box center [1138, 303] width 148 height 47
type input "18:30"
click at [1096, 356] on select "0 min 15 min 30 min 45 min 60 min 75 min 90 min" at bounding box center [1126, 365] width 120 height 43
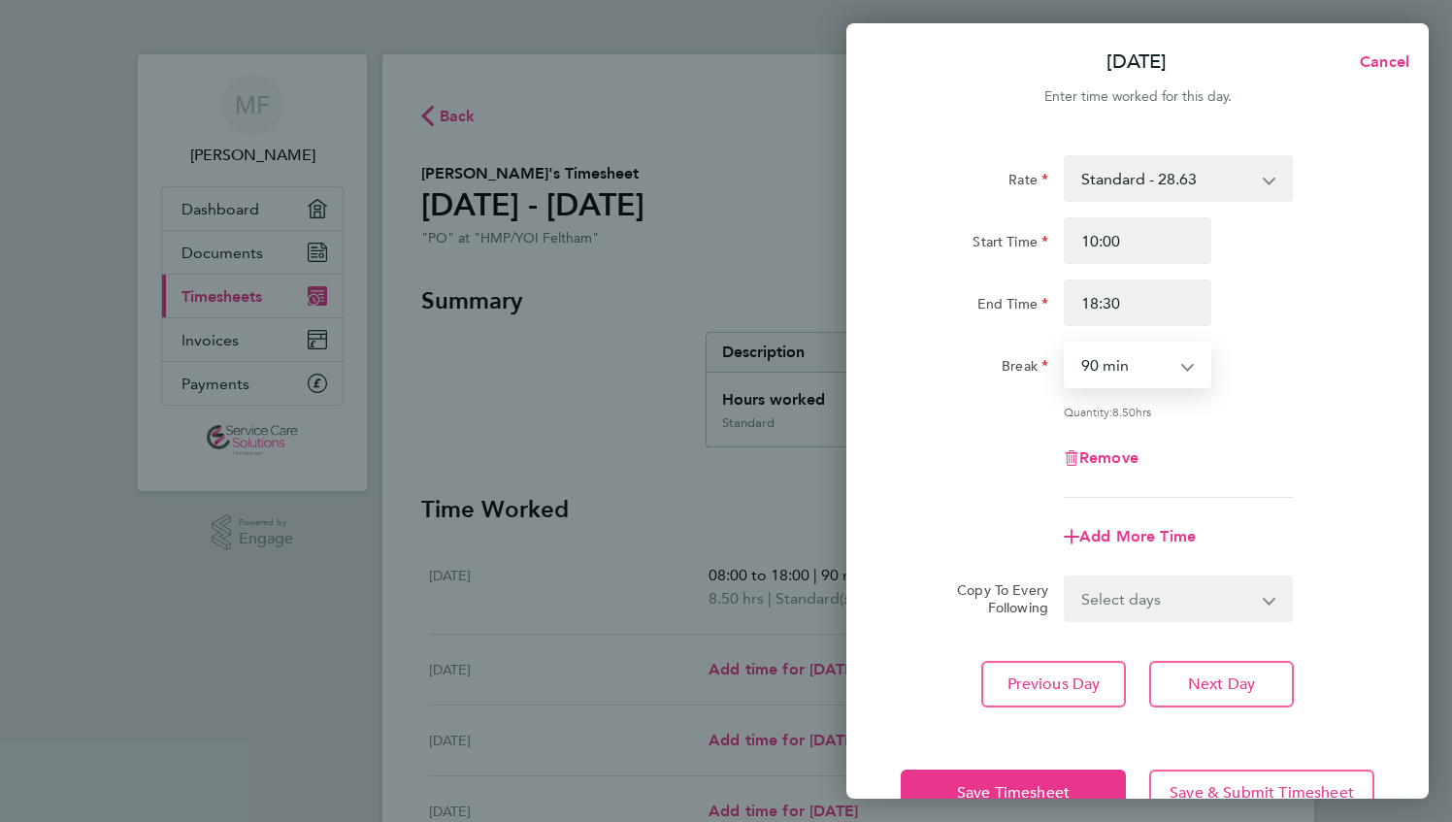
click at [1066, 344] on select "0 min 15 min 30 min 45 min 60 min 75 min 90 min" at bounding box center [1126, 365] width 120 height 43
drag, startPoint x: 1120, startPoint y: 367, endPoint x: 1125, endPoint y: 383, distance: 16.3
click at [1120, 367] on select "0 min 15 min 30 min 45 min 60 min 75 min 90 min" at bounding box center [1126, 365] width 120 height 43
select select "60"
click at [1066, 344] on select "0 min 15 min 30 min 45 min 60 min 75 min 90 min" at bounding box center [1126, 365] width 120 height 43
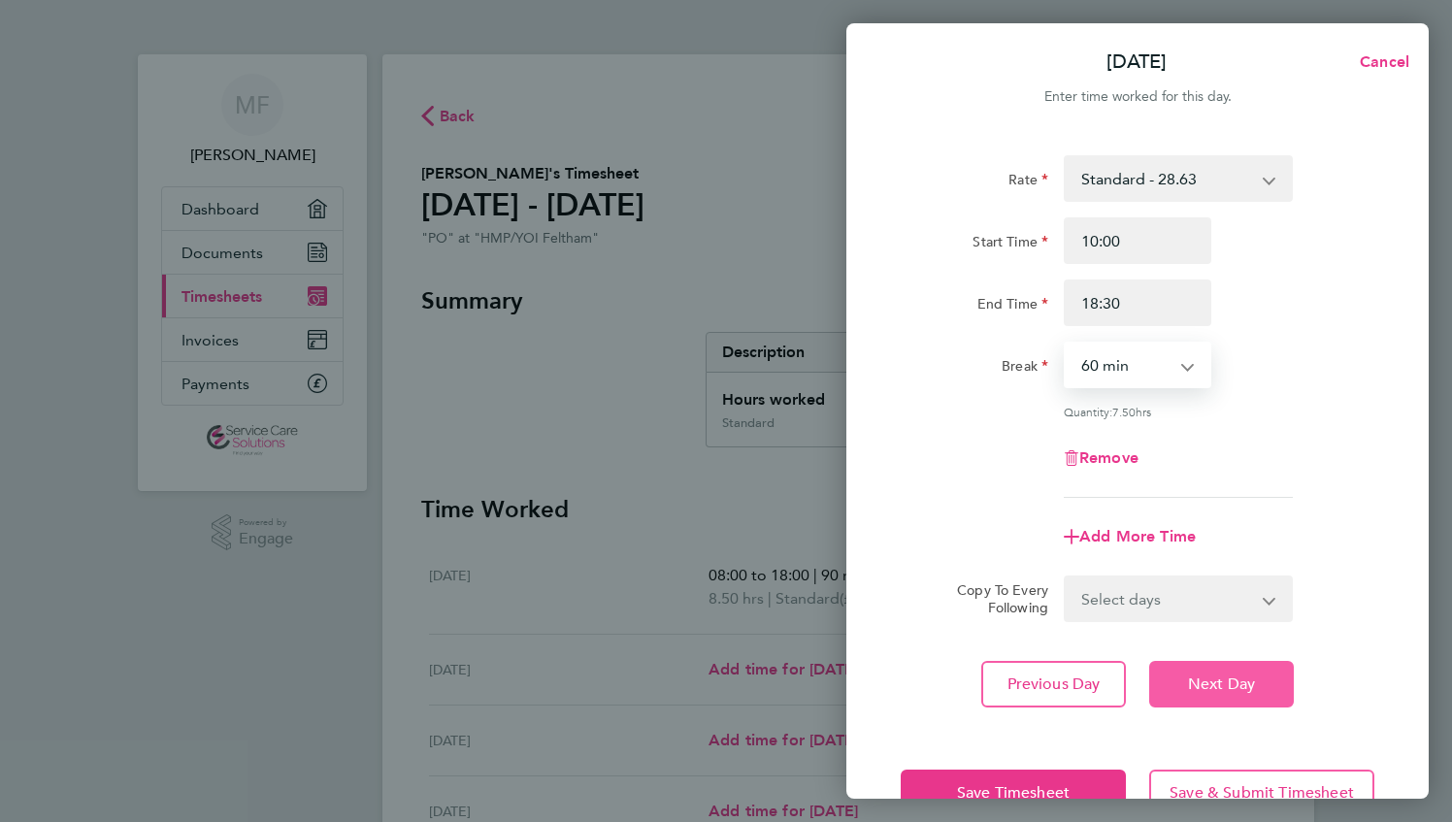
click at [1217, 684] on span "Next Day" at bounding box center [1221, 684] width 67 height 19
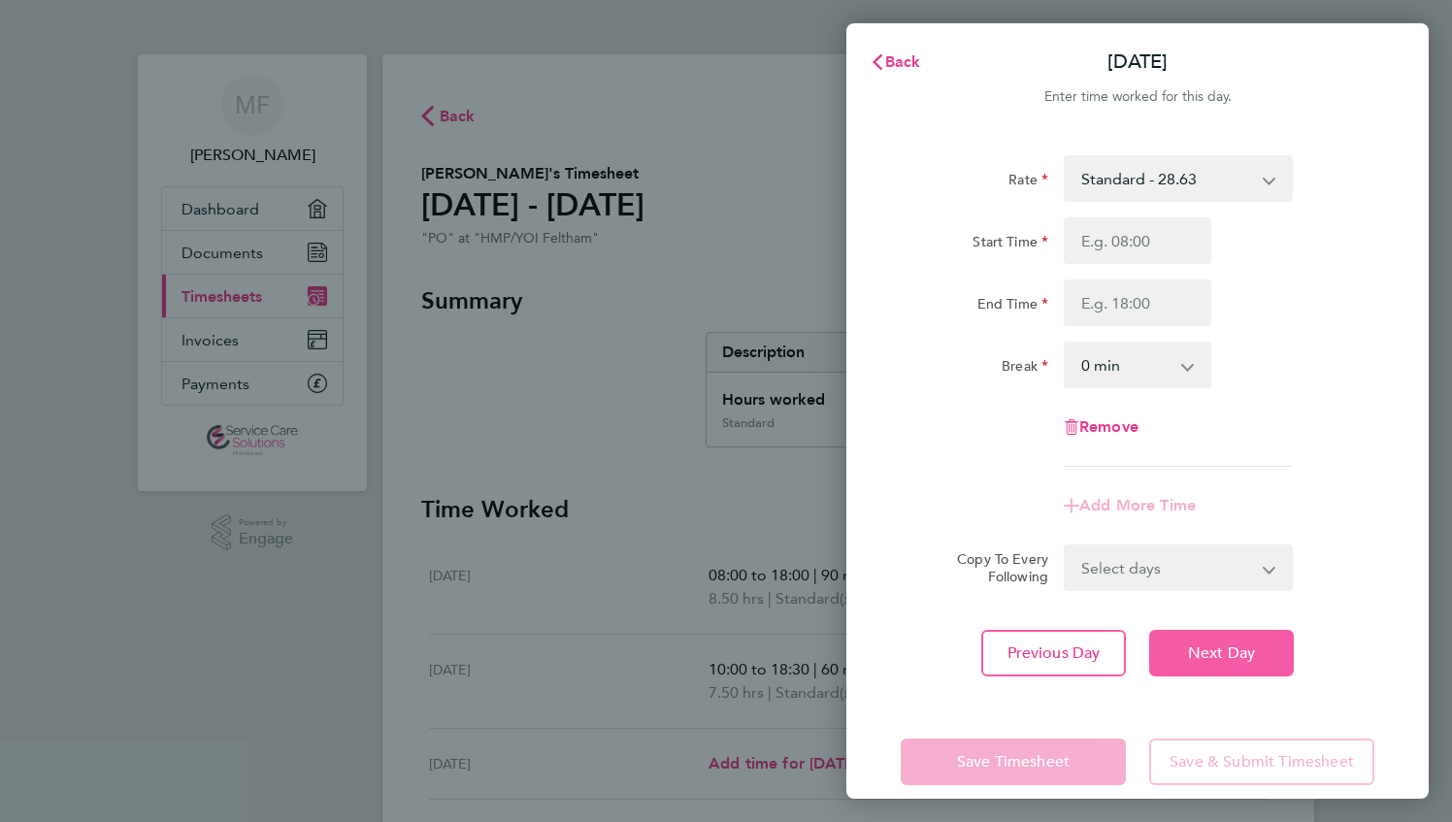
click at [1217, 660] on span "Next Day" at bounding box center [1221, 653] width 67 height 19
click at [1116, 243] on input "Start Time" at bounding box center [1138, 240] width 148 height 47
type input "10:00"
click at [1113, 299] on input "End Time" at bounding box center [1138, 303] width 148 height 47
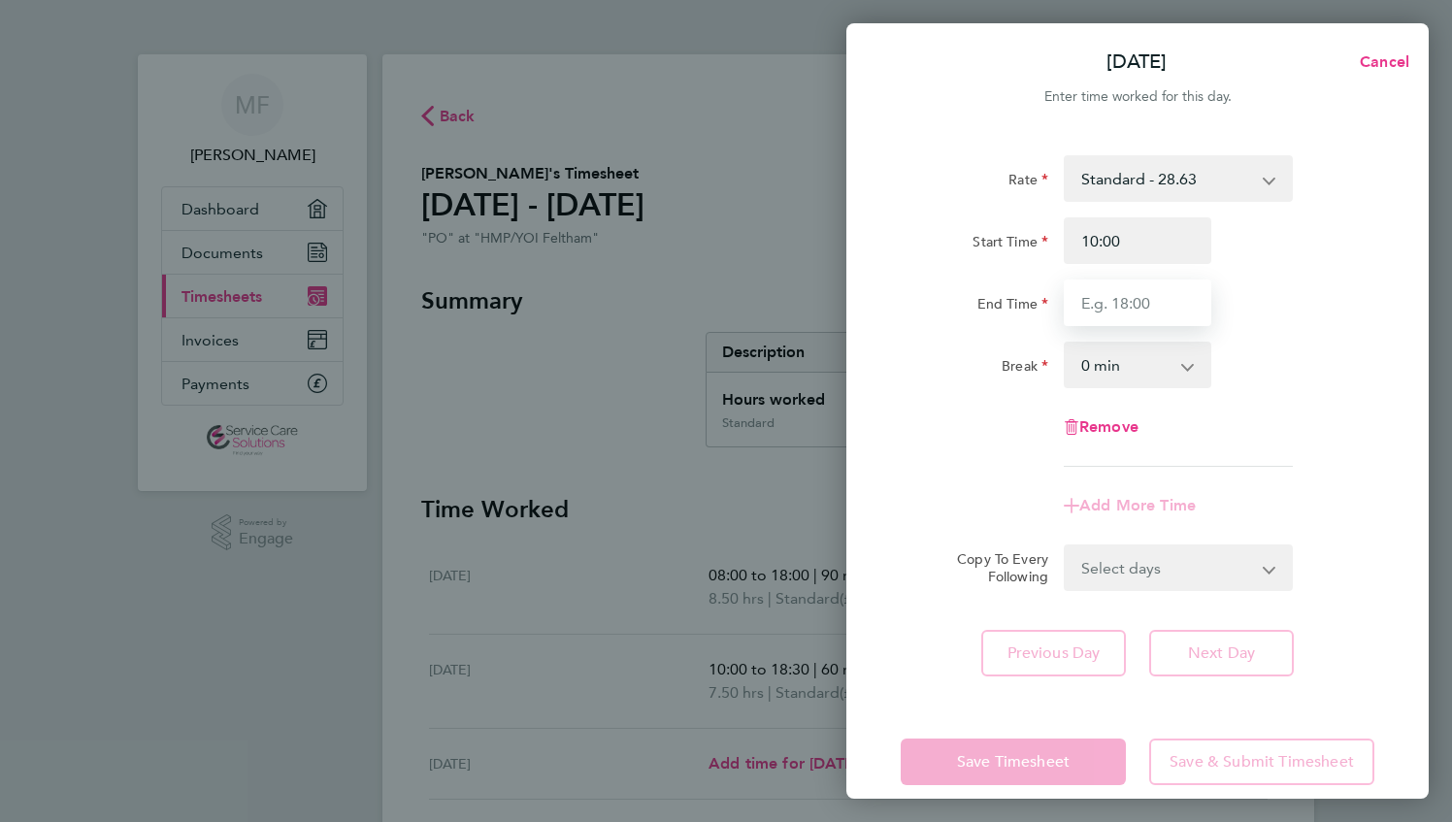
type input "19:00"
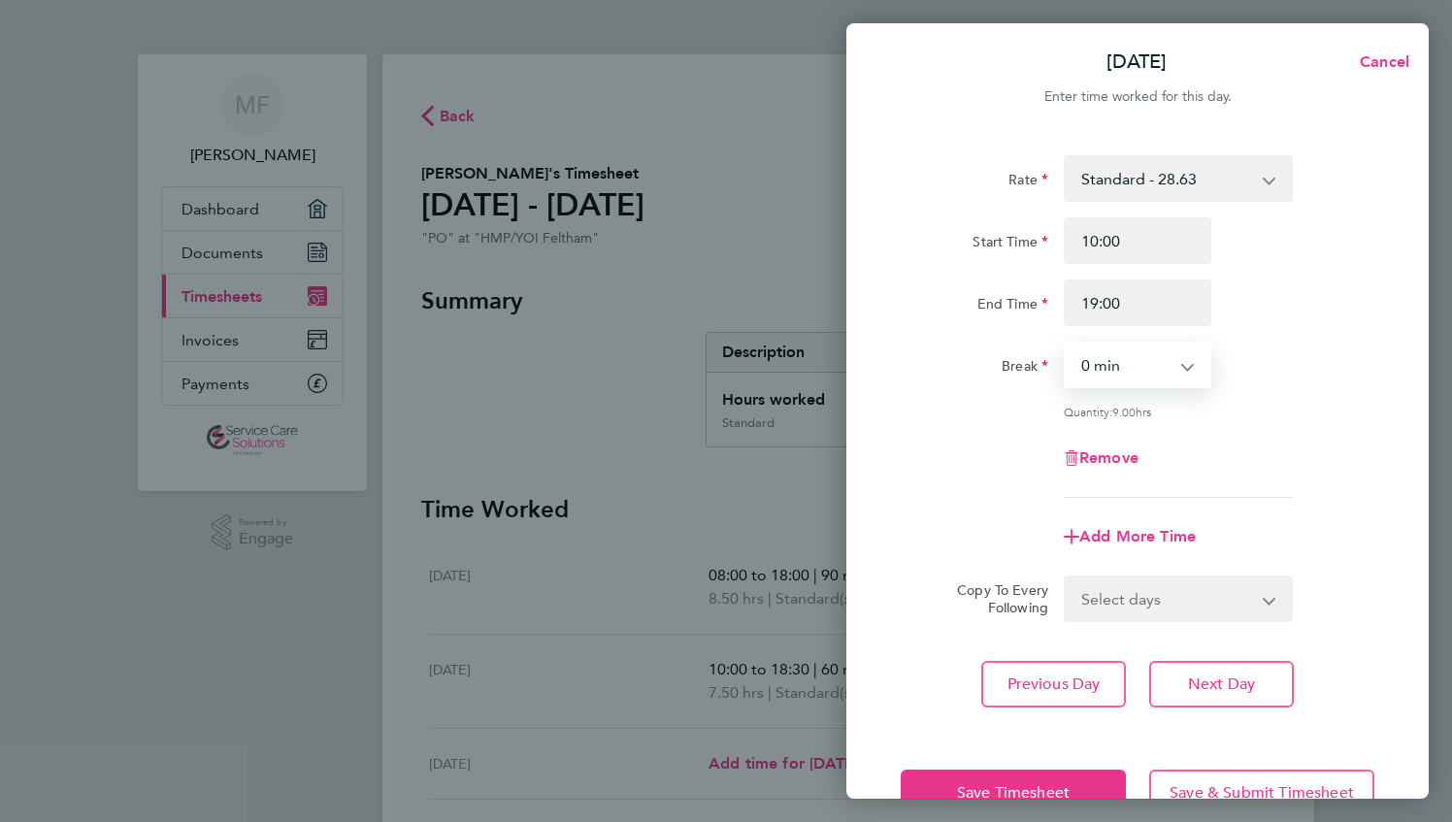
click at [1089, 368] on select "0 min 15 min 30 min 45 min 60 min 75 min 90 min" at bounding box center [1126, 365] width 120 height 43
select select "75"
click at [1066, 344] on select "0 min 15 min 30 min 45 min 60 min 75 min 90 min" at bounding box center [1126, 365] width 120 height 43
click at [1237, 686] on span "Next Day" at bounding box center [1221, 684] width 67 height 19
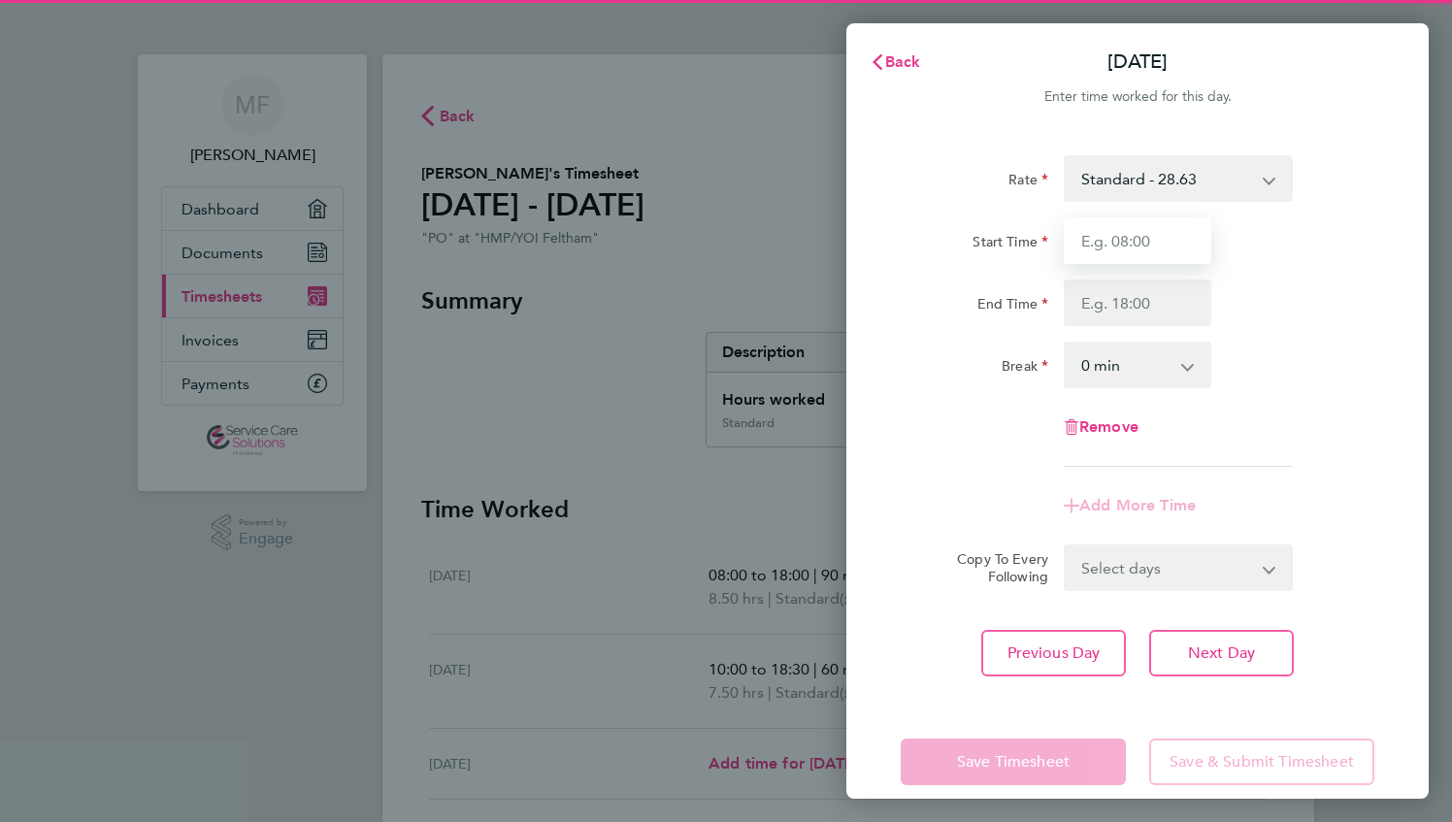
click at [1148, 235] on input "Start Time" at bounding box center [1138, 240] width 148 height 47
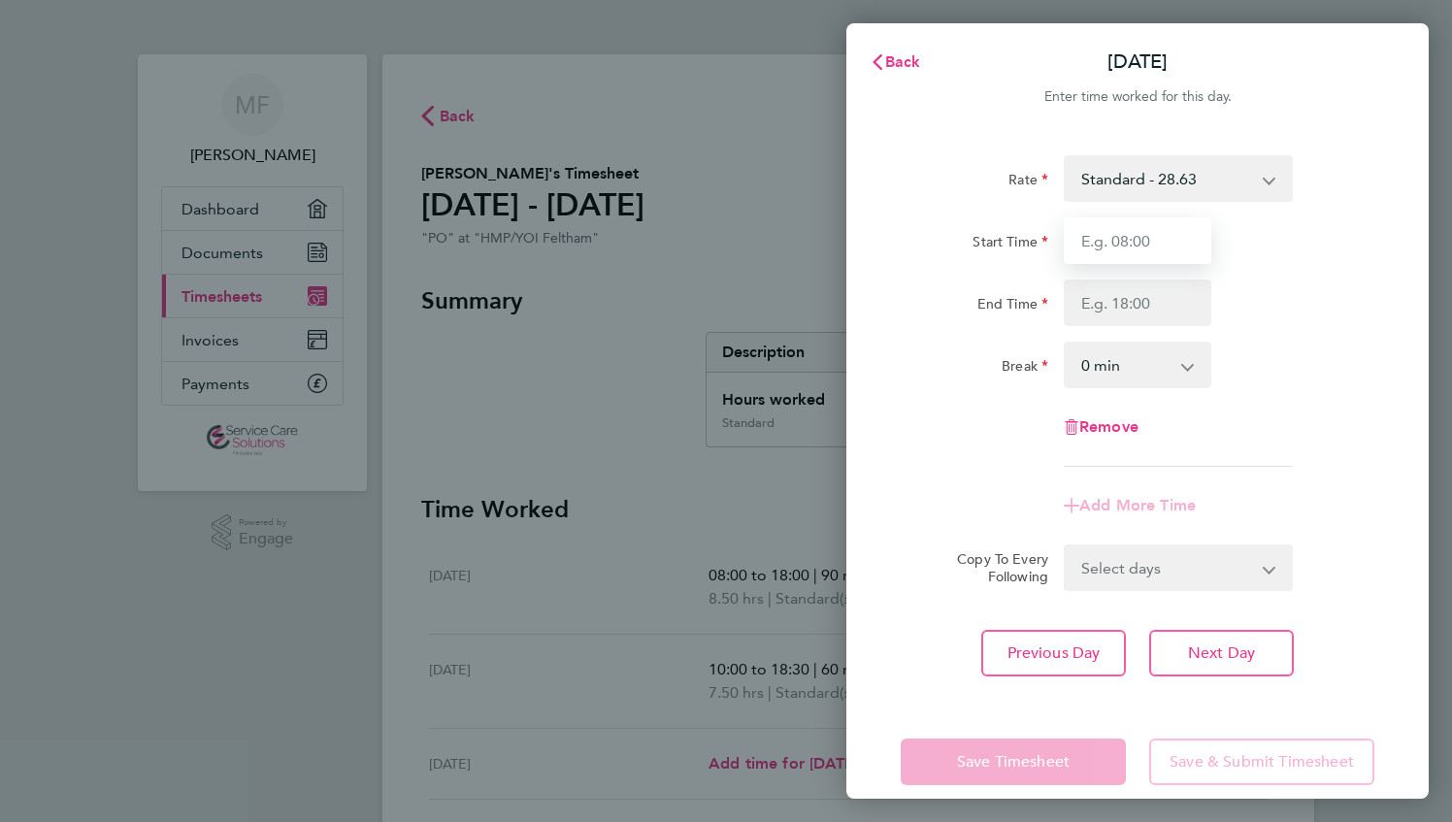
type input "09:30"
click at [1125, 313] on input "End Time" at bounding box center [1138, 303] width 148 height 47
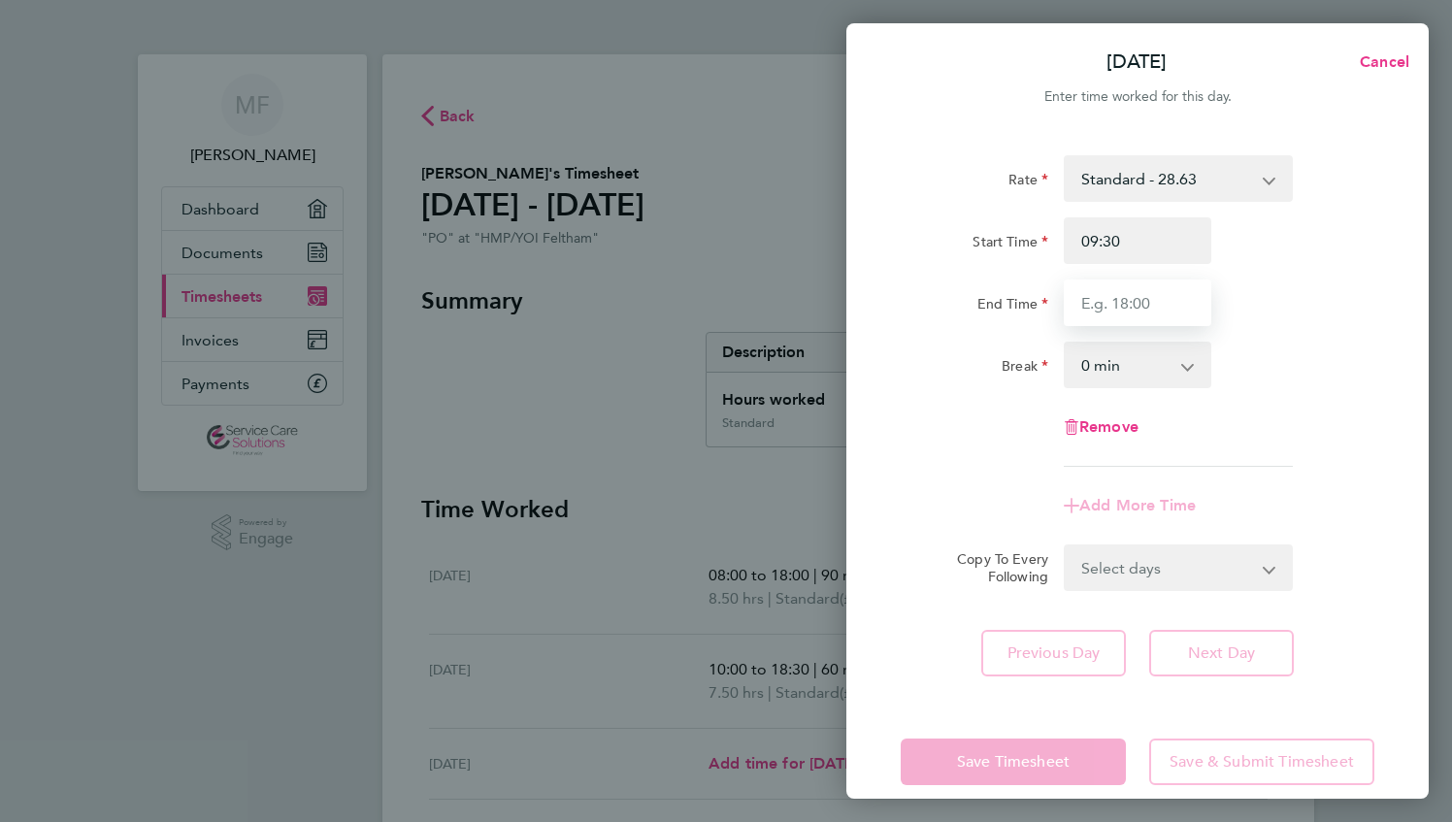
type input "18:30"
click at [1089, 371] on select "0 min 15 min 30 min 45 min 60 min 75 min 90 min" at bounding box center [1126, 365] width 120 height 43
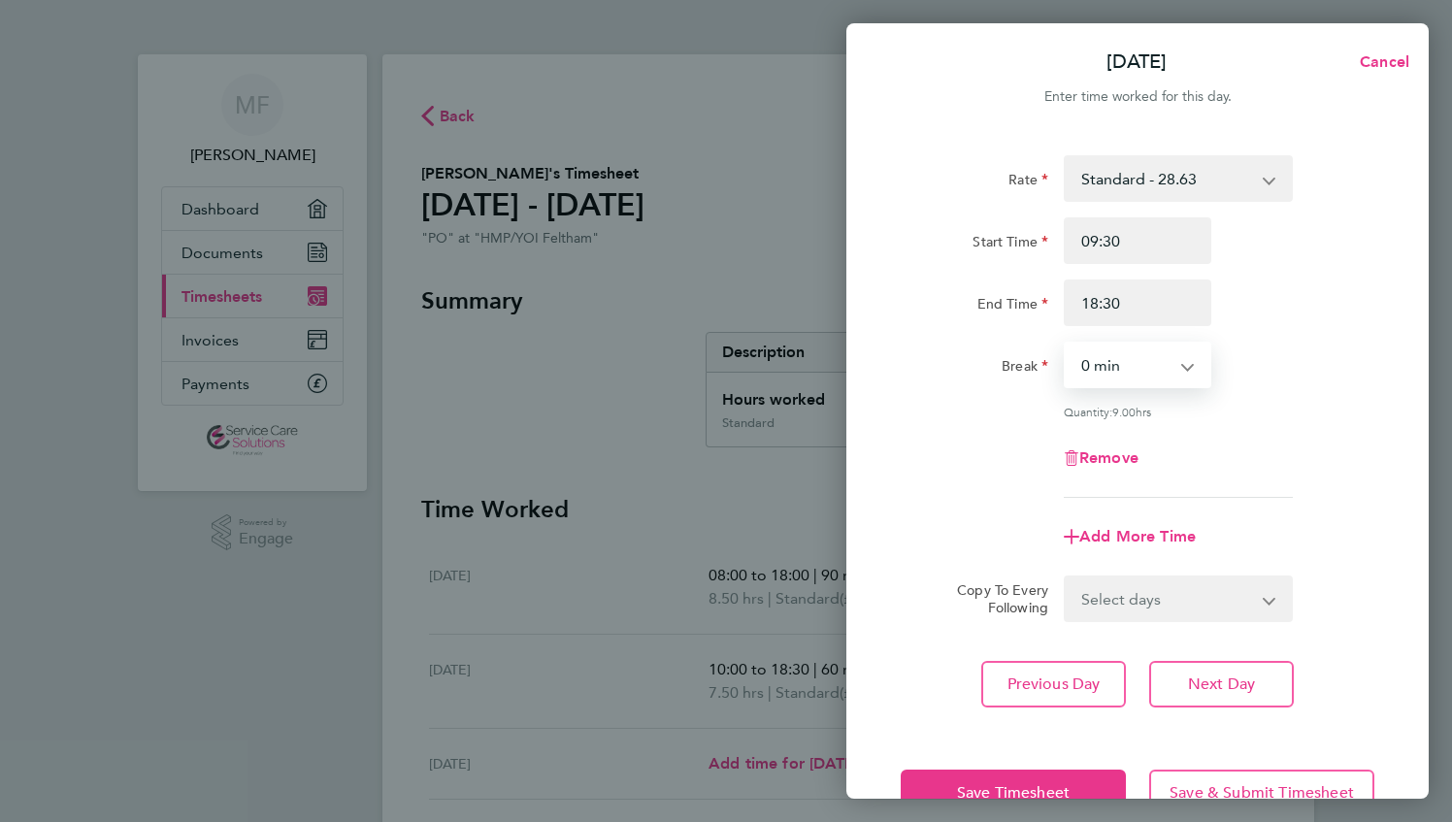
select select "60"
click at [1066, 344] on select "0 min 15 min 30 min 45 min 60 min 75 min 90 min" at bounding box center [1126, 365] width 120 height 43
click at [1031, 783] on span "Save Timesheet" at bounding box center [1013, 792] width 113 height 19
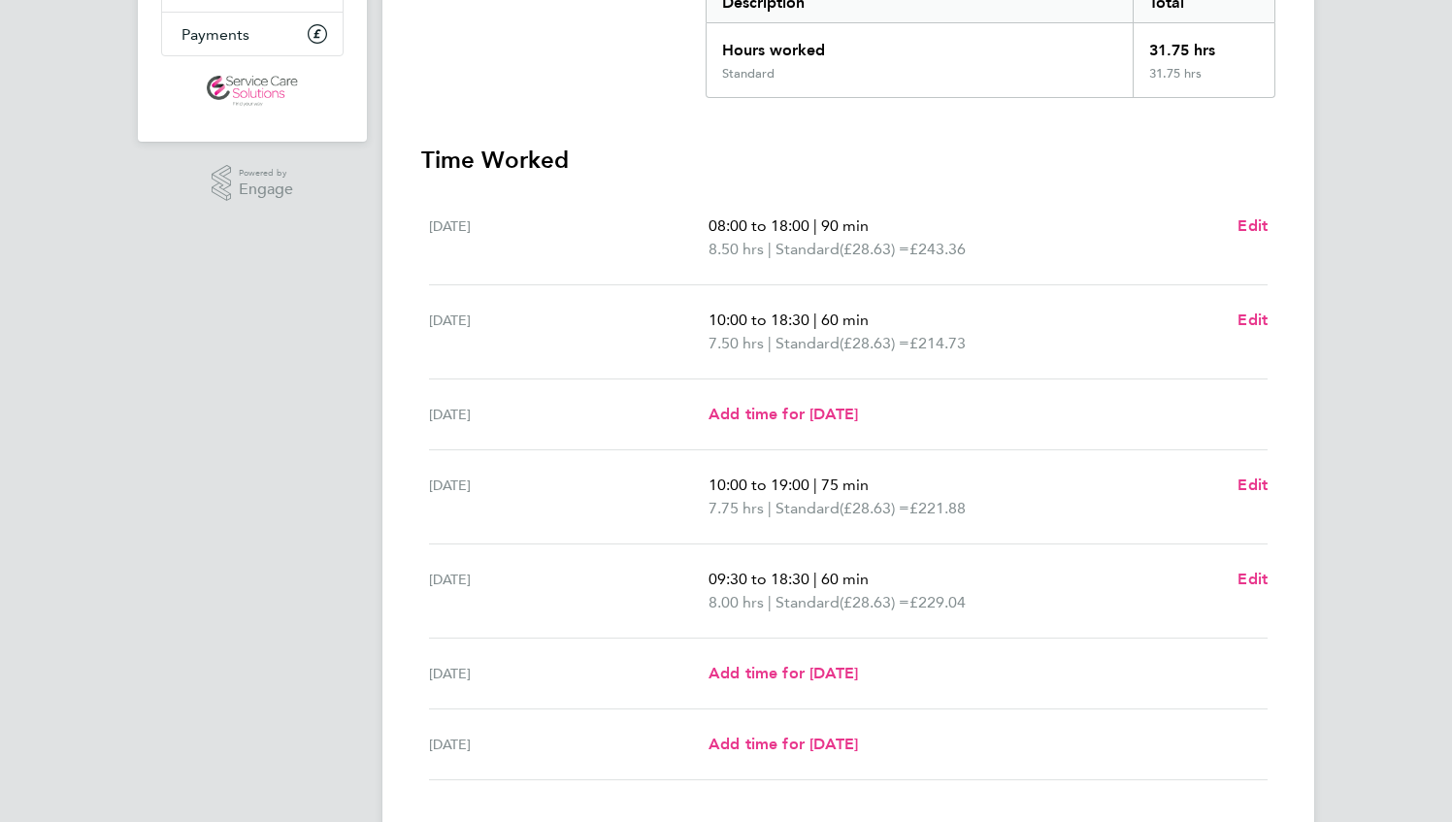
scroll to position [476, 0]
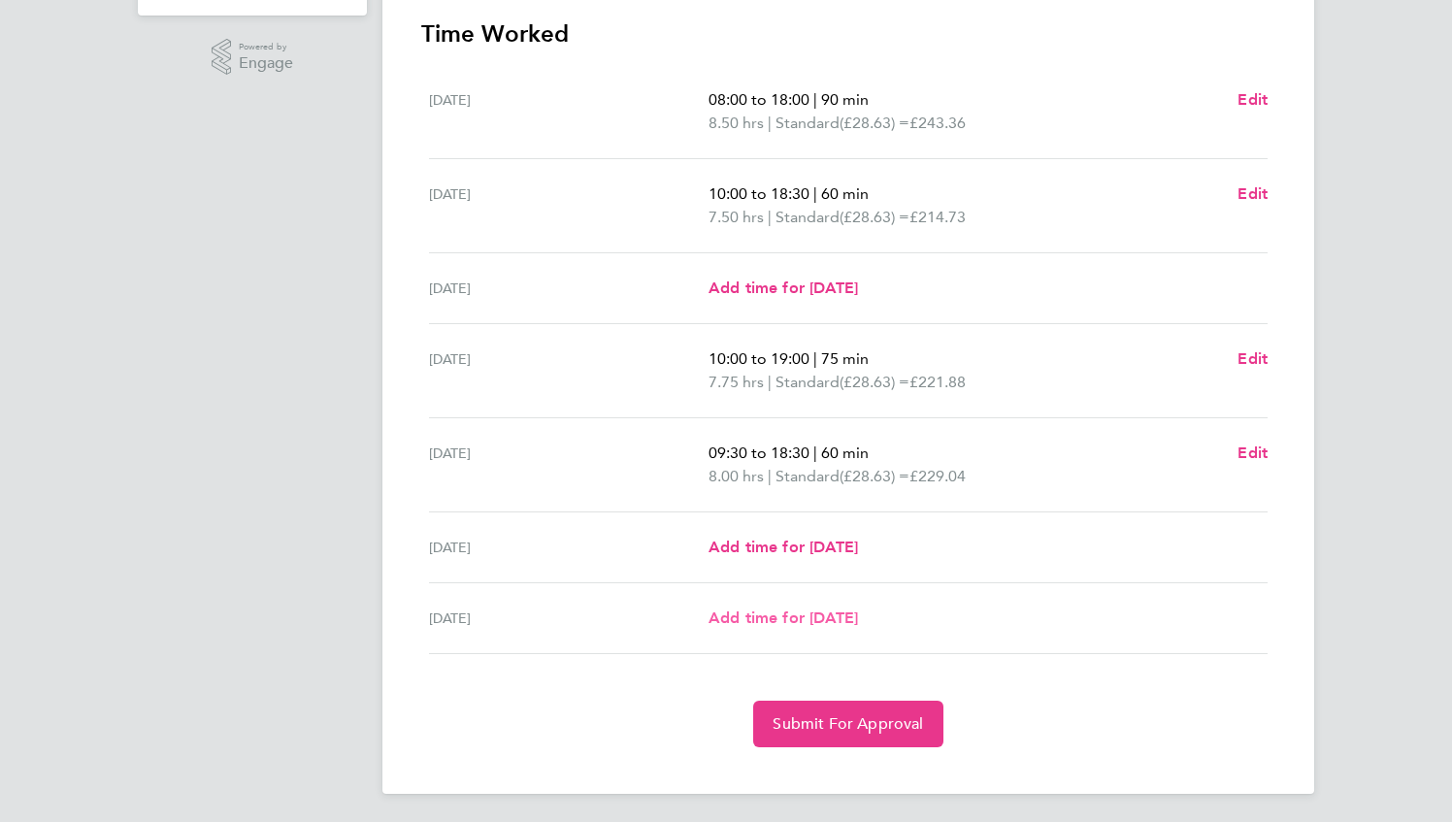
click at [789, 611] on span "Add time for [DATE]" at bounding box center [784, 618] width 150 height 18
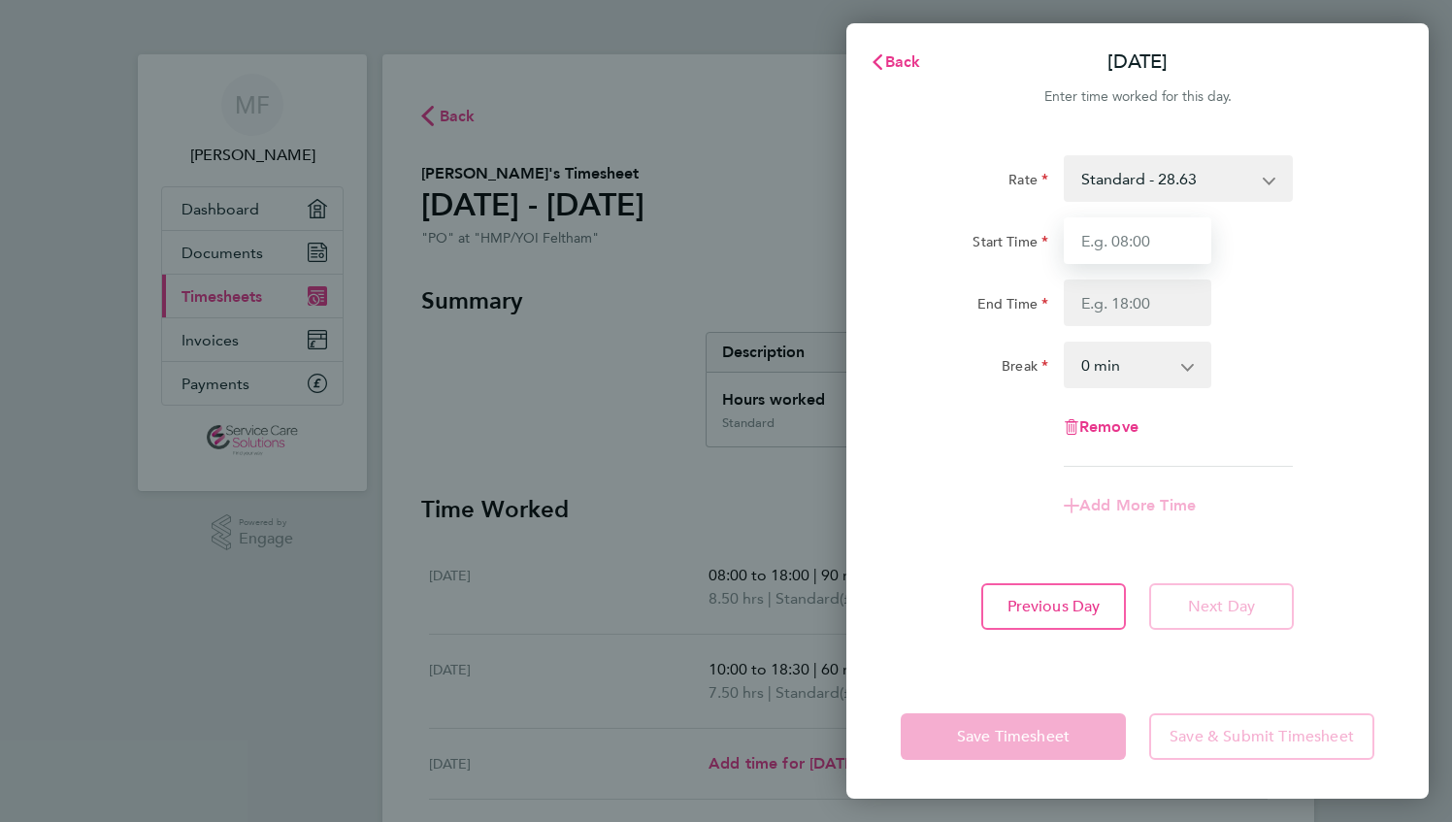
click at [1149, 245] on input "Start Time" at bounding box center [1138, 240] width 148 height 47
type input "10:00"
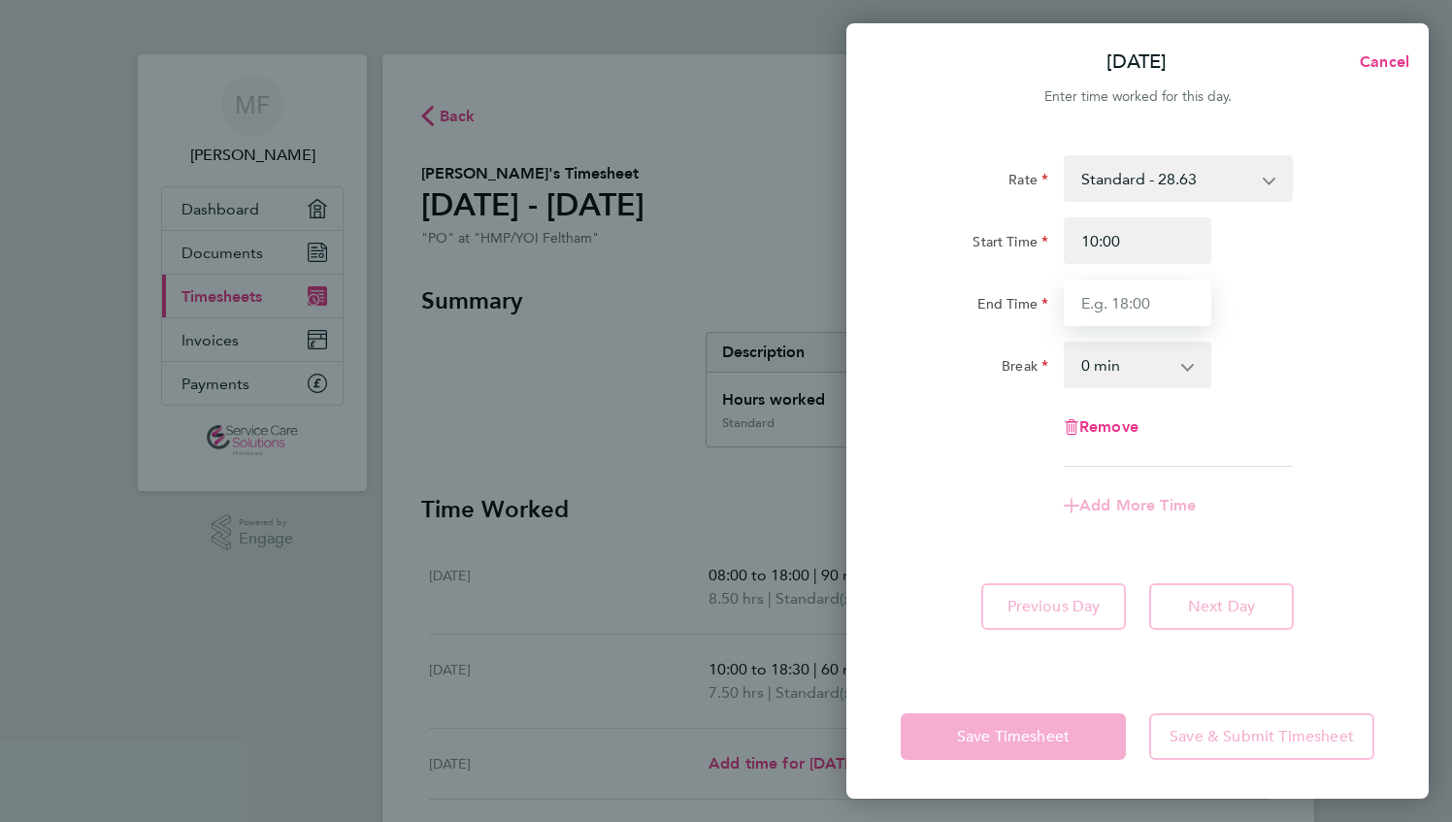
click at [1099, 299] on input "End Time" at bounding box center [1138, 303] width 148 height 47
type input "18:00"
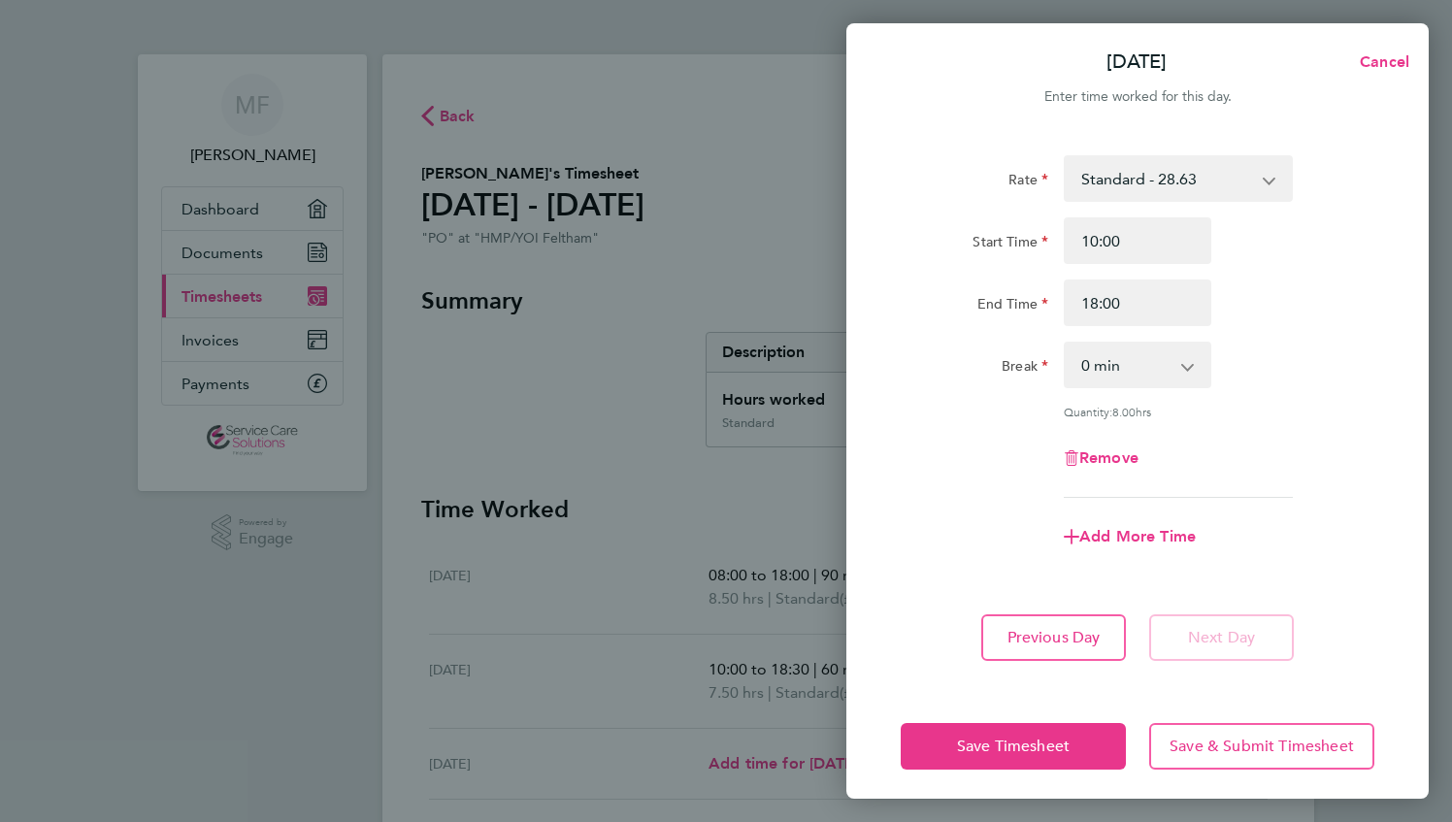
click at [990, 400] on div "Rate Standard - 28.63 Start Time 10:00 End Time 18:00 Break 0 min 15 min 30 min…" at bounding box center [1138, 326] width 474 height 343
click at [1105, 360] on select "0 min 15 min 30 min 45 min 60 min 75 min 90 min" at bounding box center [1126, 365] width 120 height 43
select select "60"
click at [1066, 344] on select "0 min 15 min 30 min 45 min 60 min 75 min 90 min" at bounding box center [1126, 365] width 120 height 43
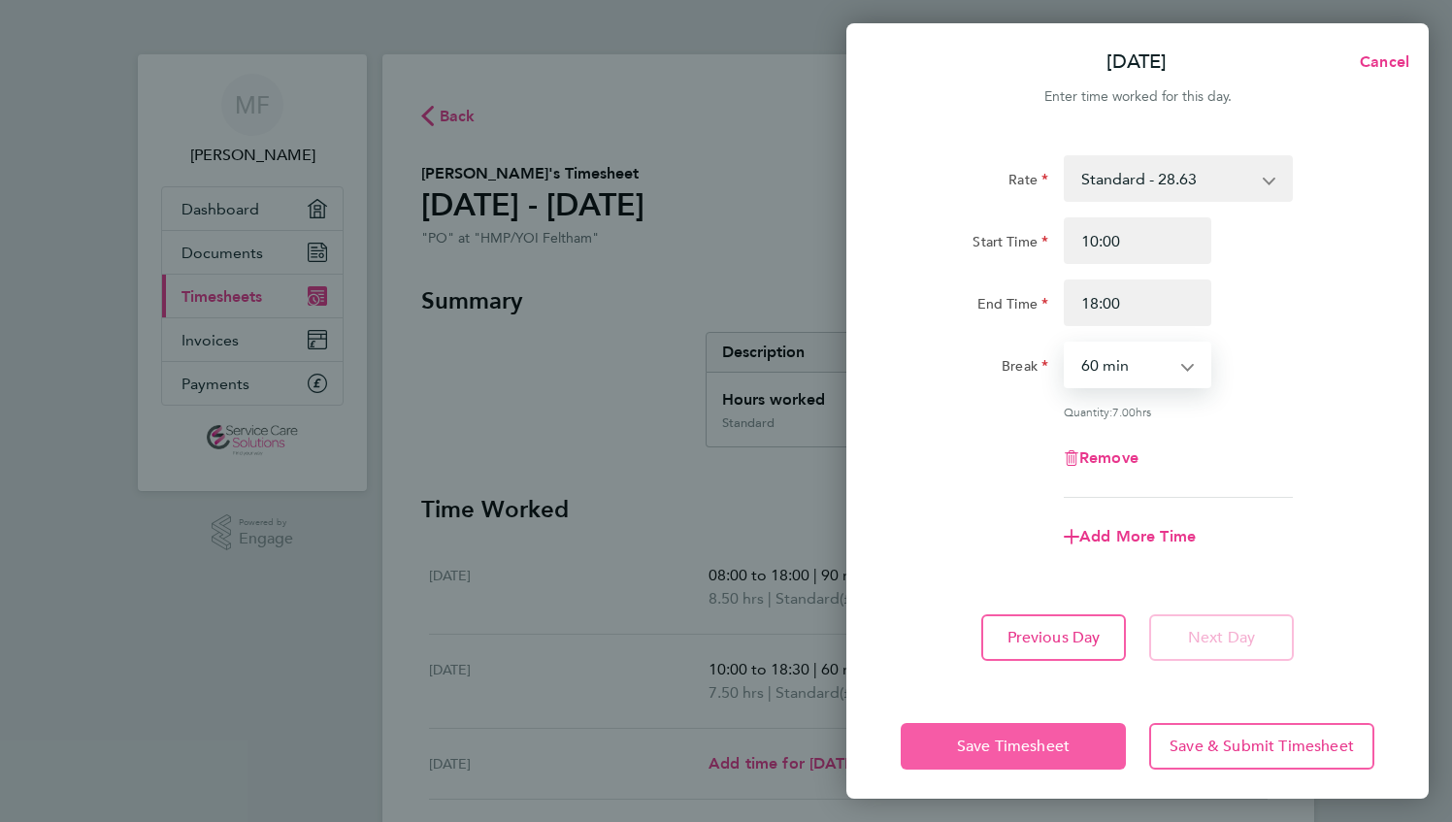
click at [1015, 752] on span "Save Timesheet" at bounding box center [1013, 746] width 113 height 19
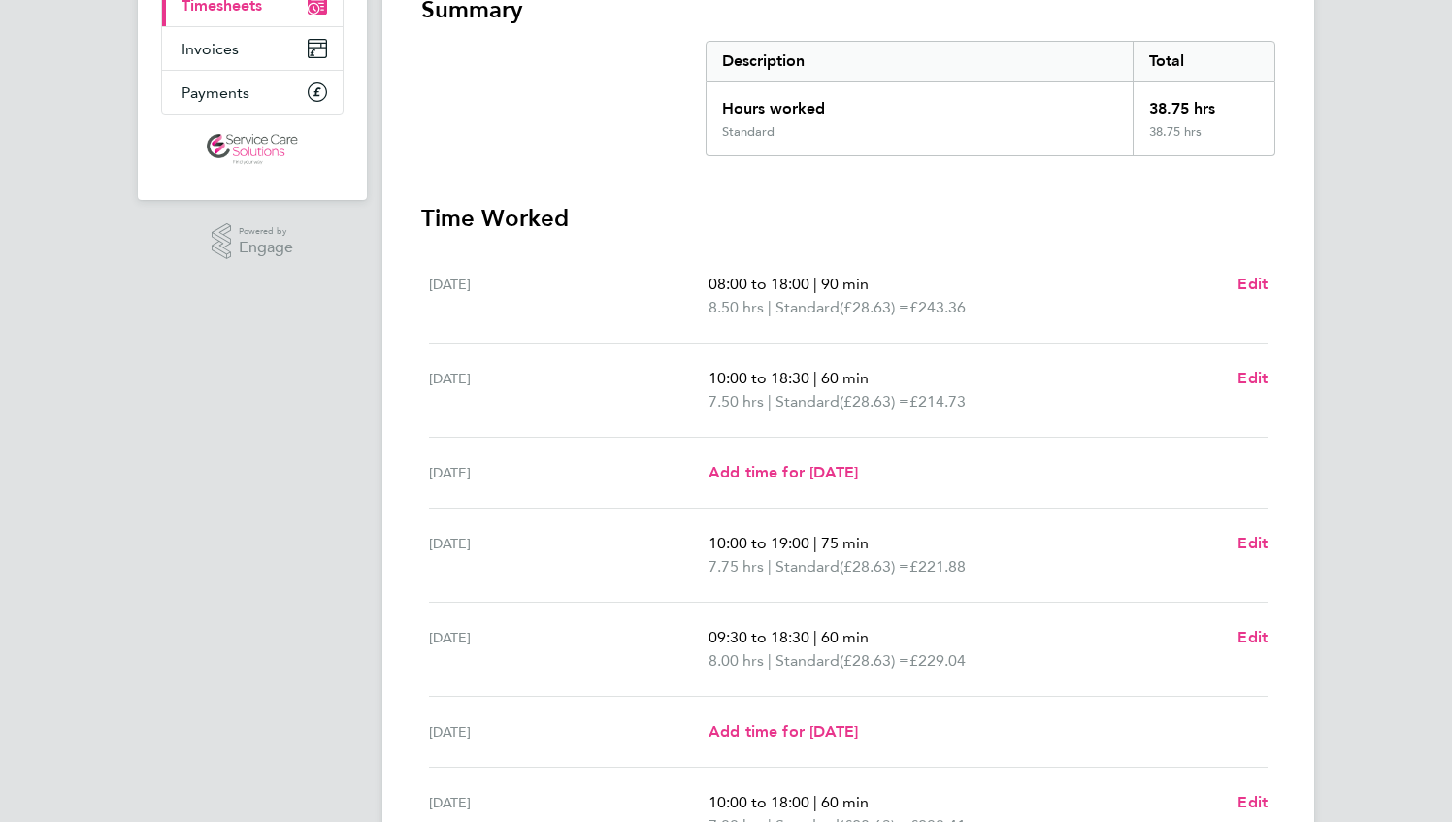
scroll to position [485, 0]
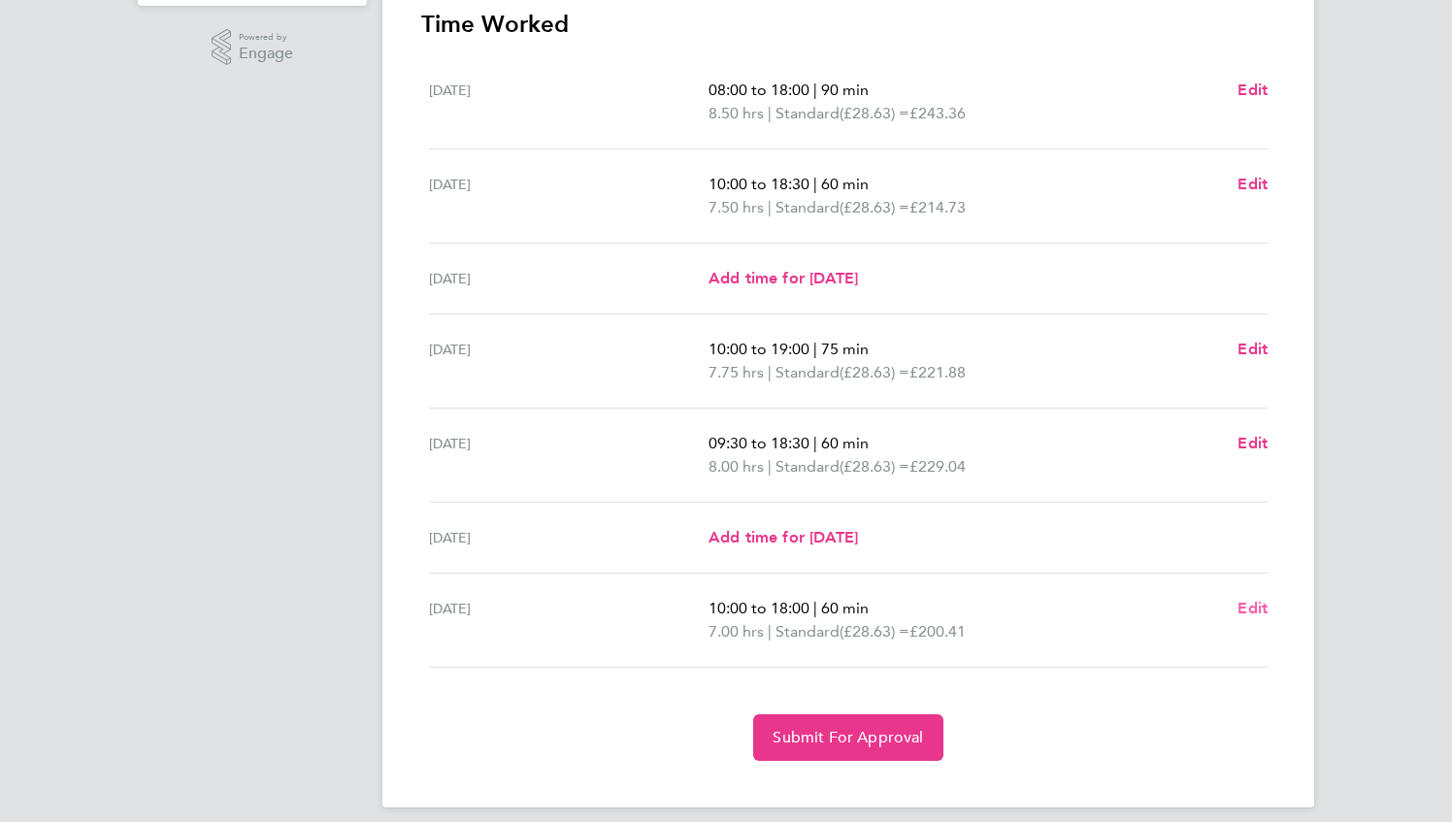
click at [1245, 602] on span "Edit" at bounding box center [1253, 608] width 30 height 18
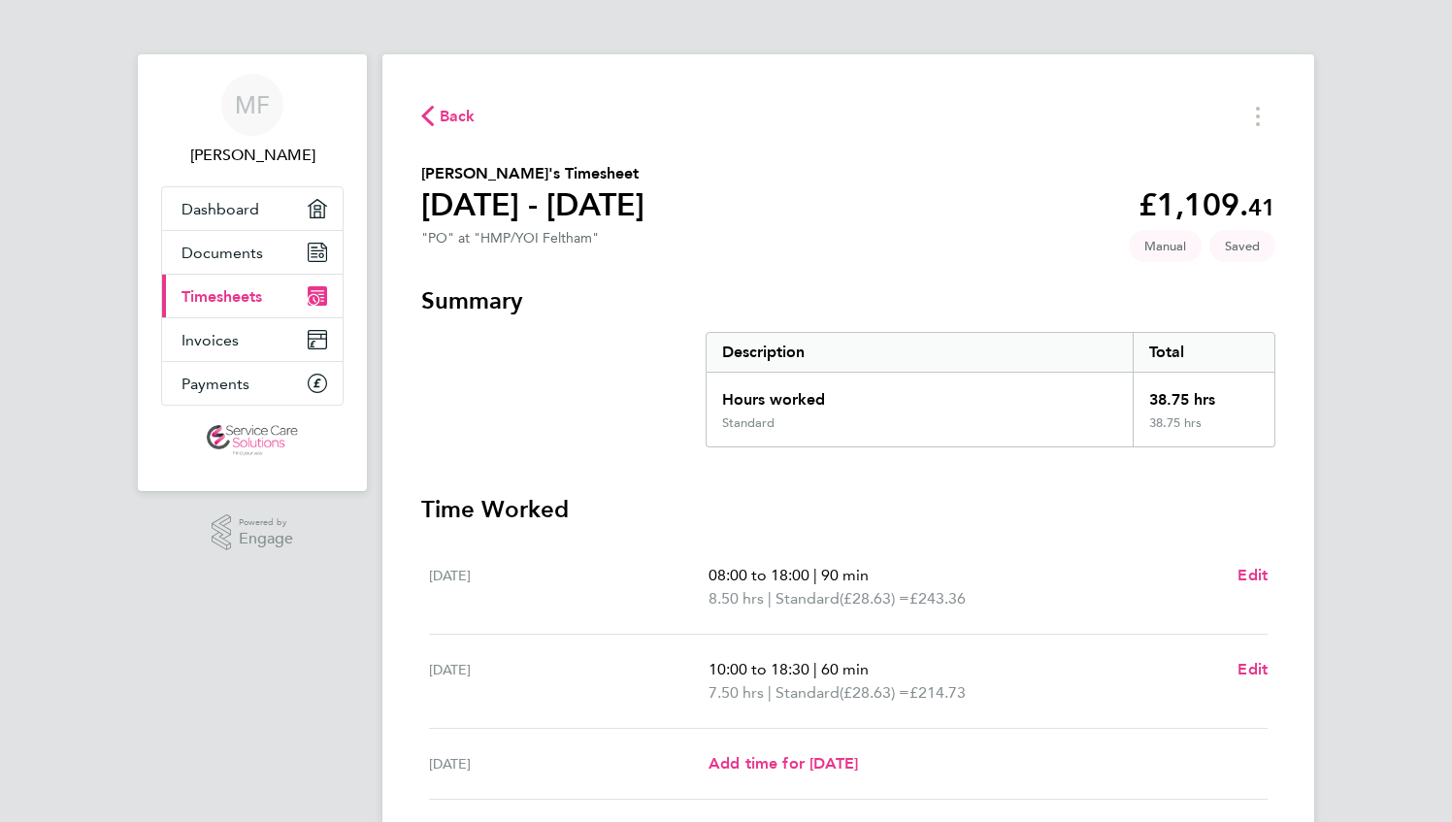
select select "60"
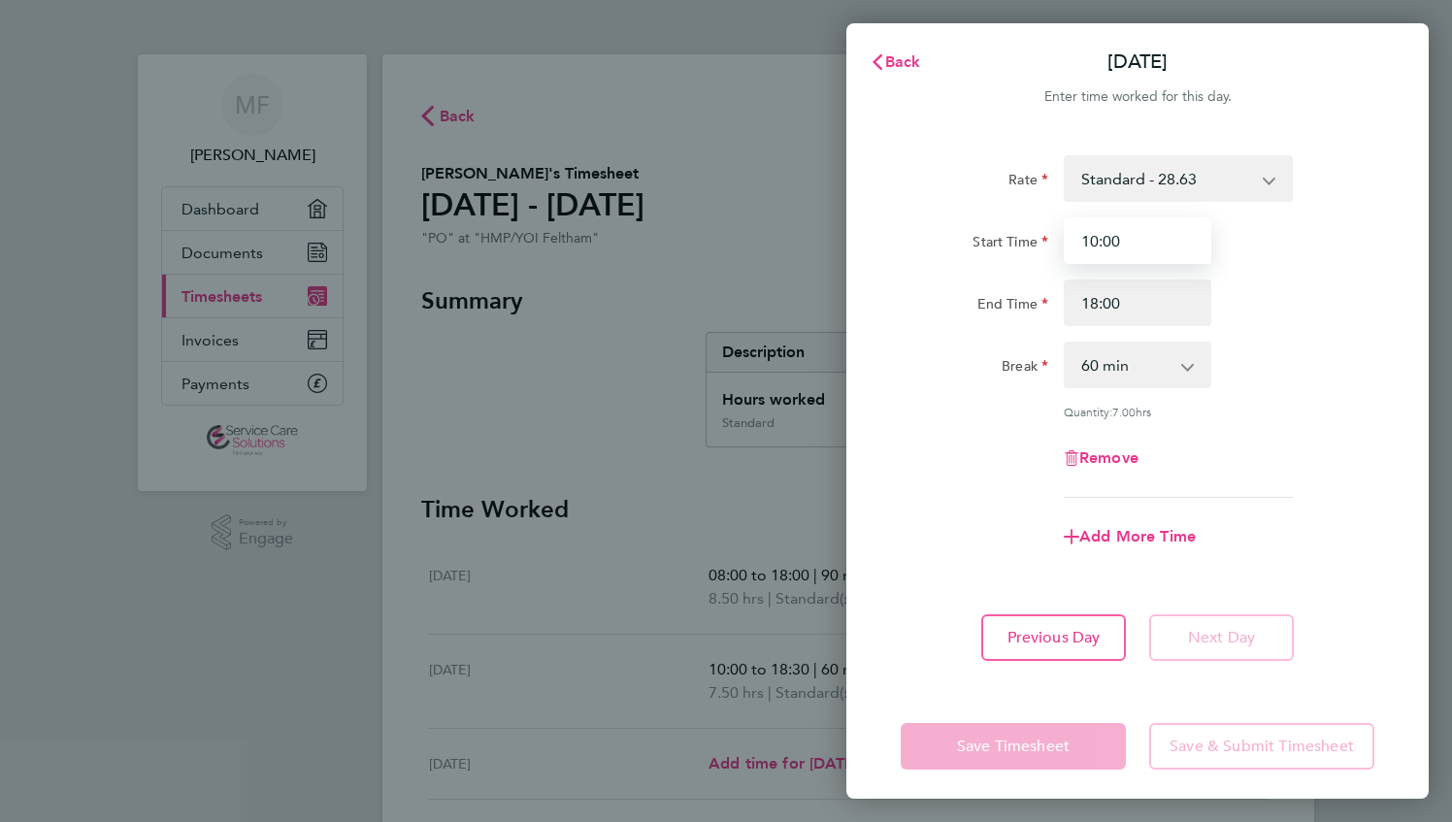
click at [1097, 238] on input "10:00" at bounding box center [1138, 240] width 148 height 47
type input "09:00"
click at [1113, 357] on select "0 min 15 min 30 min 45 min 60 min 75 min 90 min" at bounding box center [1126, 365] width 120 height 43
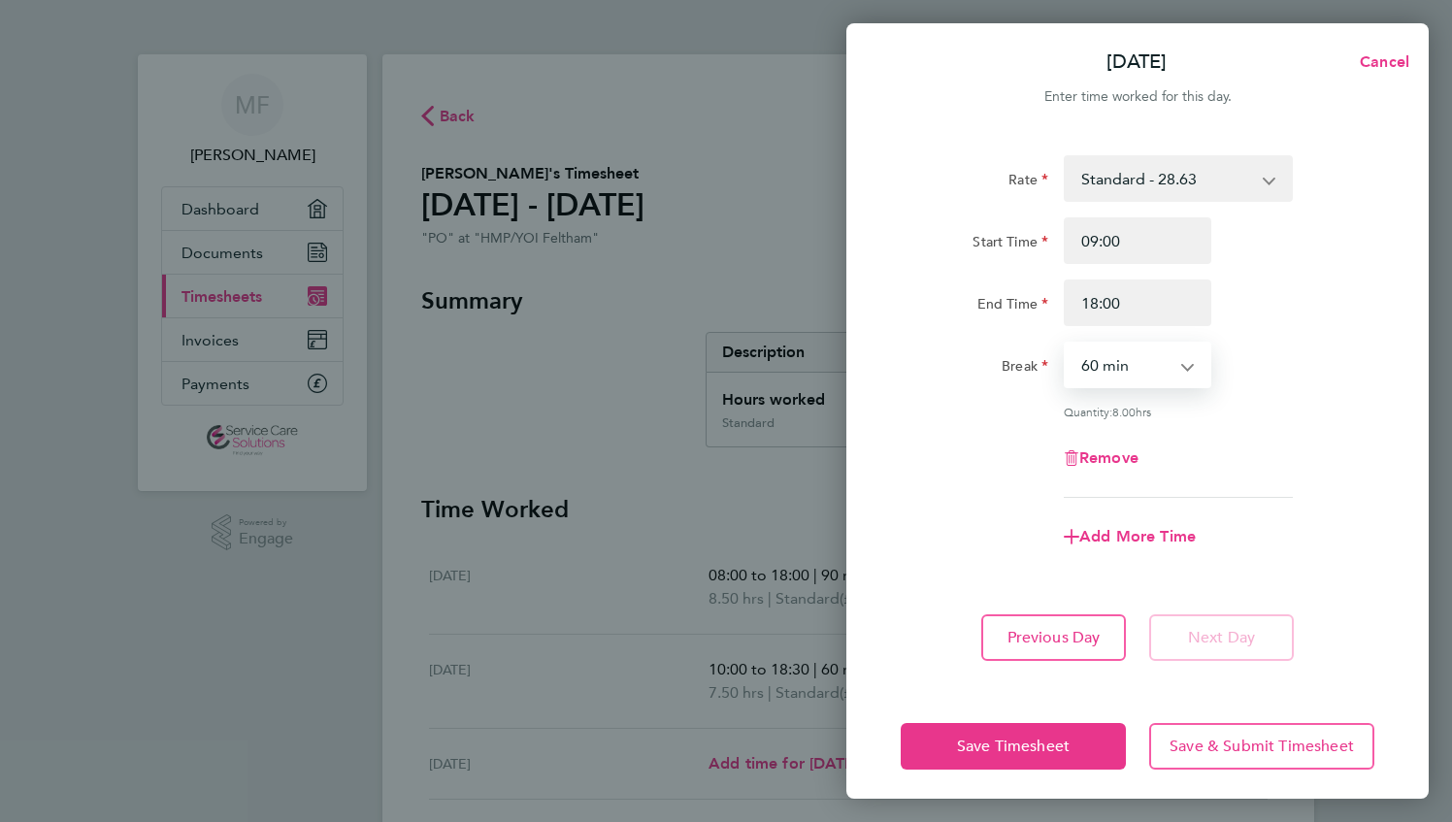
select select "45"
click at [1066, 344] on select "0 min 15 min 30 min 45 min 60 min 75 min 90 min" at bounding box center [1126, 365] width 120 height 43
click at [1120, 303] on input "18:00" at bounding box center [1138, 303] width 148 height 47
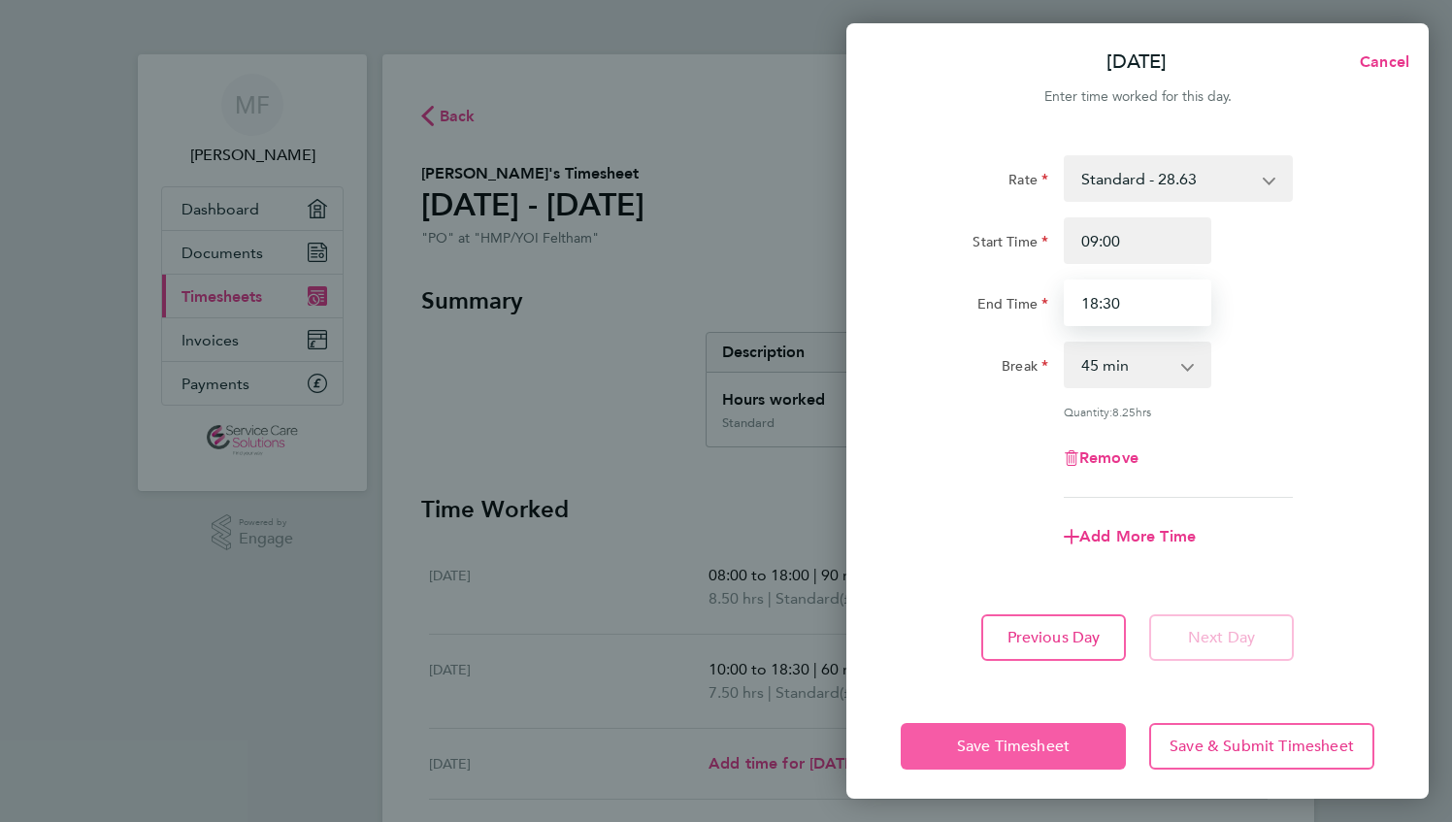
type input "18:30"
click at [1045, 734] on button "Save Timesheet" at bounding box center [1013, 746] width 225 height 47
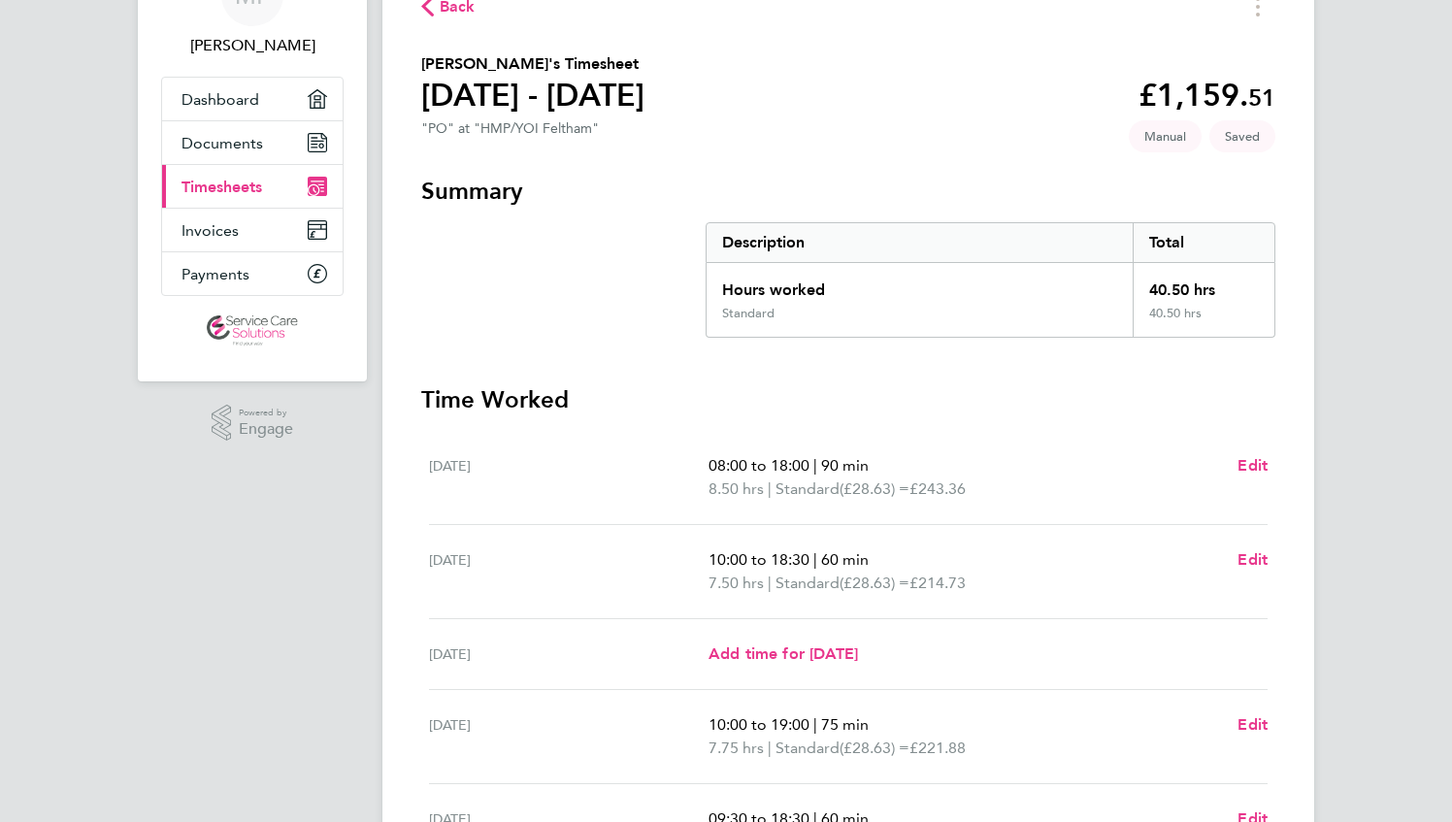
scroll to position [194, 0]
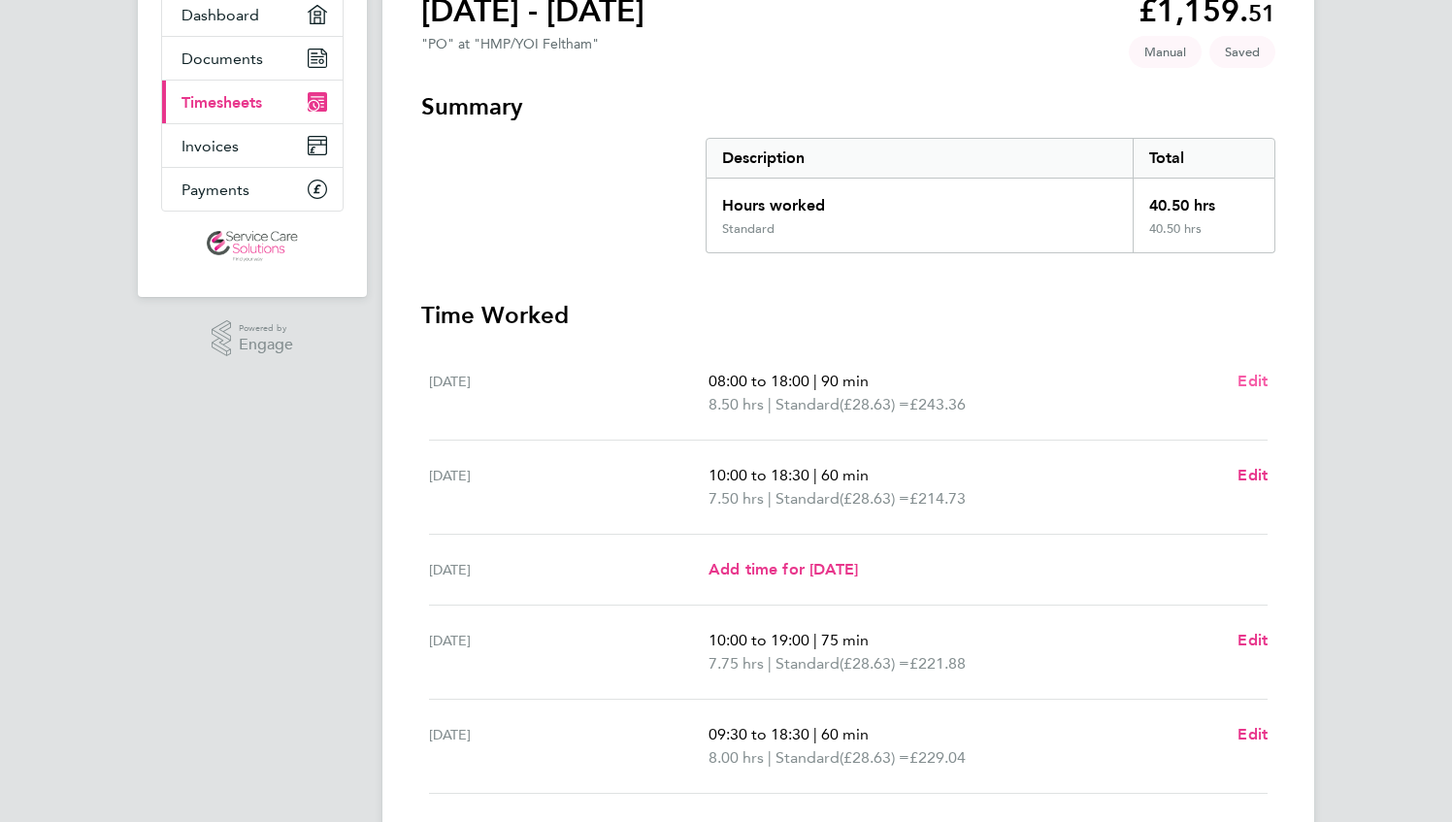
click at [1254, 384] on span "Edit" at bounding box center [1253, 381] width 30 height 18
select select "90"
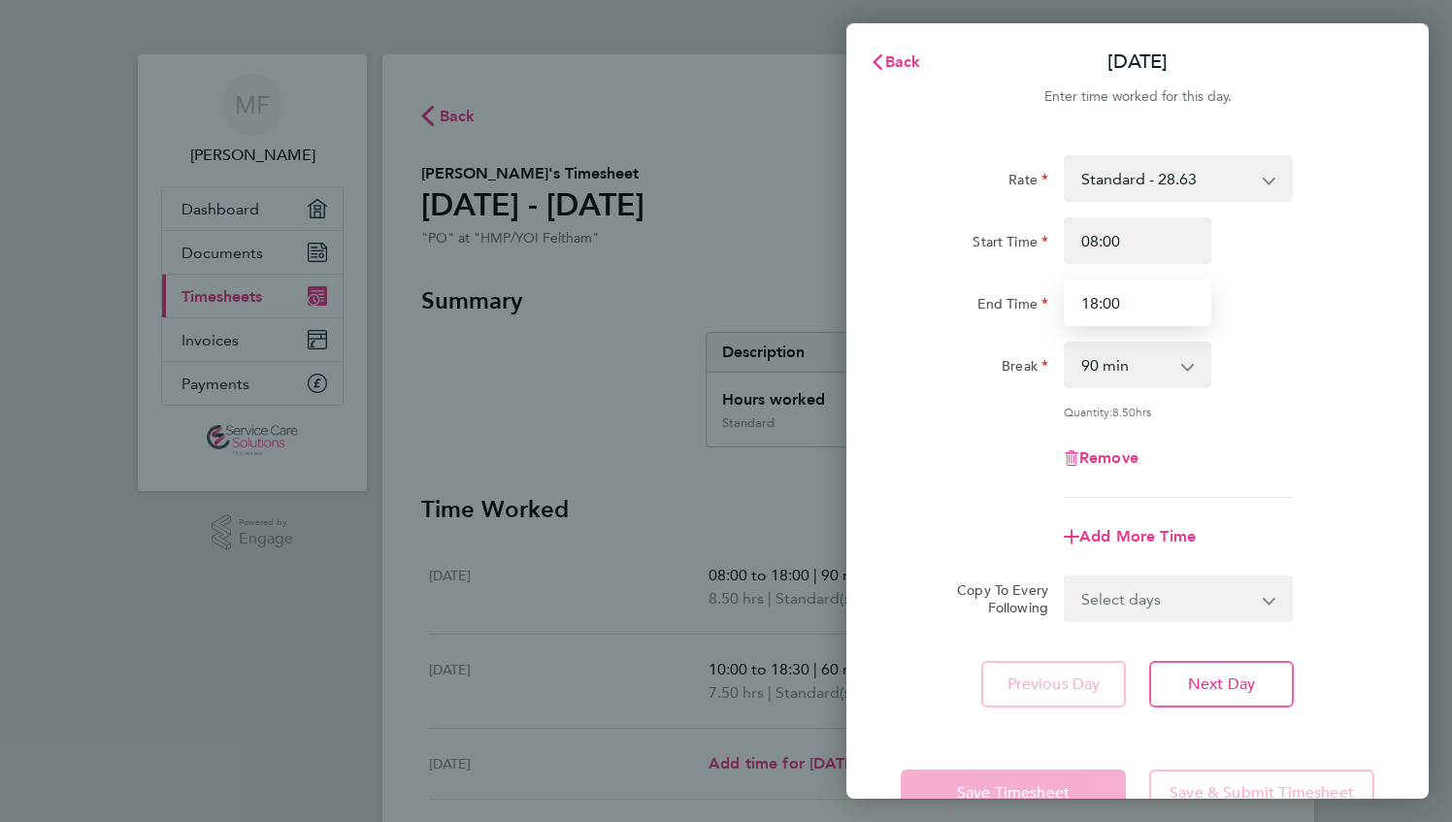
click at [1097, 303] on input "18:00" at bounding box center [1138, 303] width 148 height 47
click at [1120, 304] on input "17:00" at bounding box center [1138, 303] width 148 height 47
type input "17:30"
click at [1008, 541] on div "Add More Time" at bounding box center [1137, 537] width 489 height 47
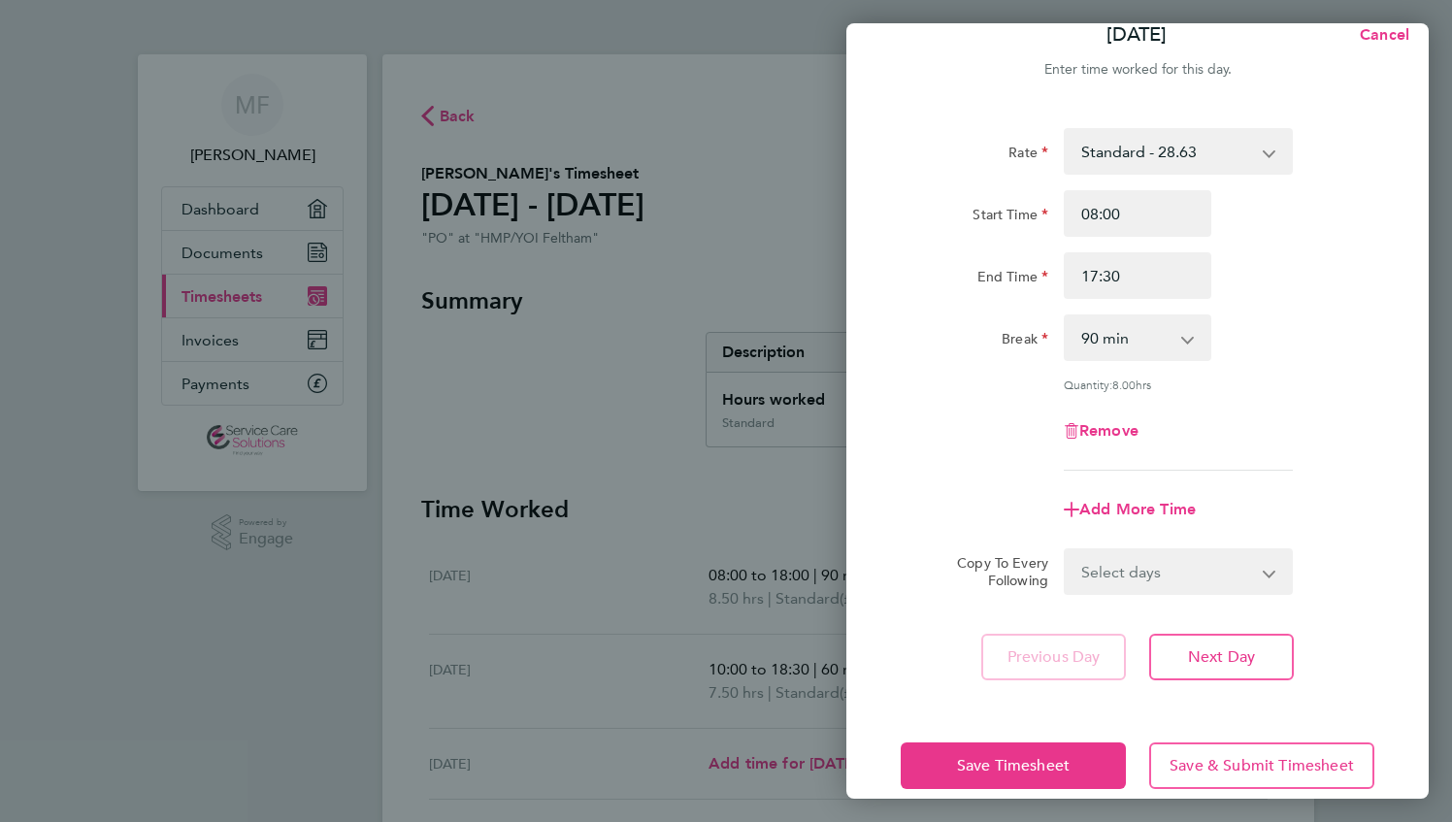
scroll to position [54, 0]
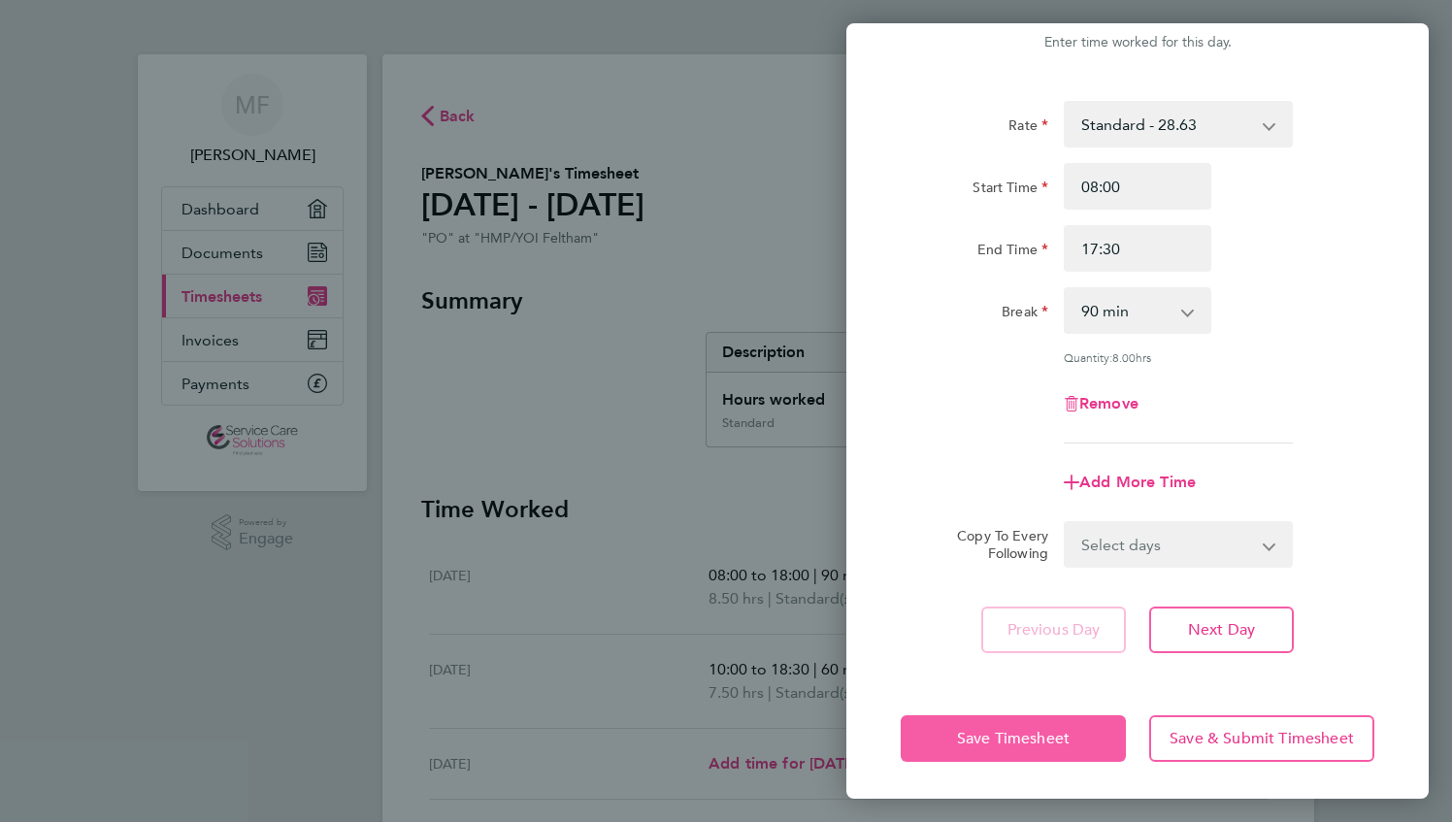
click at [955, 734] on button "Save Timesheet" at bounding box center [1013, 739] width 225 height 47
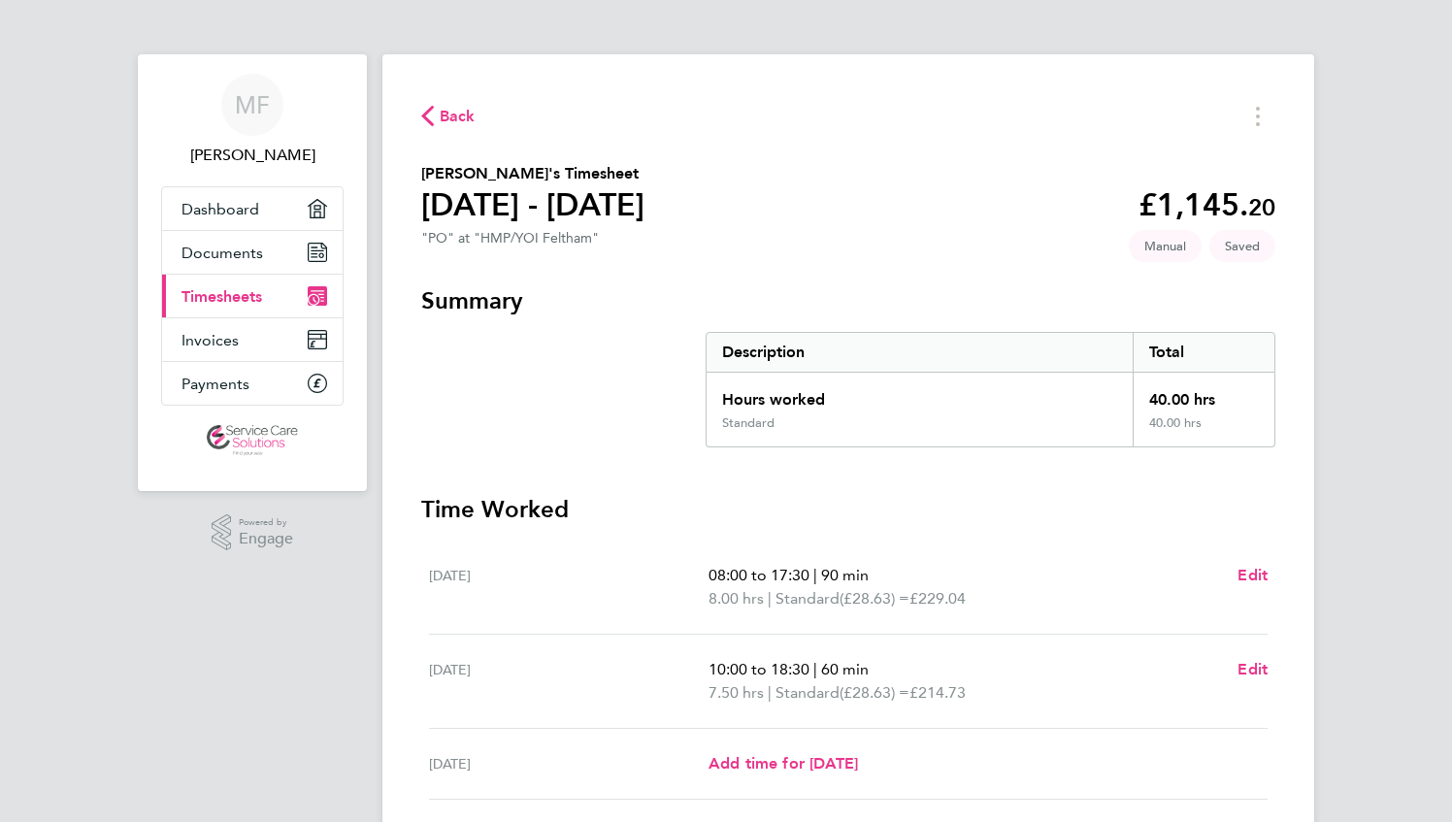
click at [456, 120] on span "Back" at bounding box center [458, 116] width 36 height 23
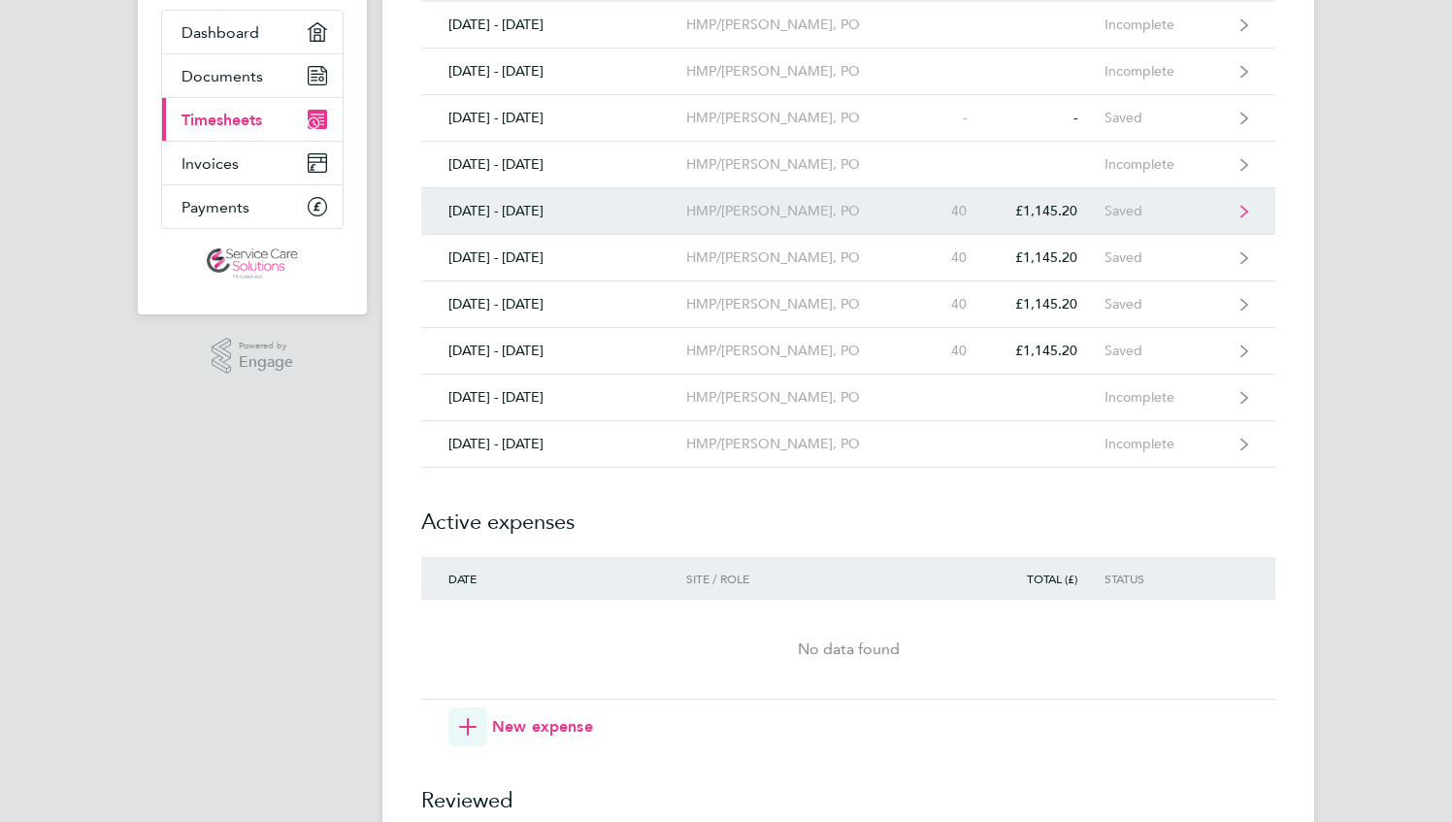
scroll to position [194, 0]
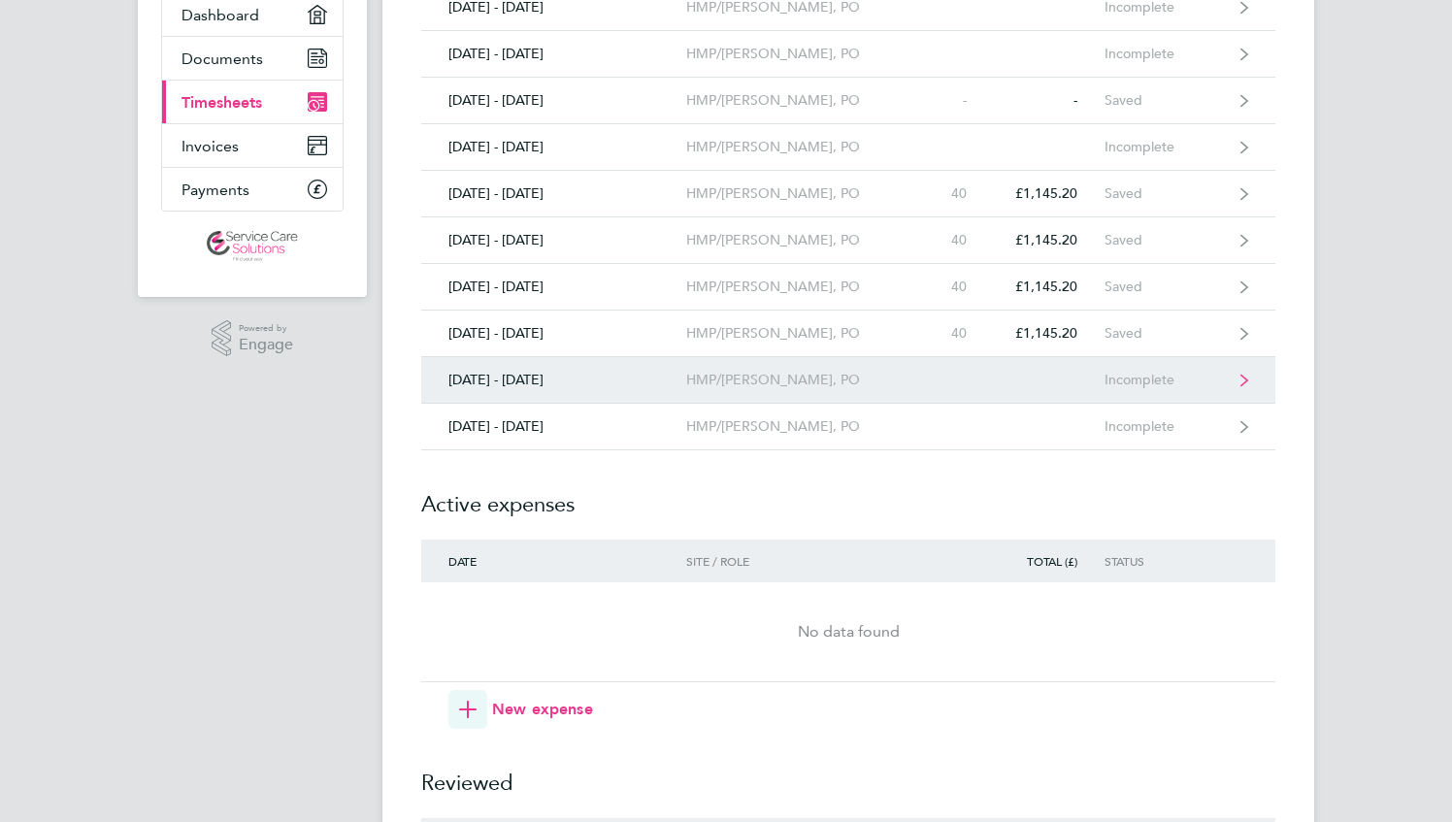
click at [864, 379] on div "HMP/[PERSON_NAME], PO" at bounding box center [797, 380] width 222 height 17
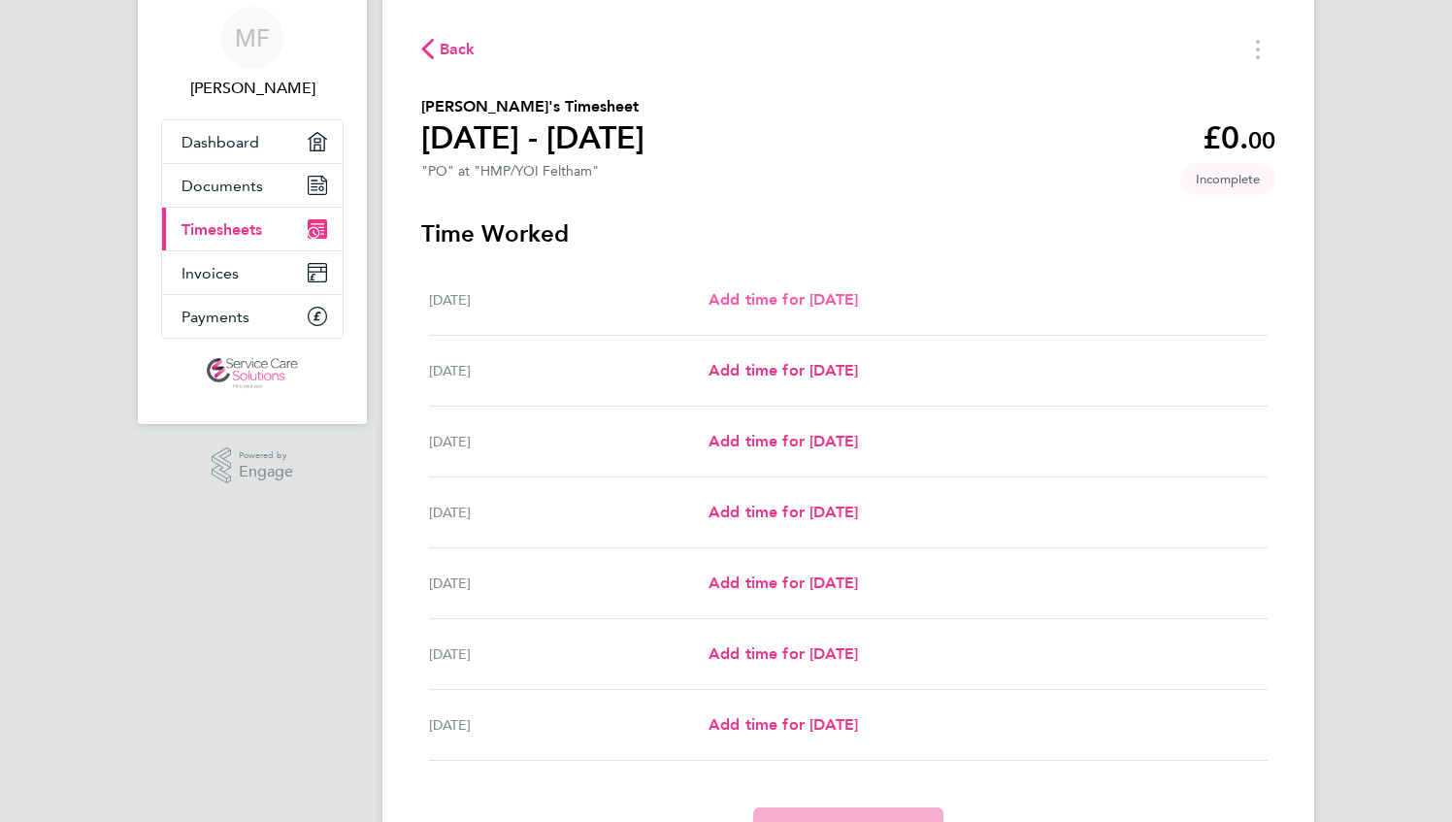
scroll to position [97, 0]
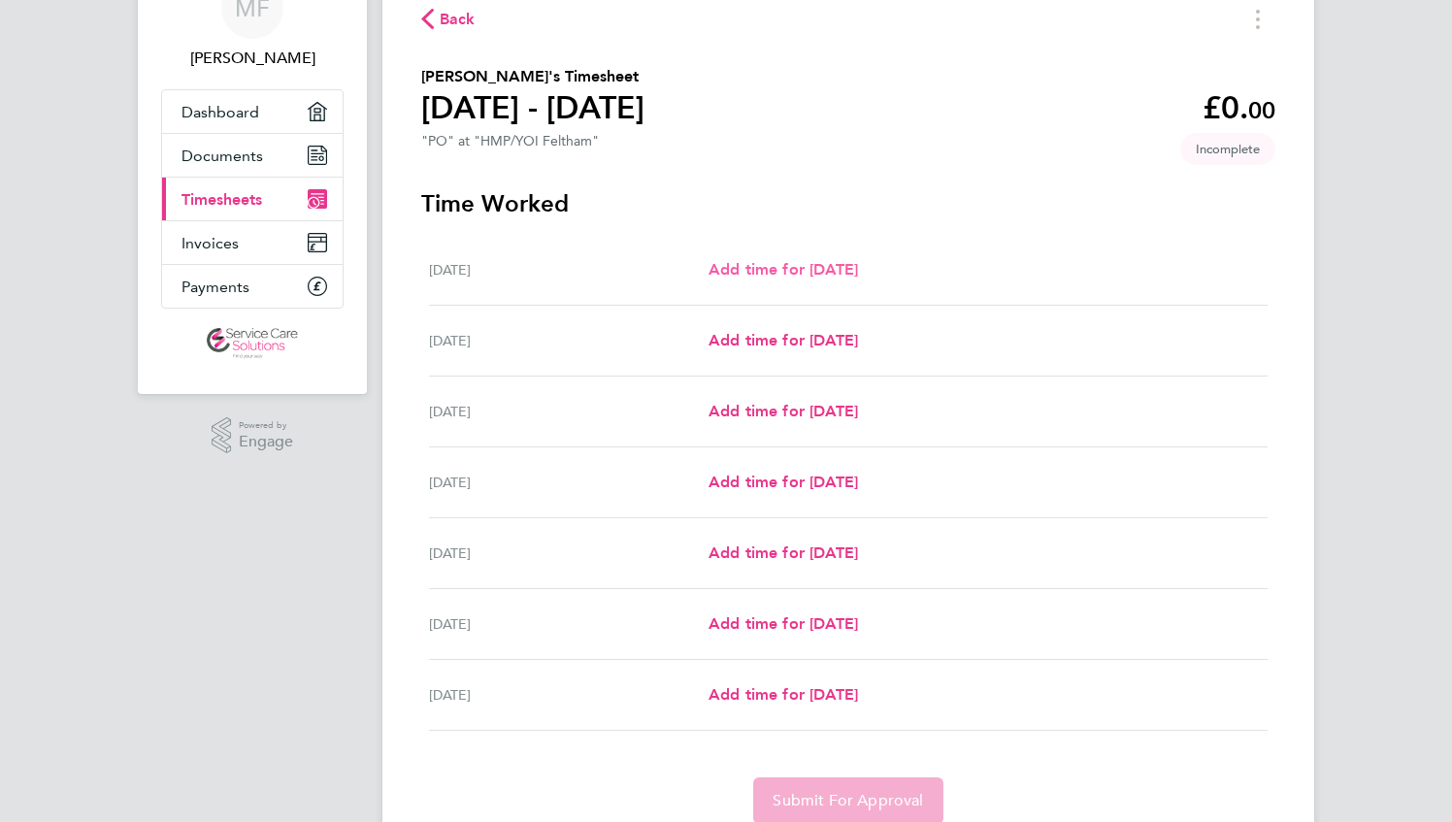
click at [823, 272] on span "Add time for [DATE]" at bounding box center [784, 269] width 150 height 18
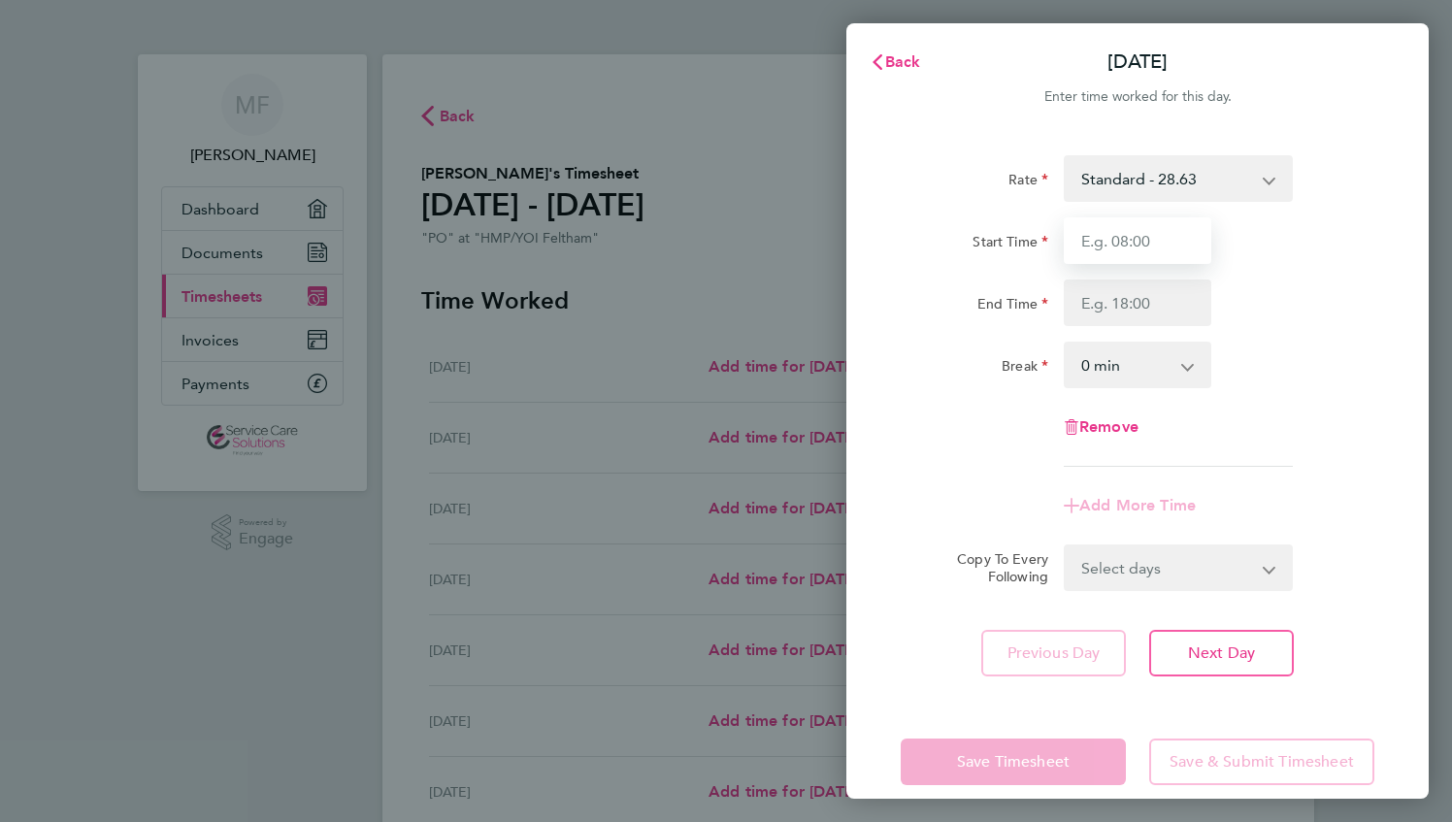
click at [1114, 244] on input "Start Time" at bounding box center [1138, 240] width 148 height 47
type input "08:00"
type input "17:30"
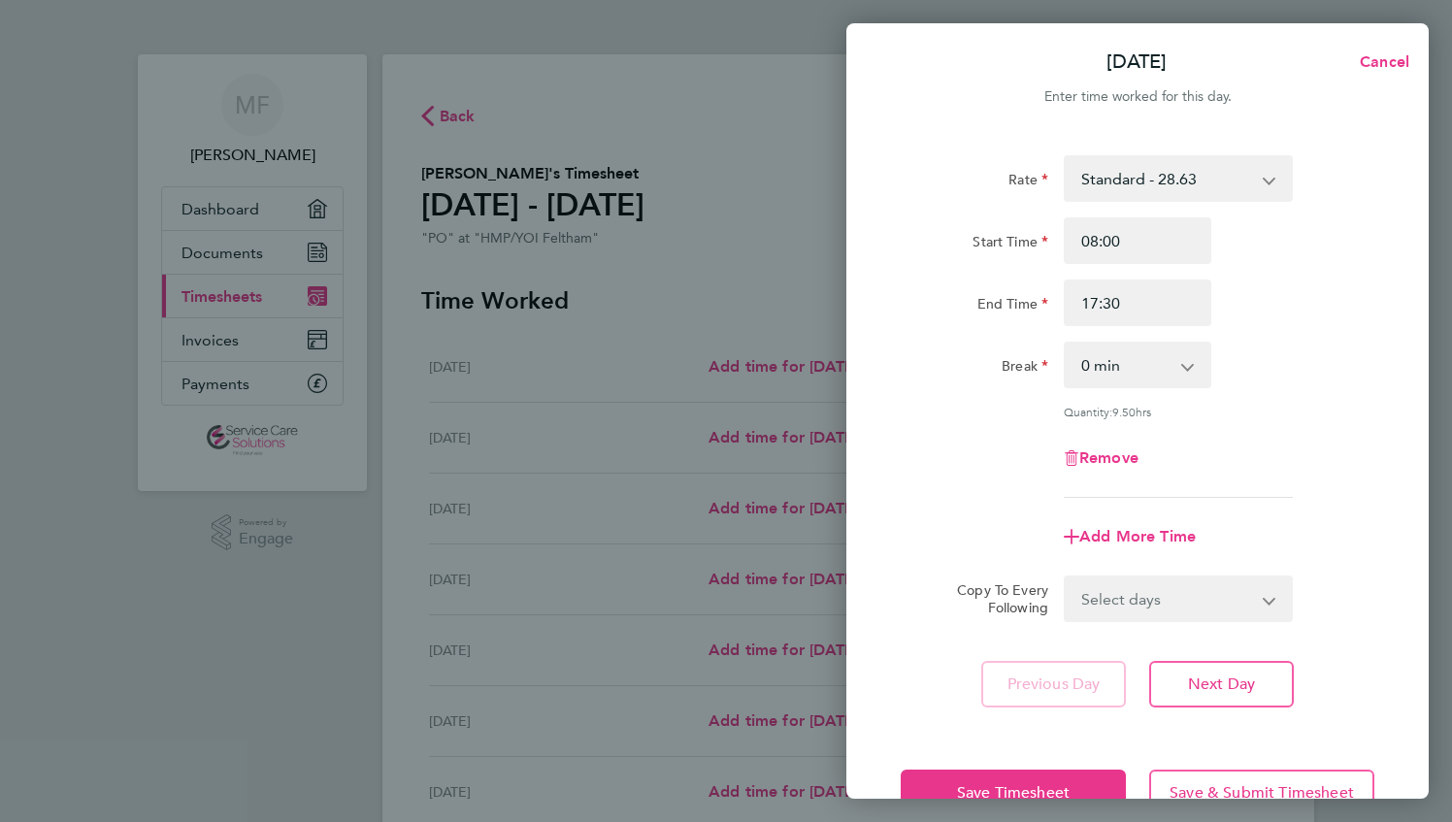
click at [1127, 368] on select "0 min 15 min 30 min 45 min 60 min 75 min 90 min" at bounding box center [1126, 365] width 120 height 43
select select "60"
click at [1066, 344] on select "0 min 15 min 30 min 45 min 60 min 75 min 90 min" at bounding box center [1126, 365] width 120 height 43
drag, startPoint x: 1234, startPoint y: 676, endPoint x: 1224, endPoint y: 584, distance: 91.8
click at [1233, 676] on span "Next Day" at bounding box center [1221, 684] width 67 height 19
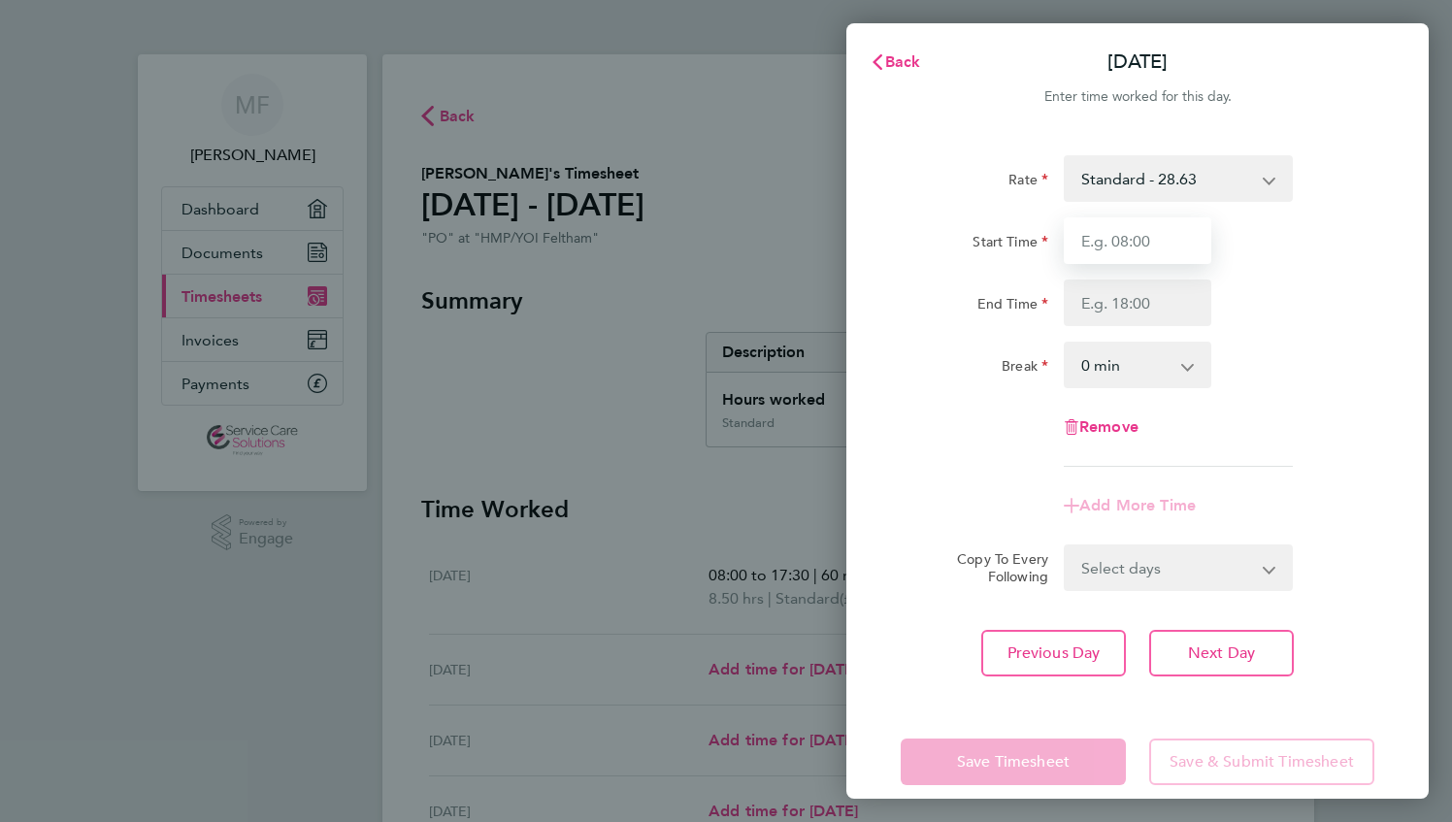
click at [1147, 249] on input "Start Time" at bounding box center [1138, 240] width 148 height 47
type input "10:00"
drag, startPoint x: 1100, startPoint y: 293, endPoint x: 1108, endPoint y: 312, distance: 20.0
click at [1100, 293] on input "End Time" at bounding box center [1138, 303] width 148 height 47
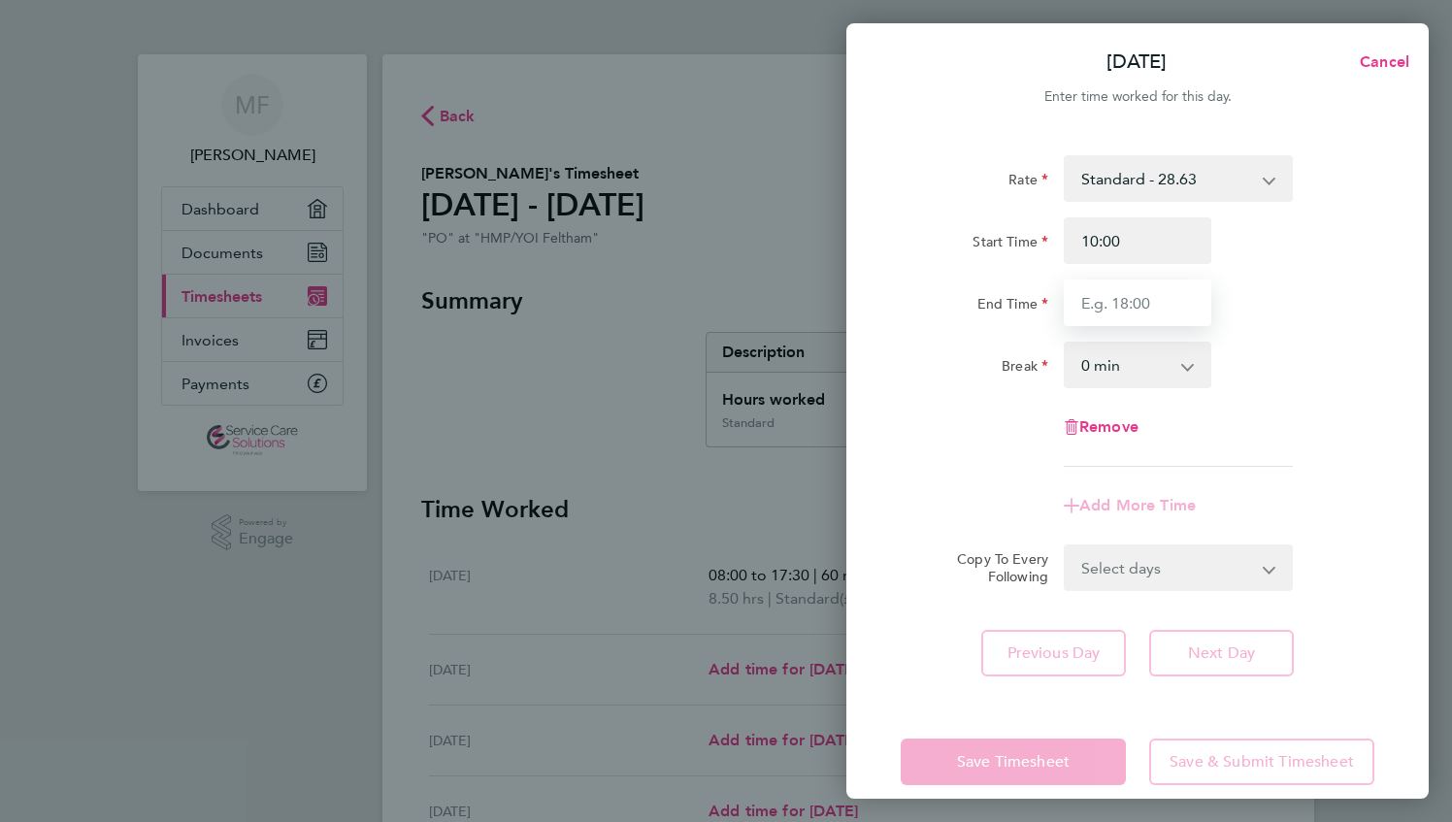
type input "18:30"
click at [984, 377] on div "Break" at bounding box center [975, 361] width 148 height 39
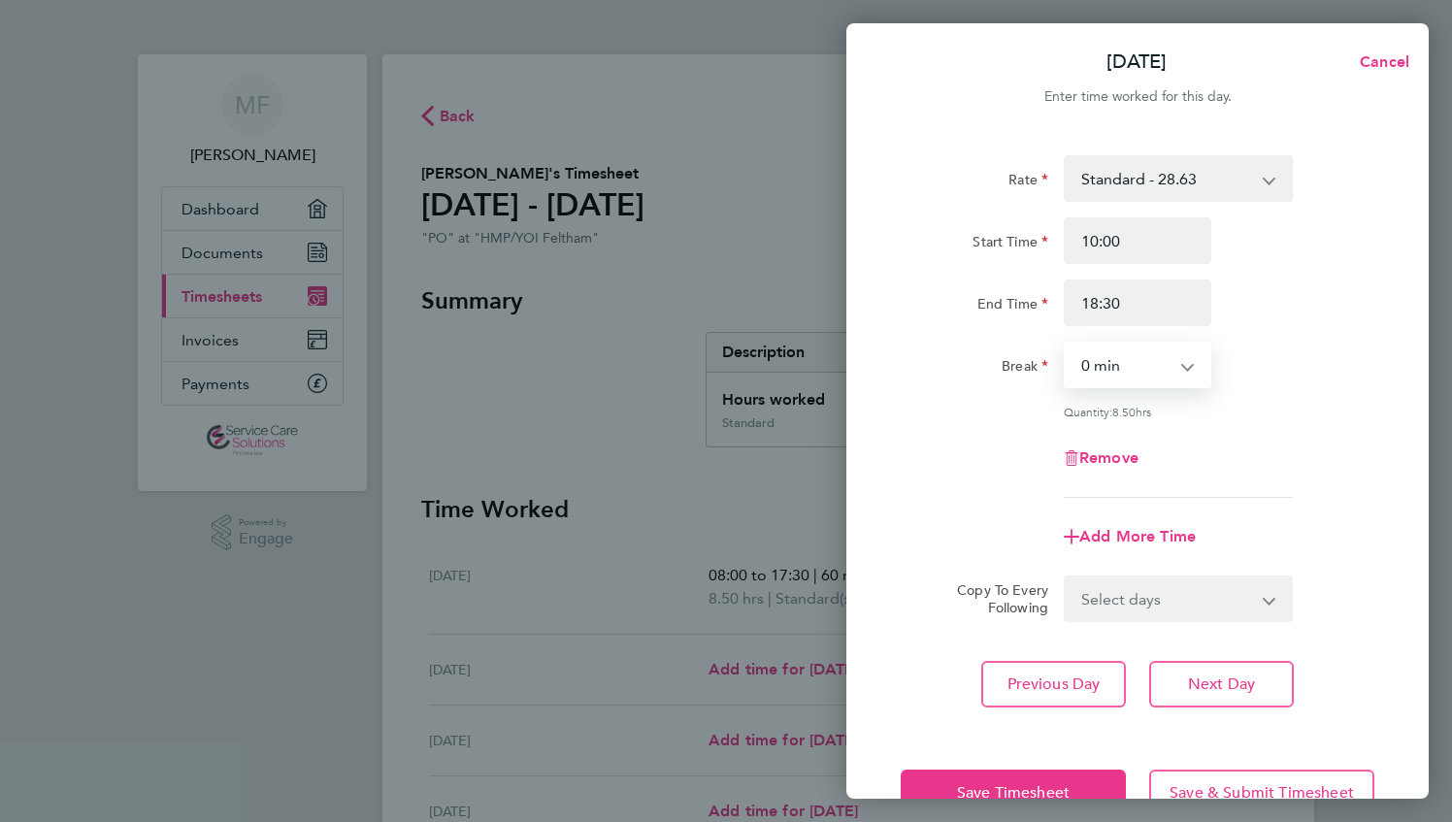
click at [1082, 365] on select "0 min 15 min 30 min 45 min 60 min 75 min 90 min" at bounding box center [1126, 365] width 120 height 43
select select "60"
click at [1066, 344] on select "0 min 15 min 30 min 45 min 60 min 75 min 90 min" at bounding box center [1126, 365] width 120 height 43
click at [1217, 680] on span "Next Day" at bounding box center [1221, 684] width 67 height 19
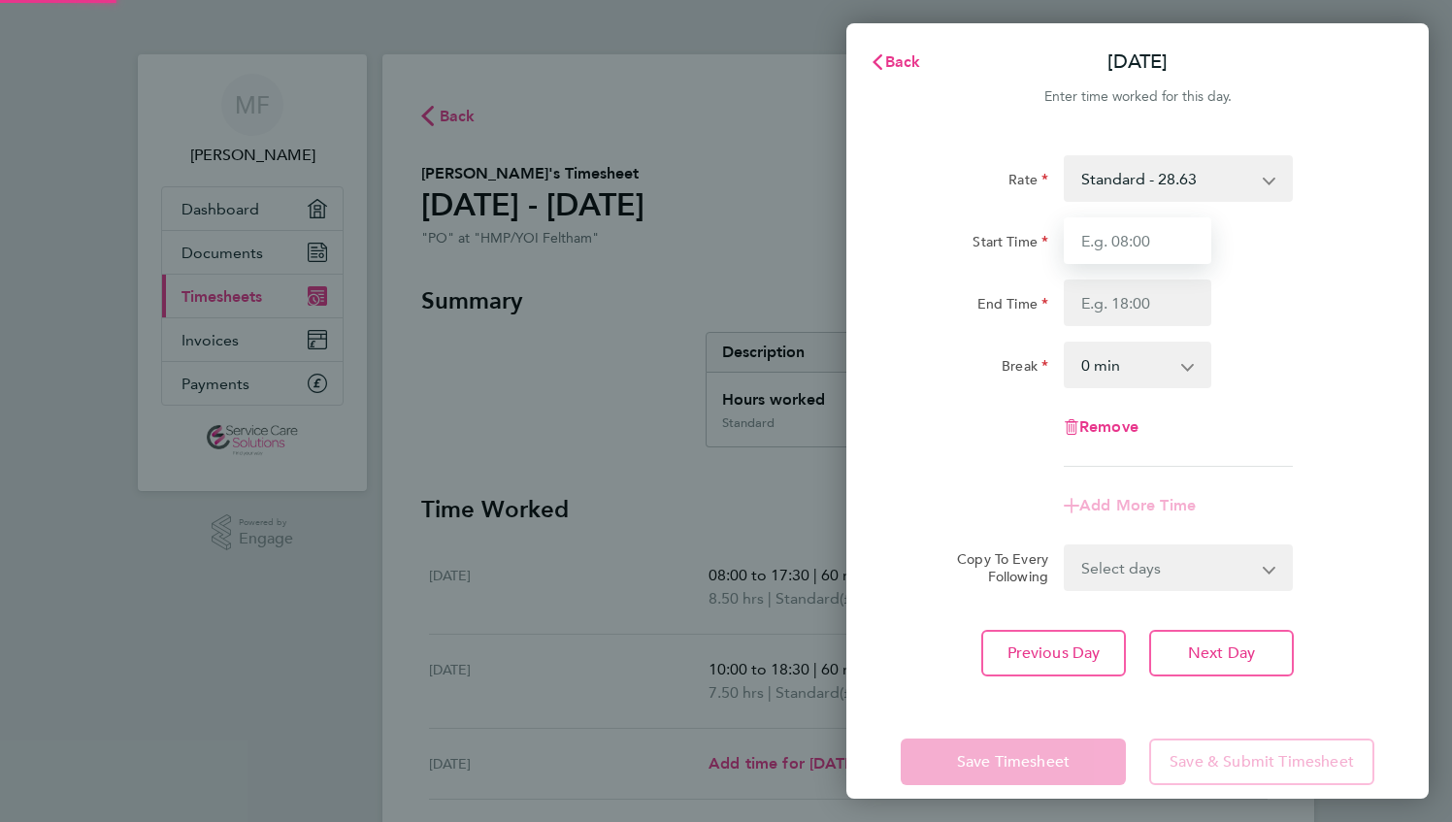
click at [1105, 245] on input "Start Time" at bounding box center [1138, 240] width 148 height 47
type input "08:00"
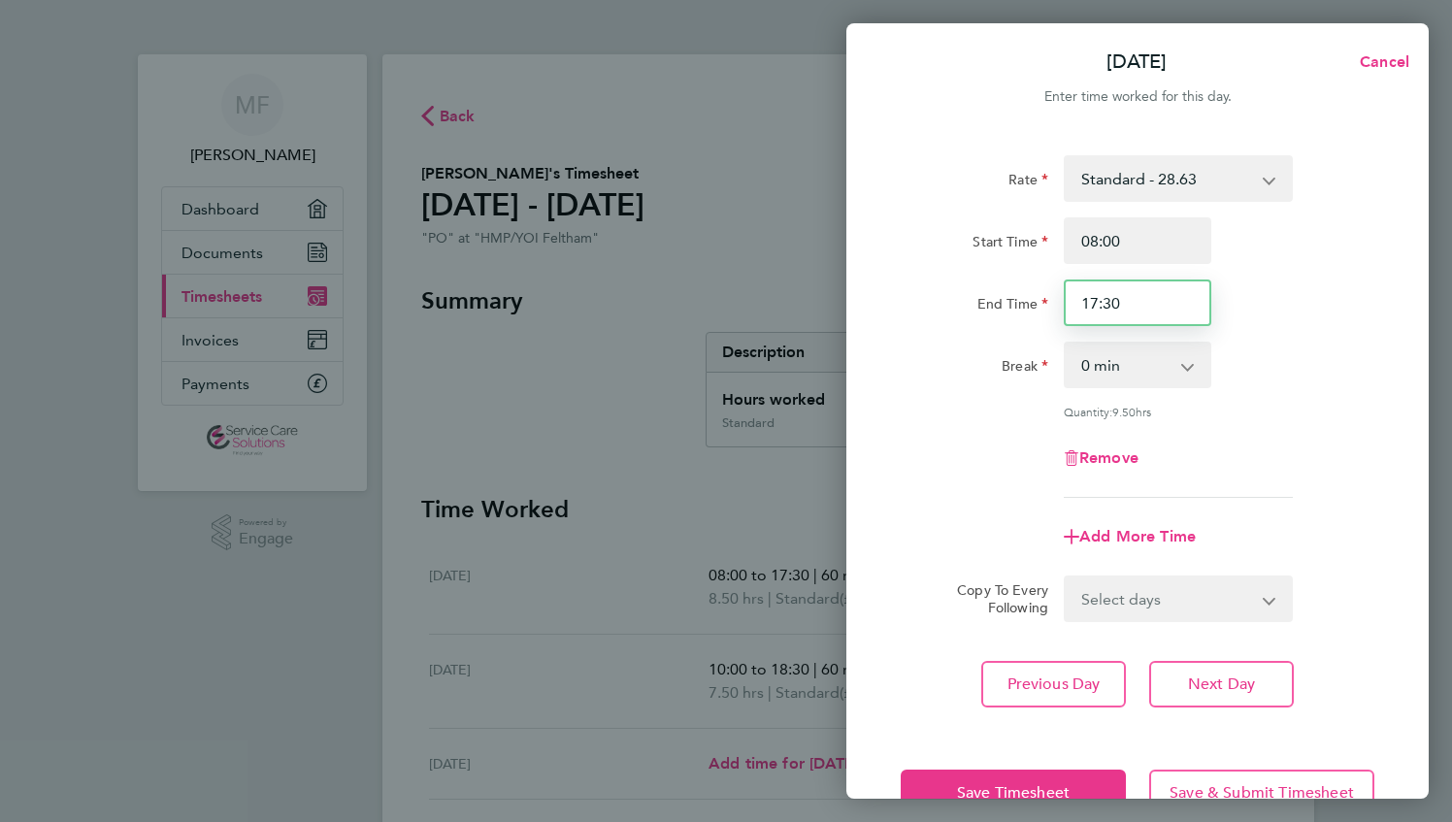
click at [1104, 302] on input "17:30" at bounding box center [1138, 303] width 148 height 47
click at [1097, 300] on input "17:30" at bounding box center [1138, 303] width 148 height 47
type input "18:30"
click at [1042, 423] on div "Rate Standard - 28.63 Start Time 08:00 End Time 18:30 Break 0 min 15 min 30 min…" at bounding box center [1138, 326] width 474 height 343
click at [1106, 359] on select "0 min 15 min 30 min 45 min 60 min 75 min 90 min" at bounding box center [1126, 365] width 120 height 43
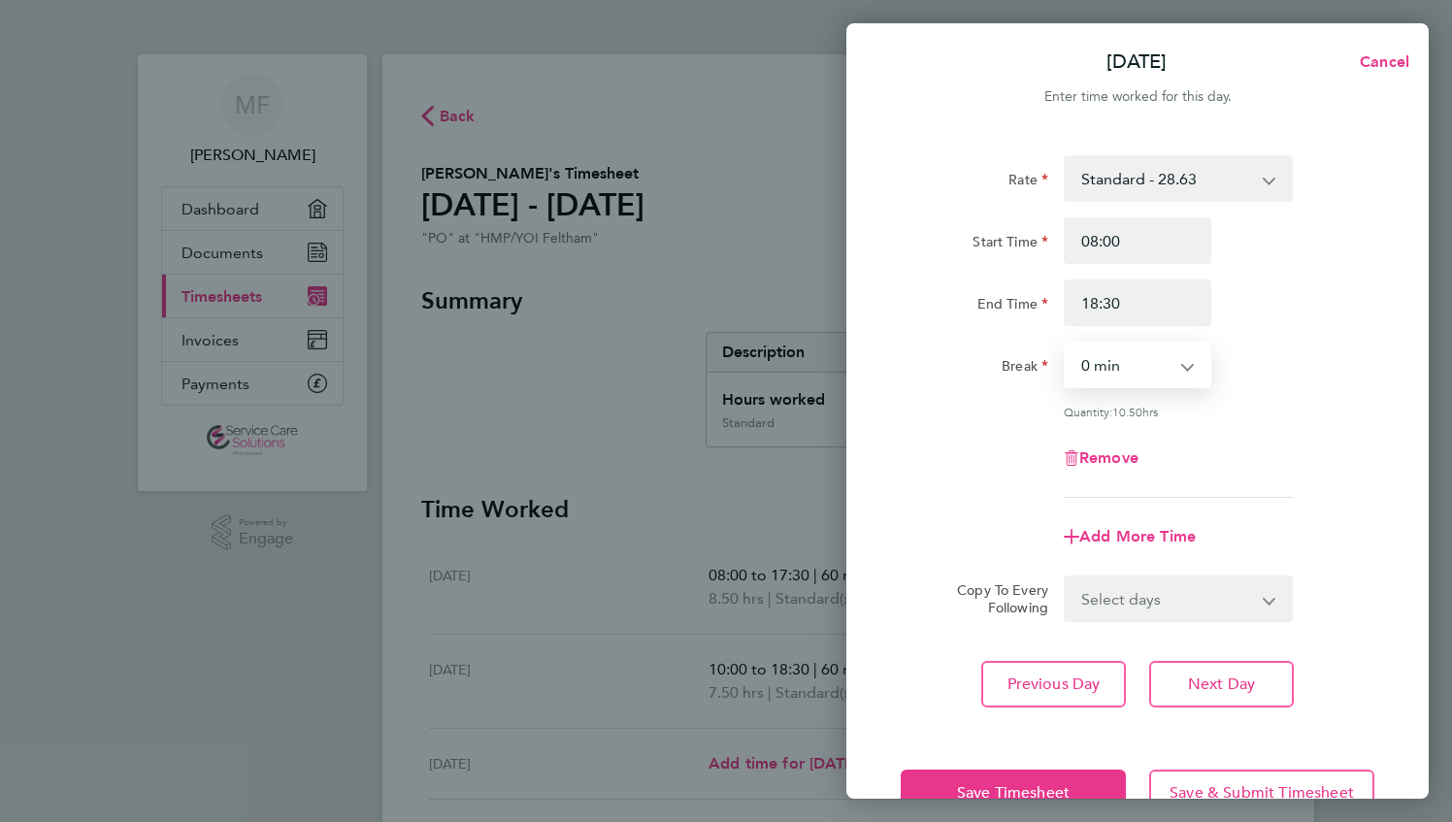
select select "90"
click at [1066, 344] on select "0 min 15 min 30 min 45 min 60 min 75 min 90 min" at bounding box center [1126, 365] width 120 height 43
click at [1220, 682] on span "Next Day" at bounding box center [1221, 684] width 67 height 19
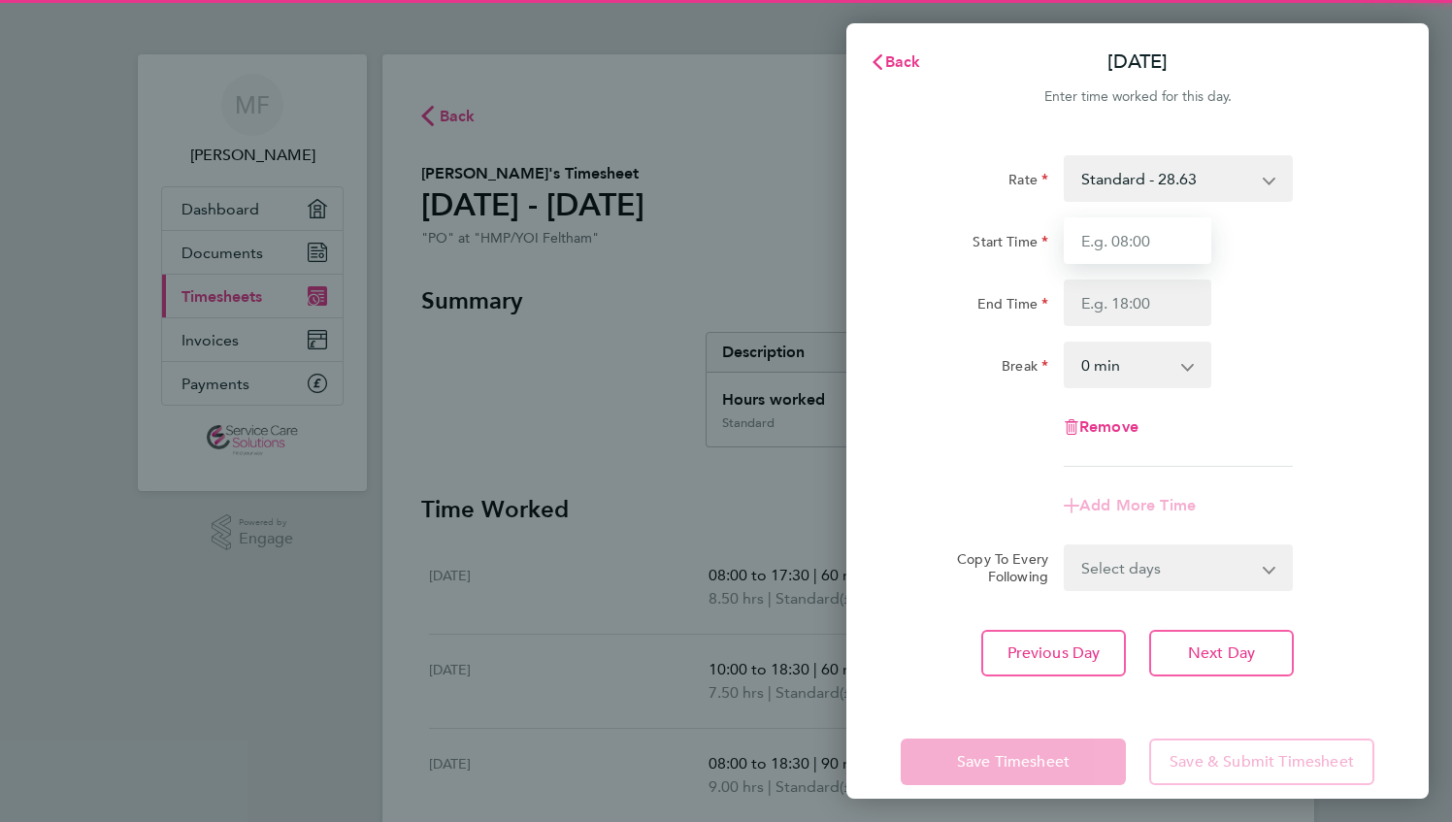
click at [1122, 238] on input "Start Time" at bounding box center [1138, 240] width 148 height 47
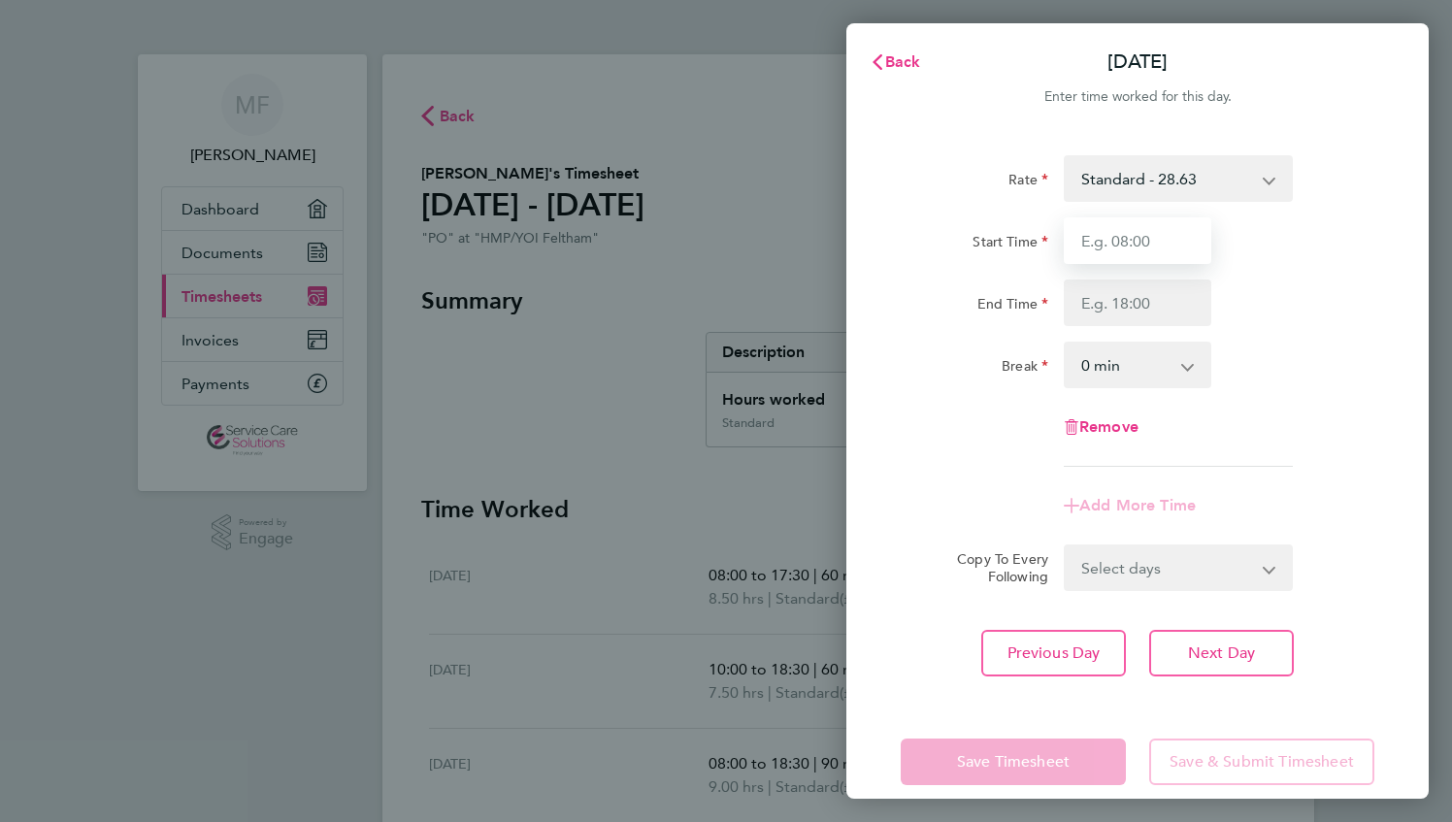
type input "09:30"
click at [1115, 304] on input "End Time" at bounding box center [1138, 303] width 148 height 47
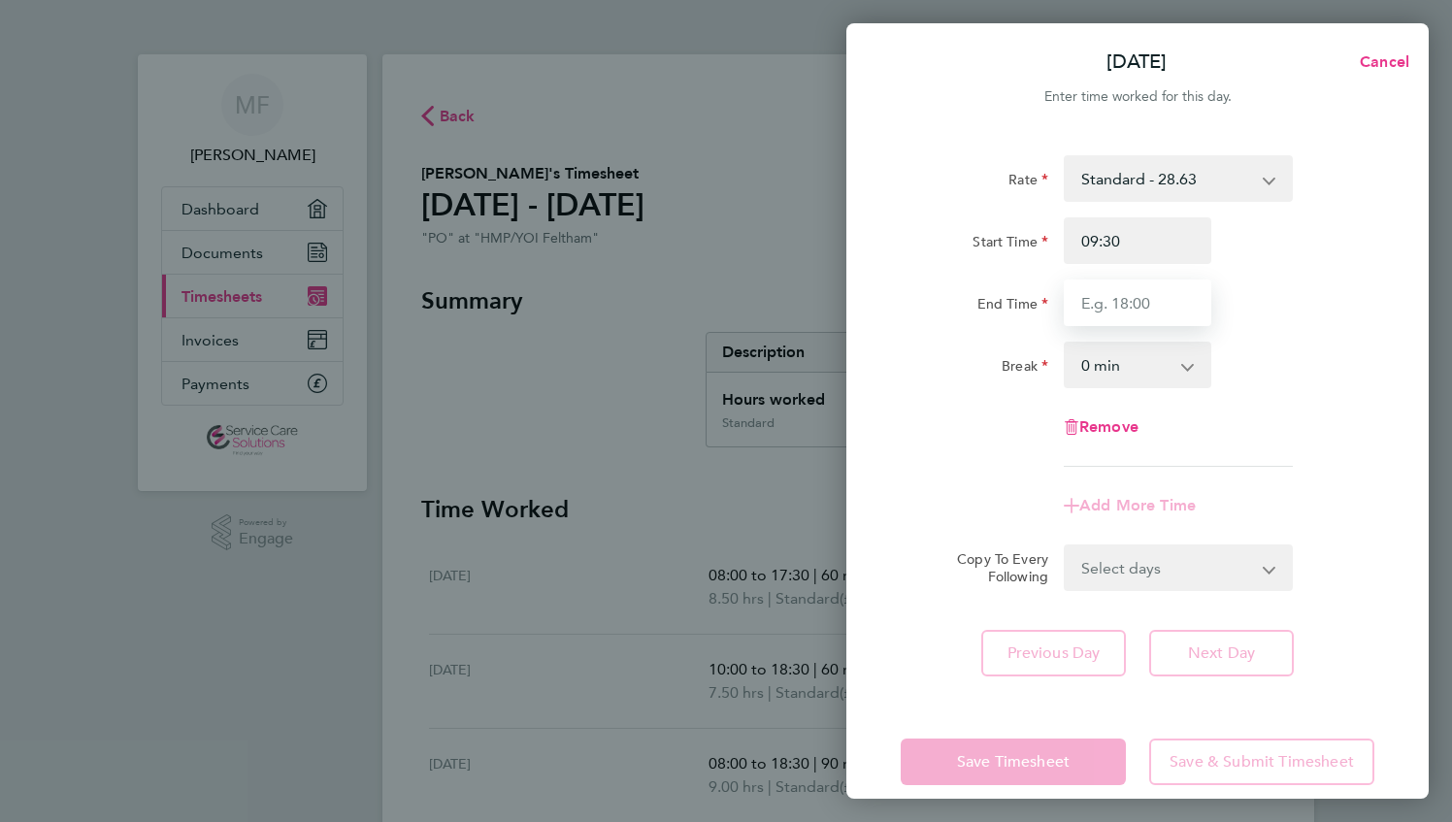
type input "18:00"
click at [914, 406] on div "Rate Standard - 28.63 Start Time 09:30 End Time 18:00 Break 0 min 15 min 30 min…" at bounding box center [1138, 311] width 474 height 312
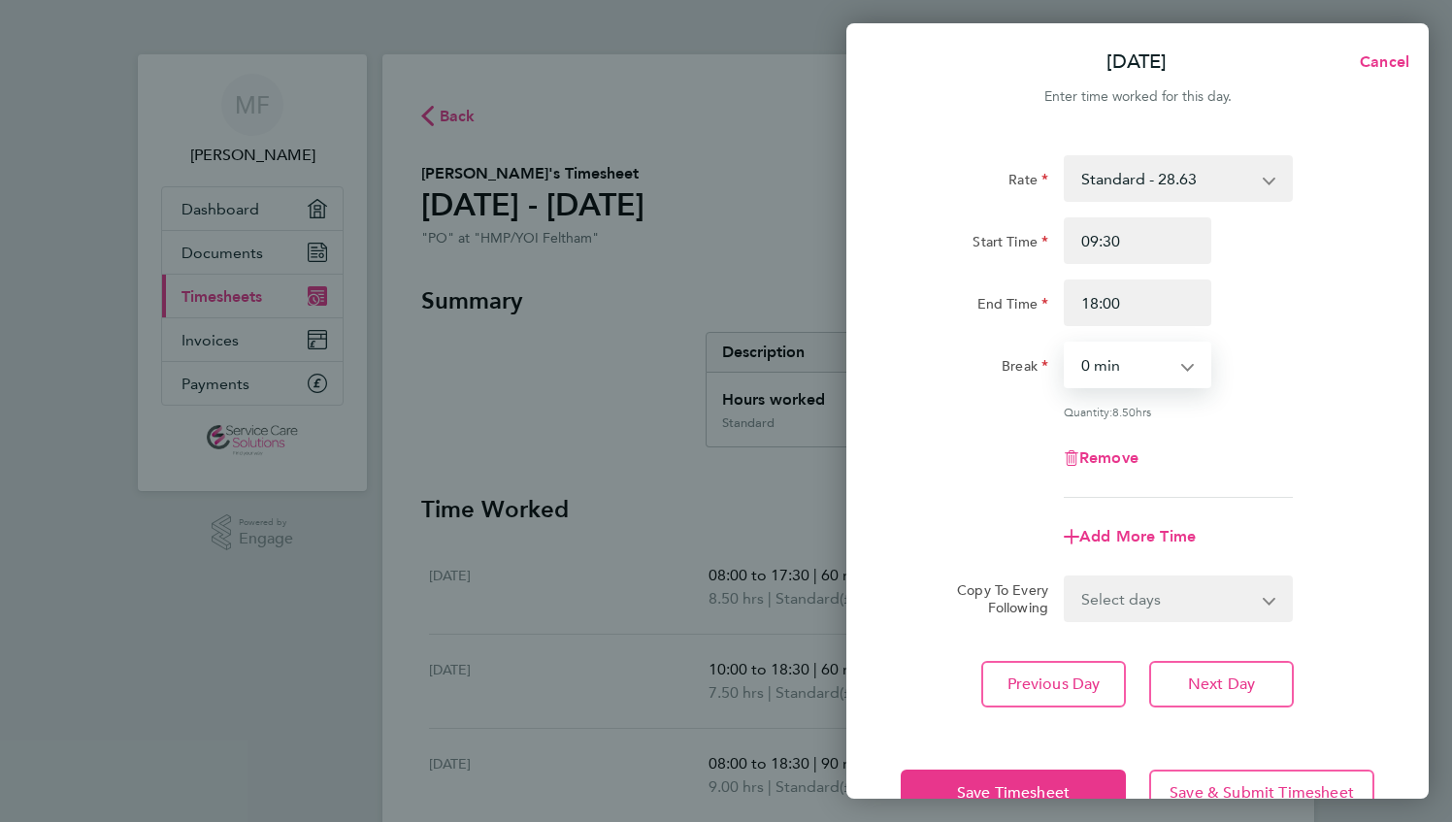
click at [1091, 353] on select "0 min 15 min 30 min 45 min 60 min 75 min 90 min" at bounding box center [1126, 365] width 120 height 43
select select "60"
click at [1066, 344] on select "0 min 15 min 30 min 45 min 60 min 75 min 90 min" at bounding box center [1126, 365] width 120 height 43
click at [1217, 685] on span "Next Day" at bounding box center [1221, 684] width 67 height 19
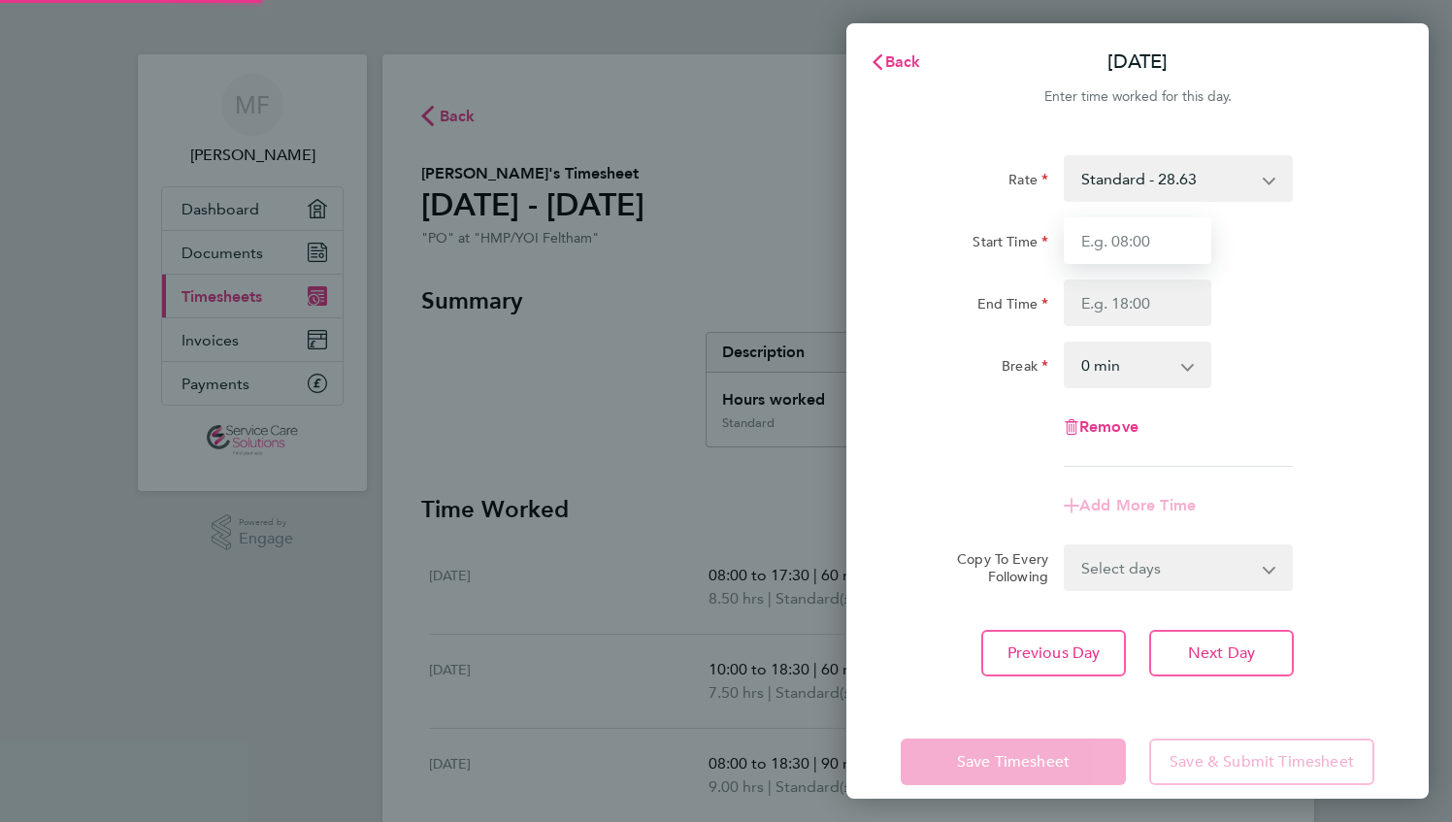
click at [1093, 242] on input "Start Time" at bounding box center [1138, 240] width 148 height 47
type input "10:00"
click at [1101, 308] on input "End Time" at bounding box center [1138, 303] width 148 height 47
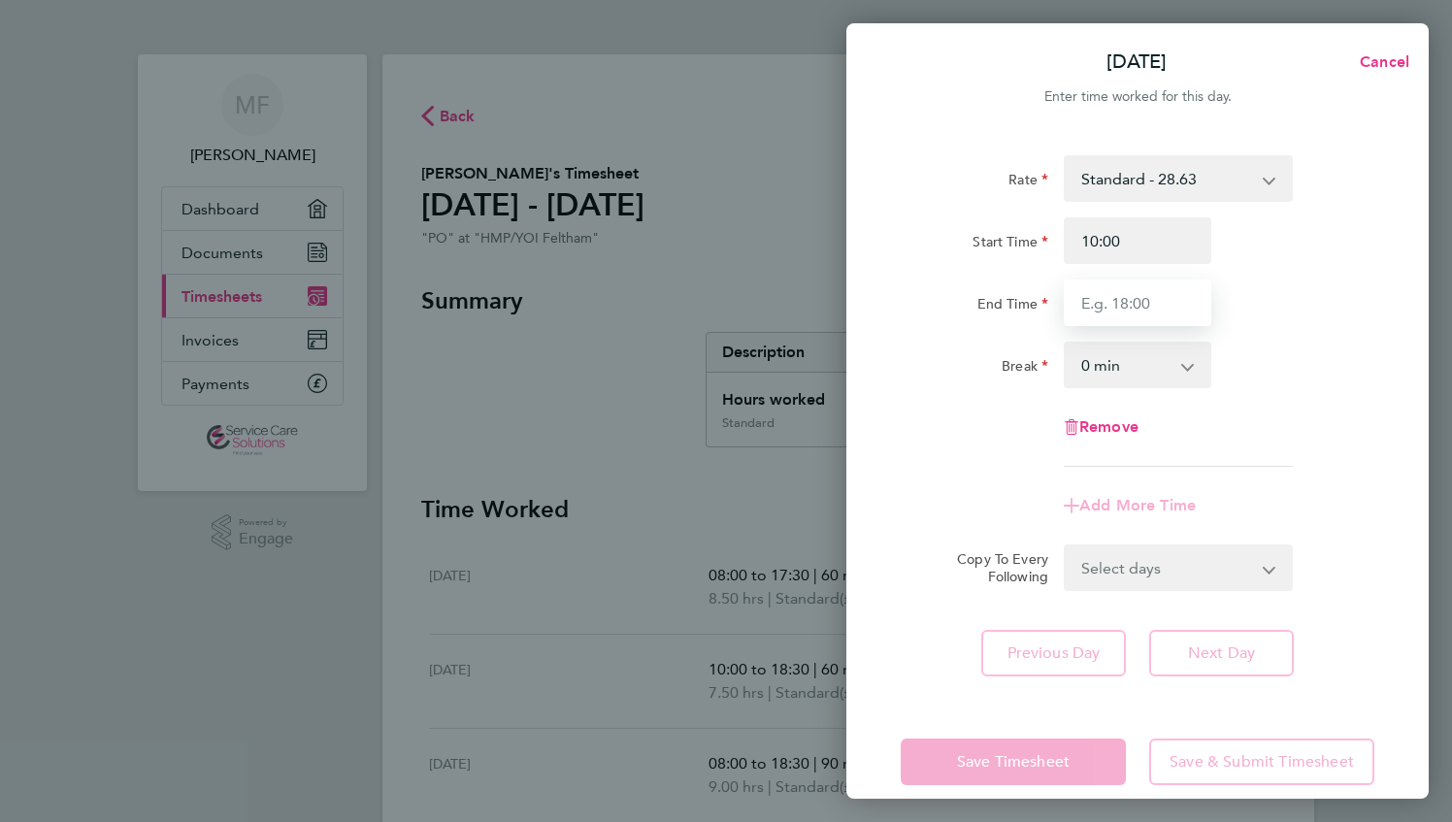
type input "17:30"
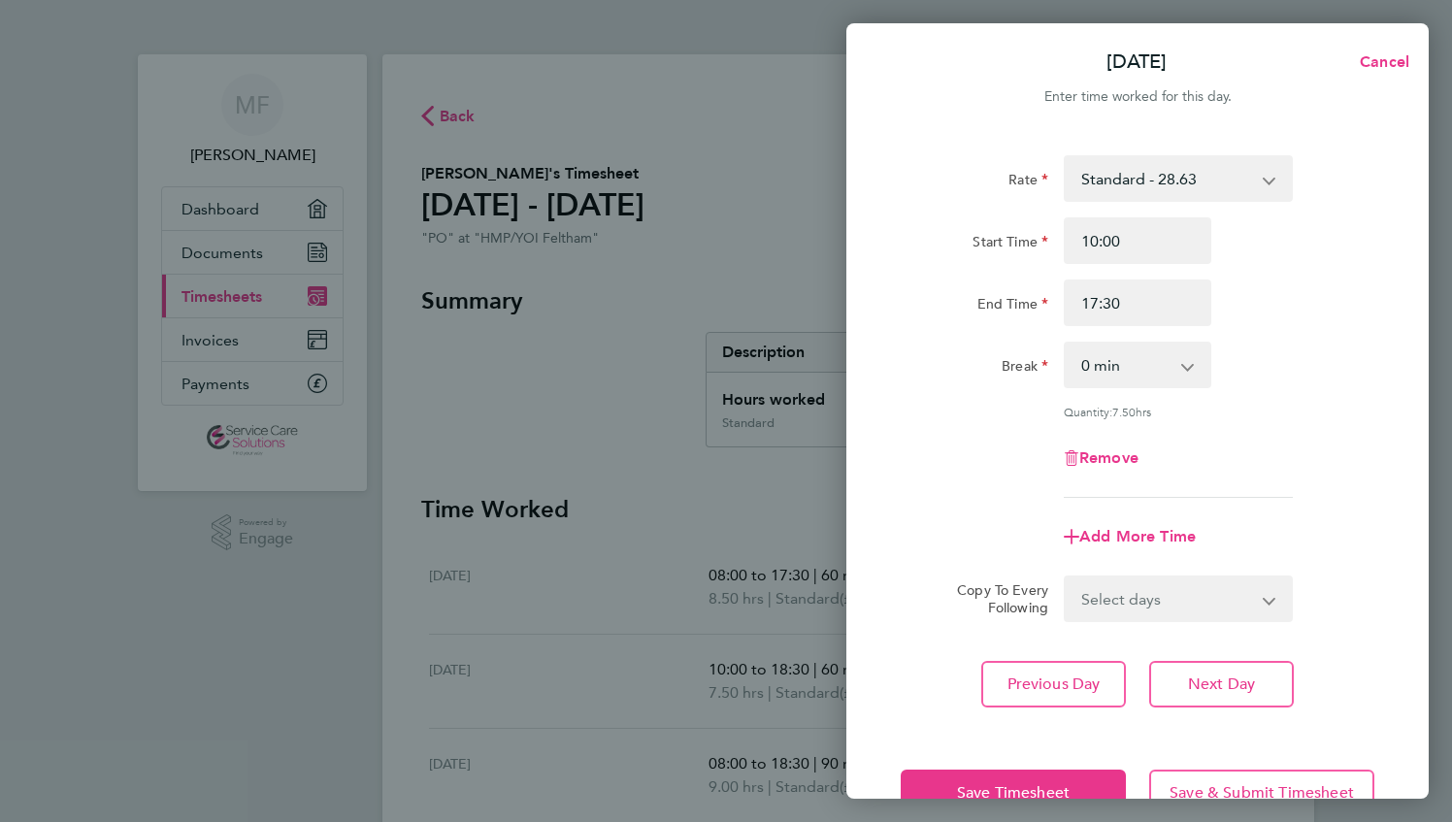
click at [915, 454] on div "Remove" at bounding box center [1137, 458] width 489 height 47
click at [1128, 371] on select "0 min 15 min 30 min 45 min 60 min 75 min 90 min" at bounding box center [1126, 365] width 120 height 43
select select "30"
click at [1066, 344] on select "0 min 15 min 30 min 45 min 60 min 75 min 90 min" at bounding box center [1126, 365] width 120 height 43
click at [968, 449] on div "Remove" at bounding box center [1137, 458] width 489 height 47
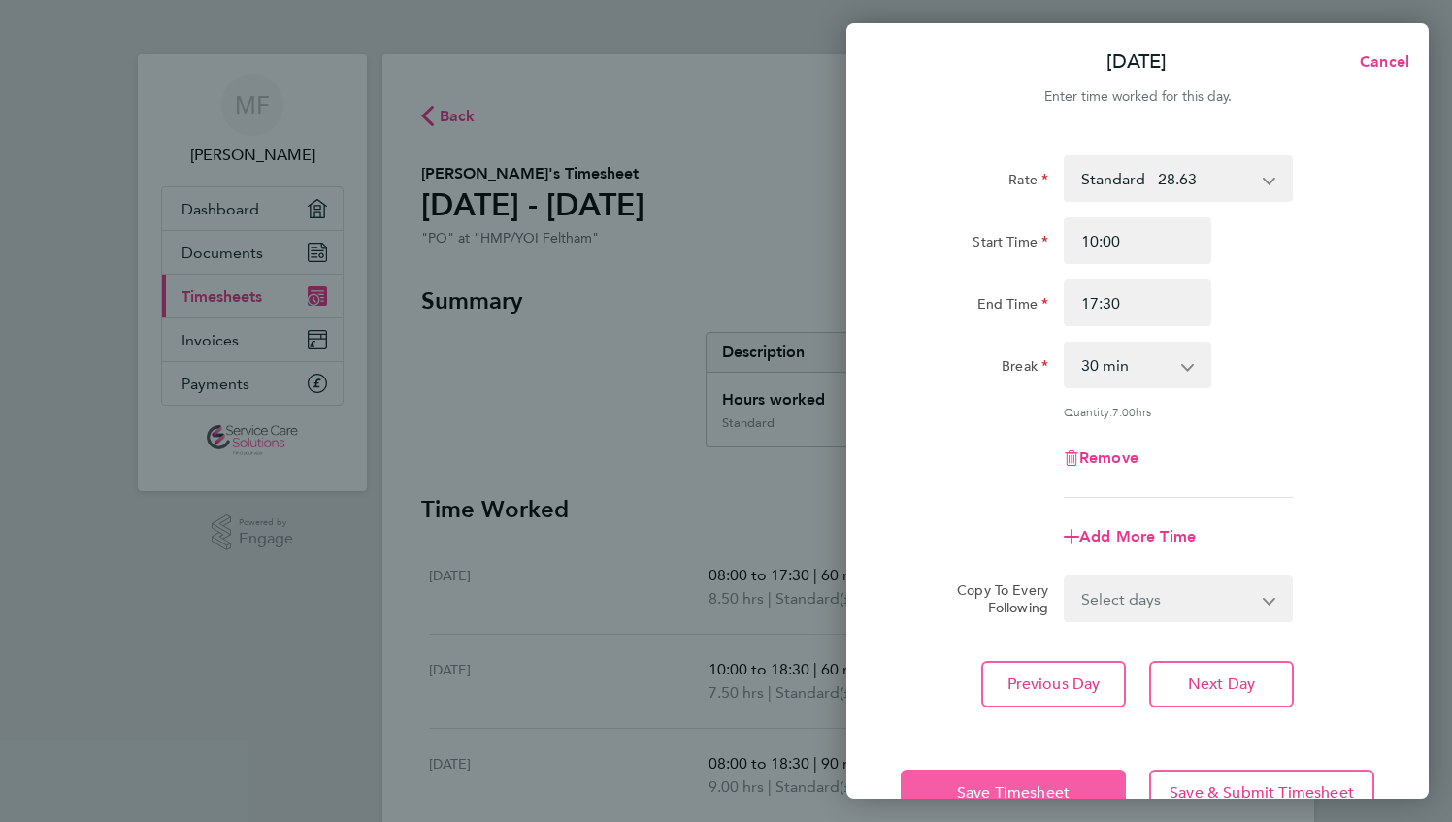
click at [1062, 780] on button "Save Timesheet" at bounding box center [1013, 793] width 225 height 47
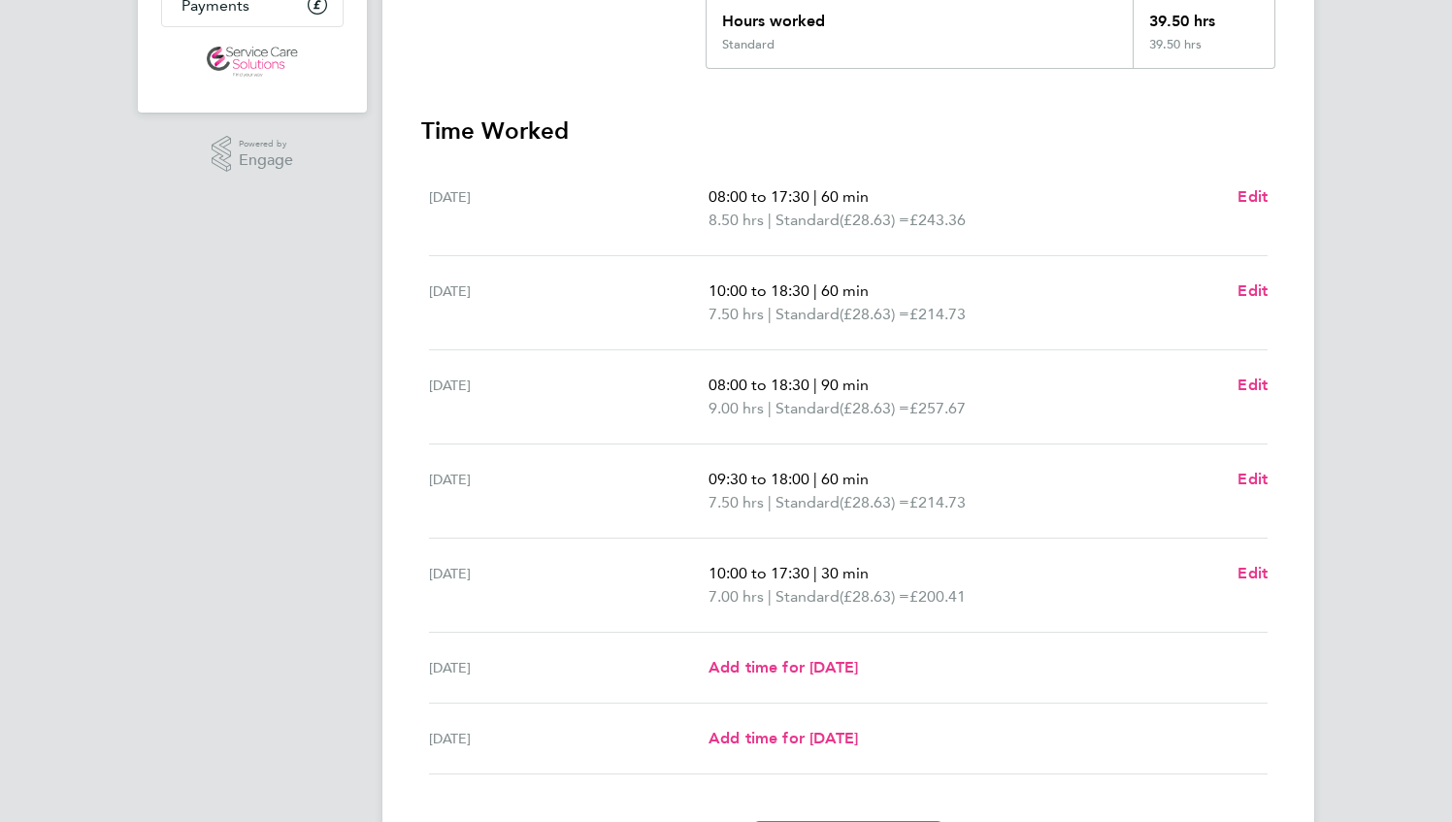
scroll to position [388, 0]
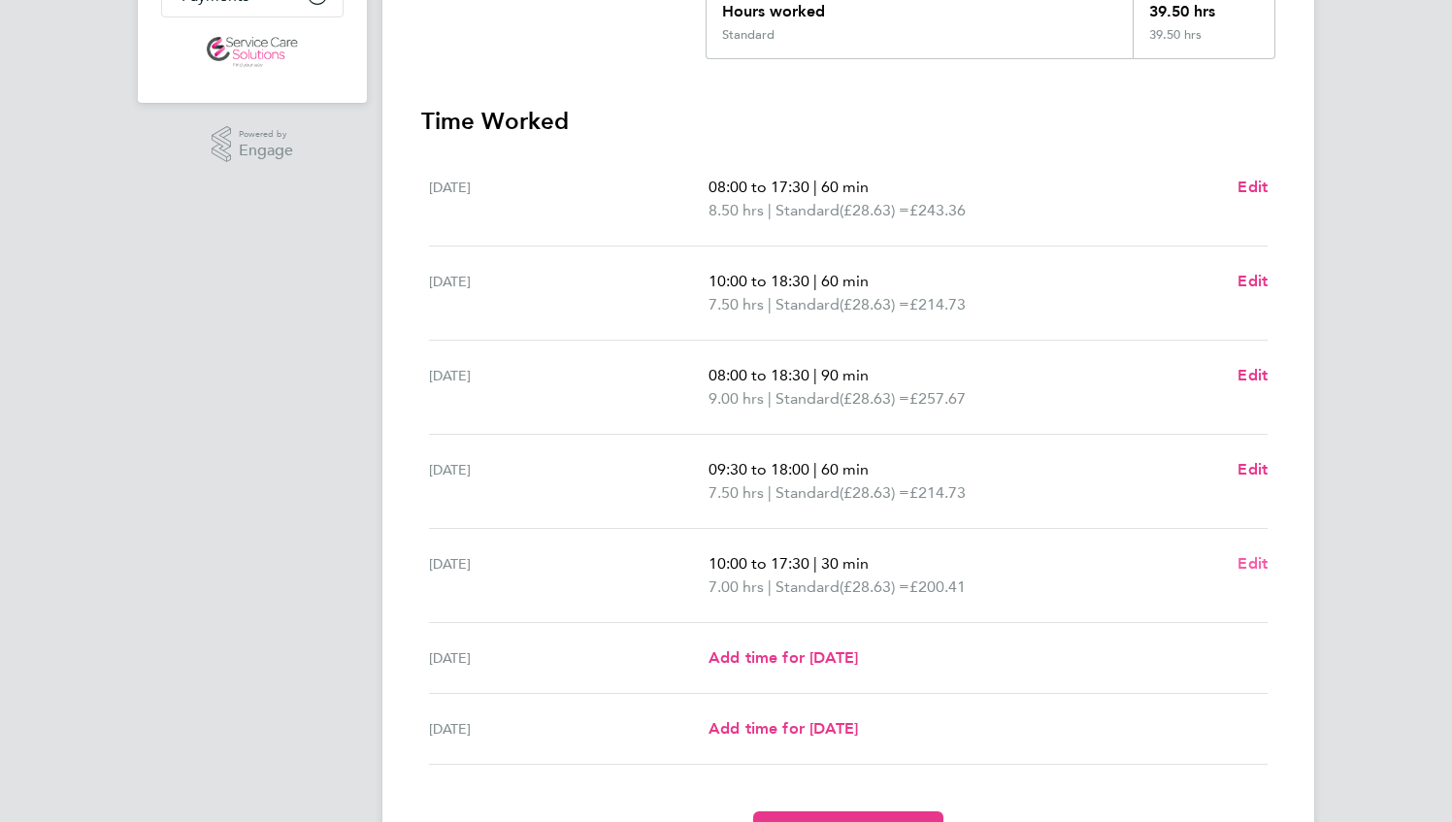
click at [1256, 557] on span "Edit" at bounding box center [1253, 563] width 30 height 18
select select "30"
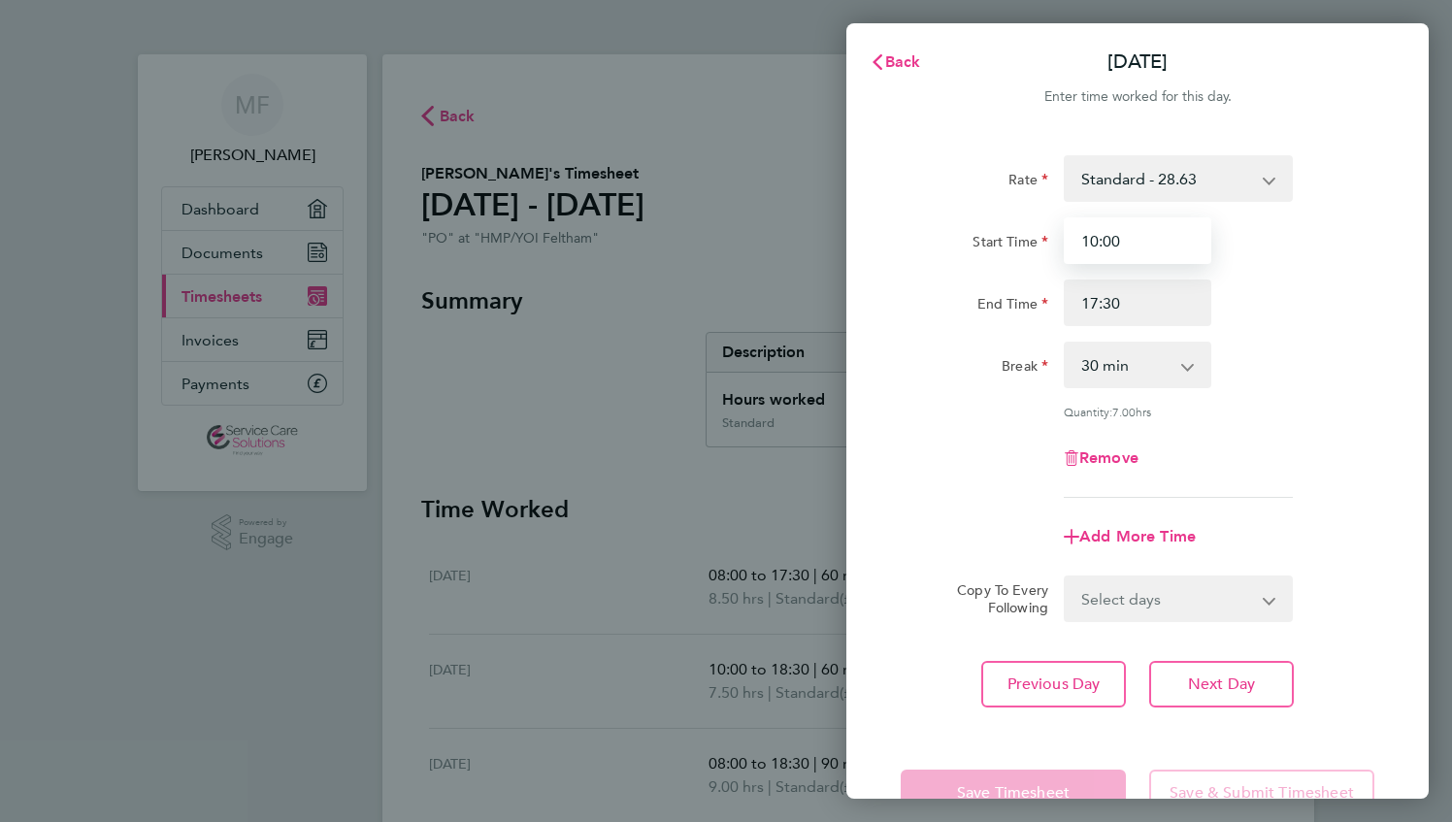
drag, startPoint x: 1097, startPoint y: 237, endPoint x: 1107, endPoint y: 253, distance: 19.1
click at [1097, 237] on input "10:00" at bounding box center [1138, 240] width 148 height 47
type input "0"
type input "09:30"
click at [952, 674] on div "Previous Day Next Day" at bounding box center [1138, 684] width 474 height 47
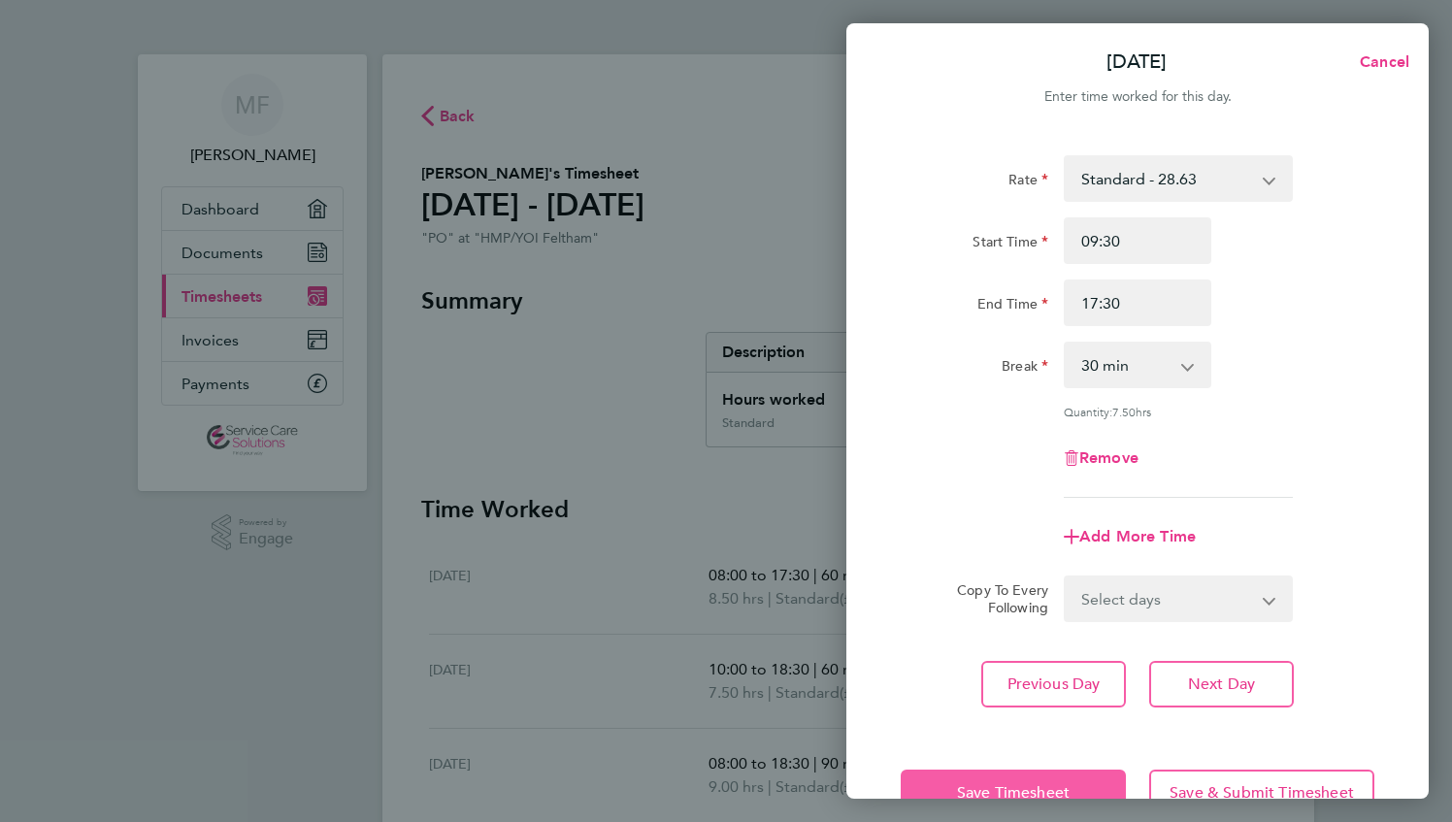
click at [990, 785] on span "Save Timesheet" at bounding box center [1013, 792] width 113 height 19
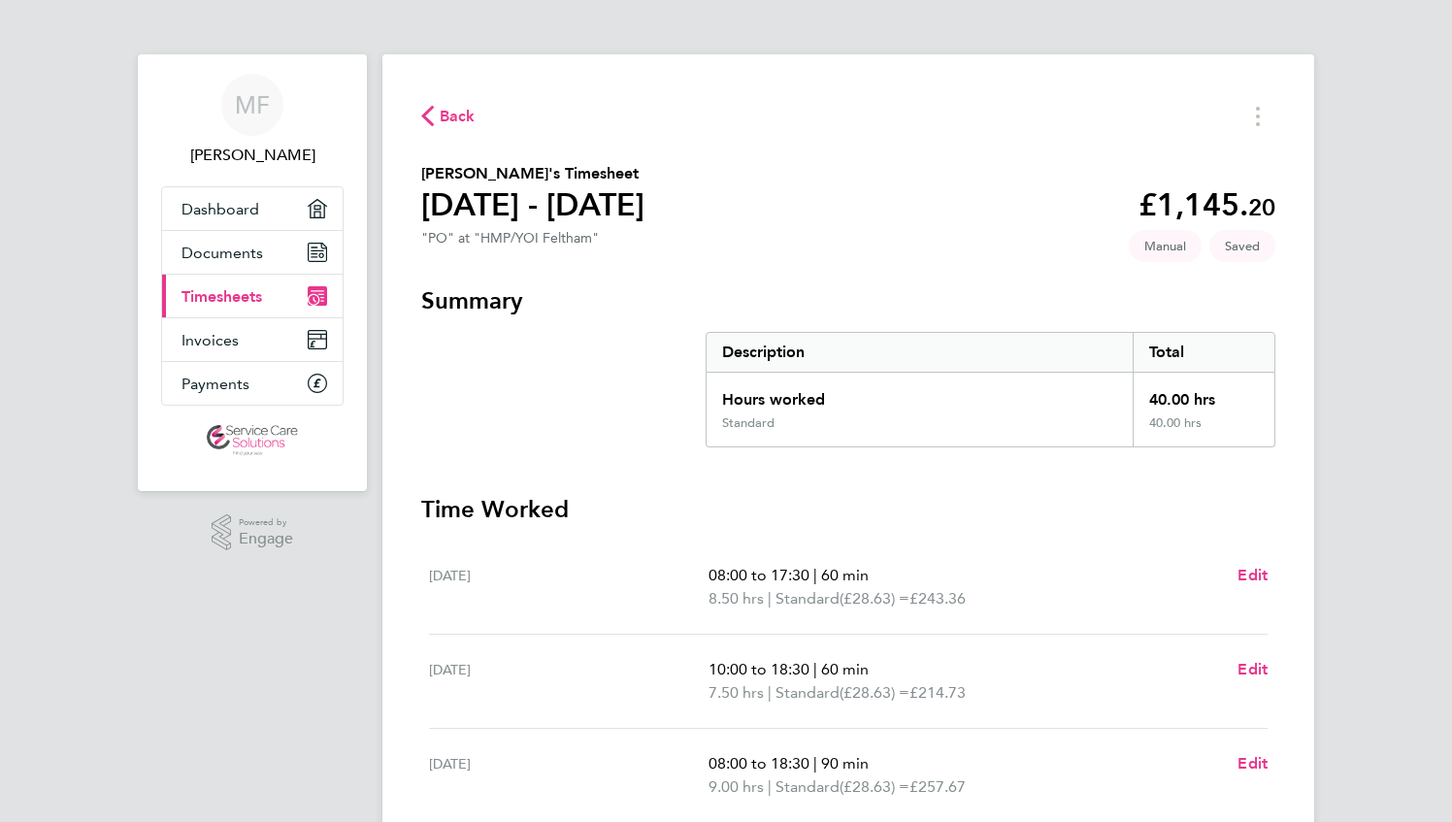
click at [439, 109] on span "Back" at bounding box center [448, 115] width 54 height 18
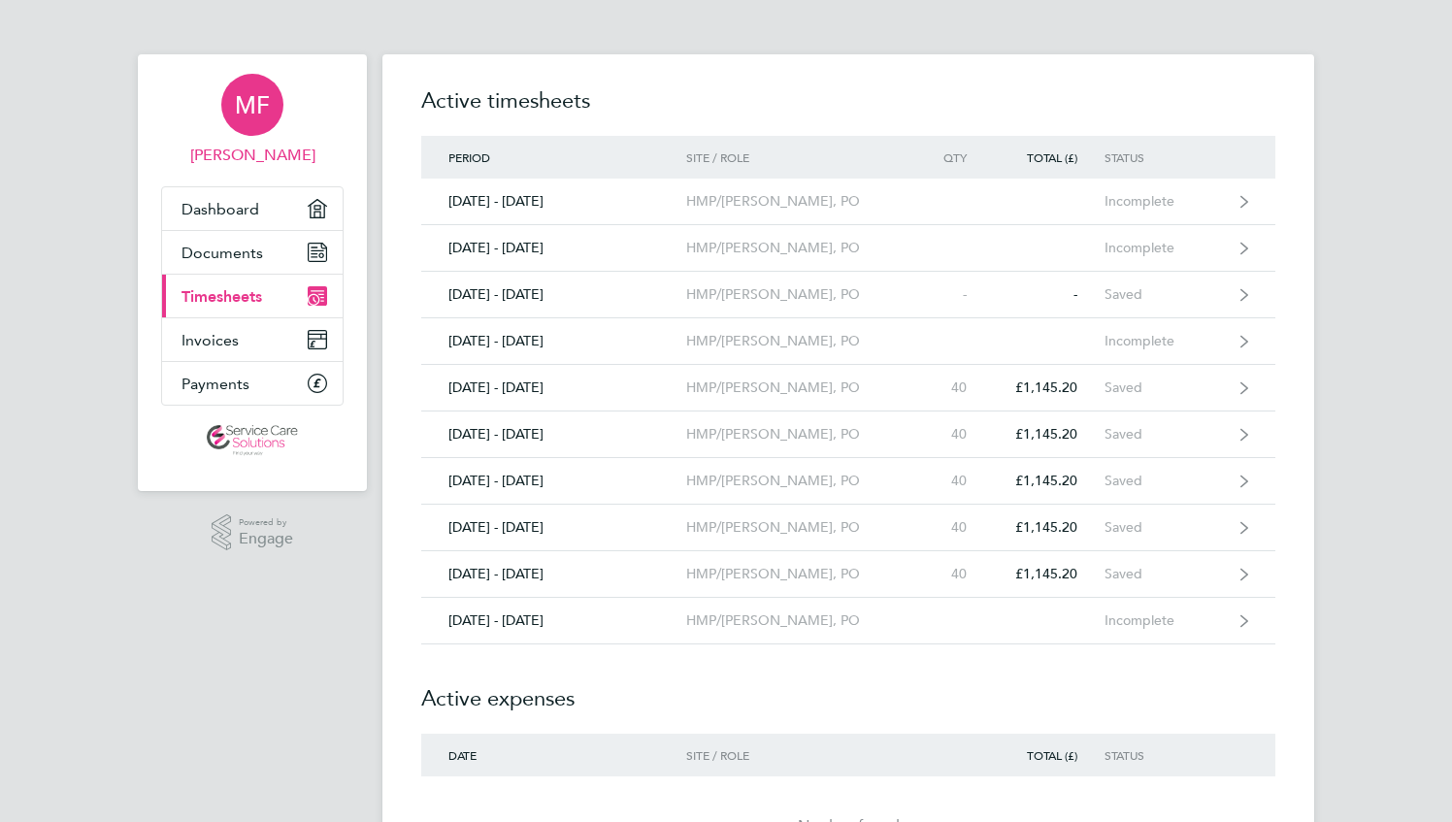
click at [250, 105] on span "MF" at bounding box center [252, 104] width 35 height 25
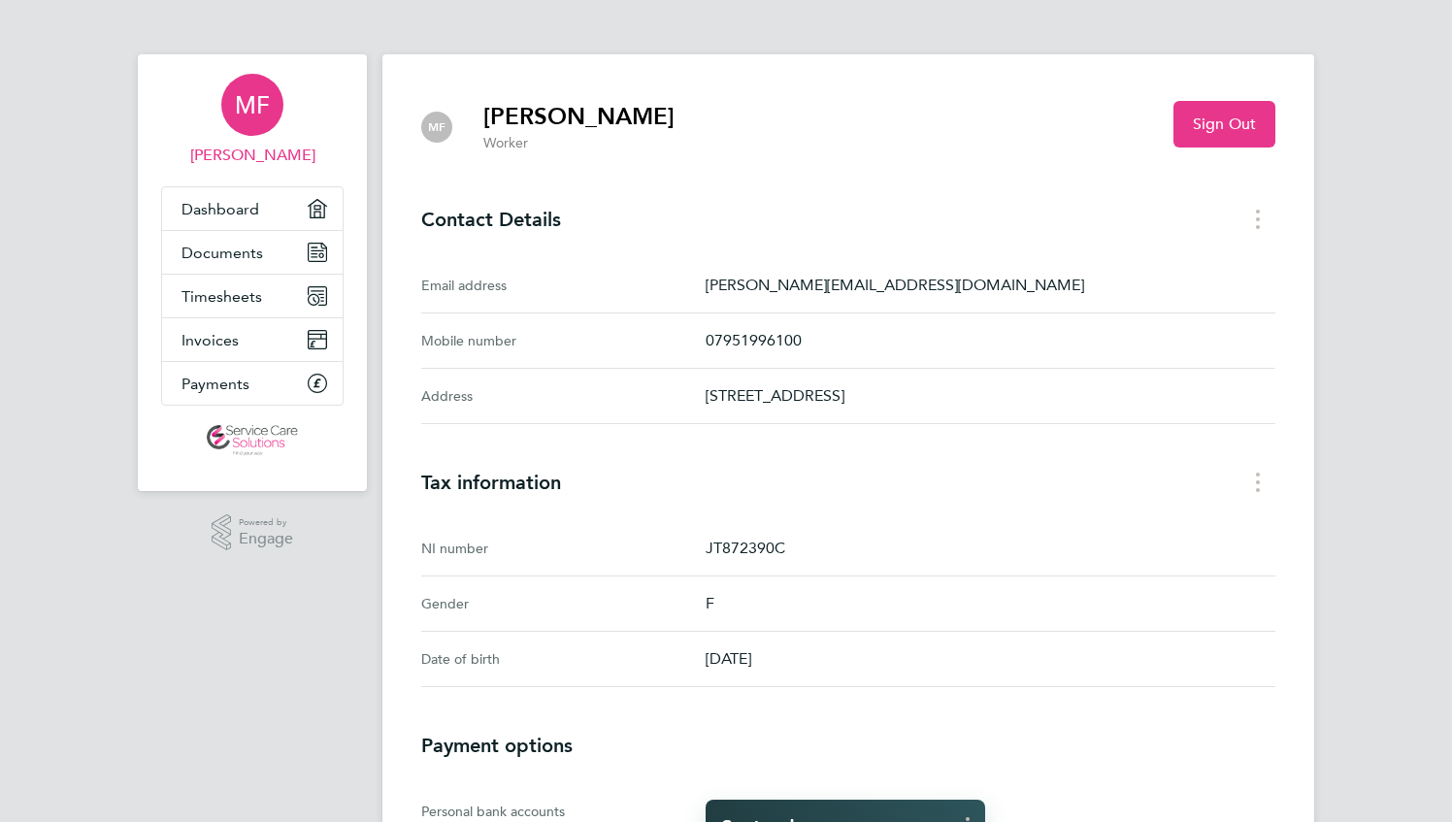
click at [318, 33] on div "MF [PERSON_NAME] Applications: Dashboard Documents Timesheets Invoices Payments…" at bounding box center [726, 614] width 1452 height 1229
click at [1219, 120] on span "Sign Out" at bounding box center [1224, 124] width 63 height 19
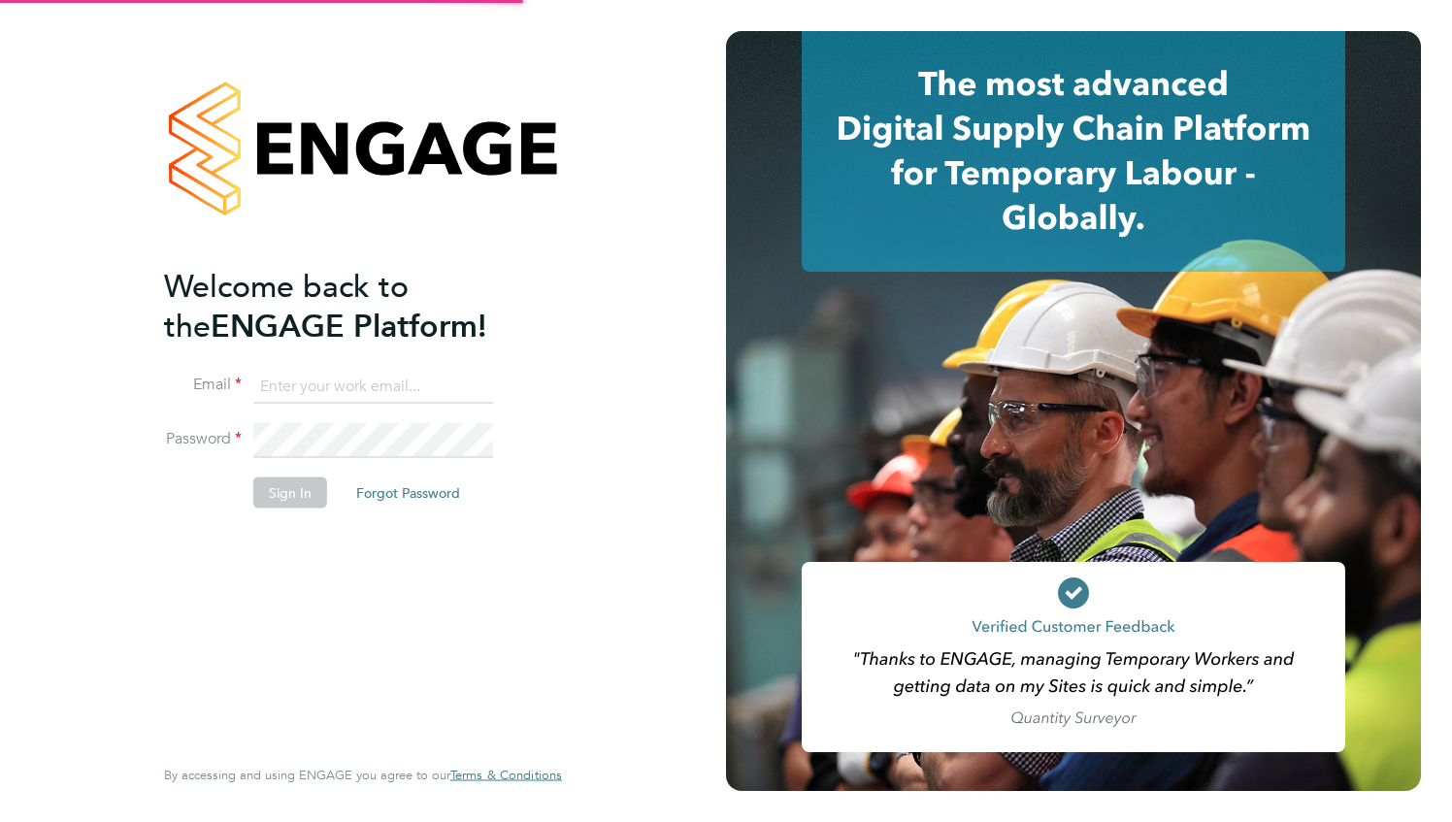
type input "[PERSON_NAME][EMAIL_ADDRESS][DOMAIN_NAME]"
